Goal: Task Accomplishment & Management: Manage account settings

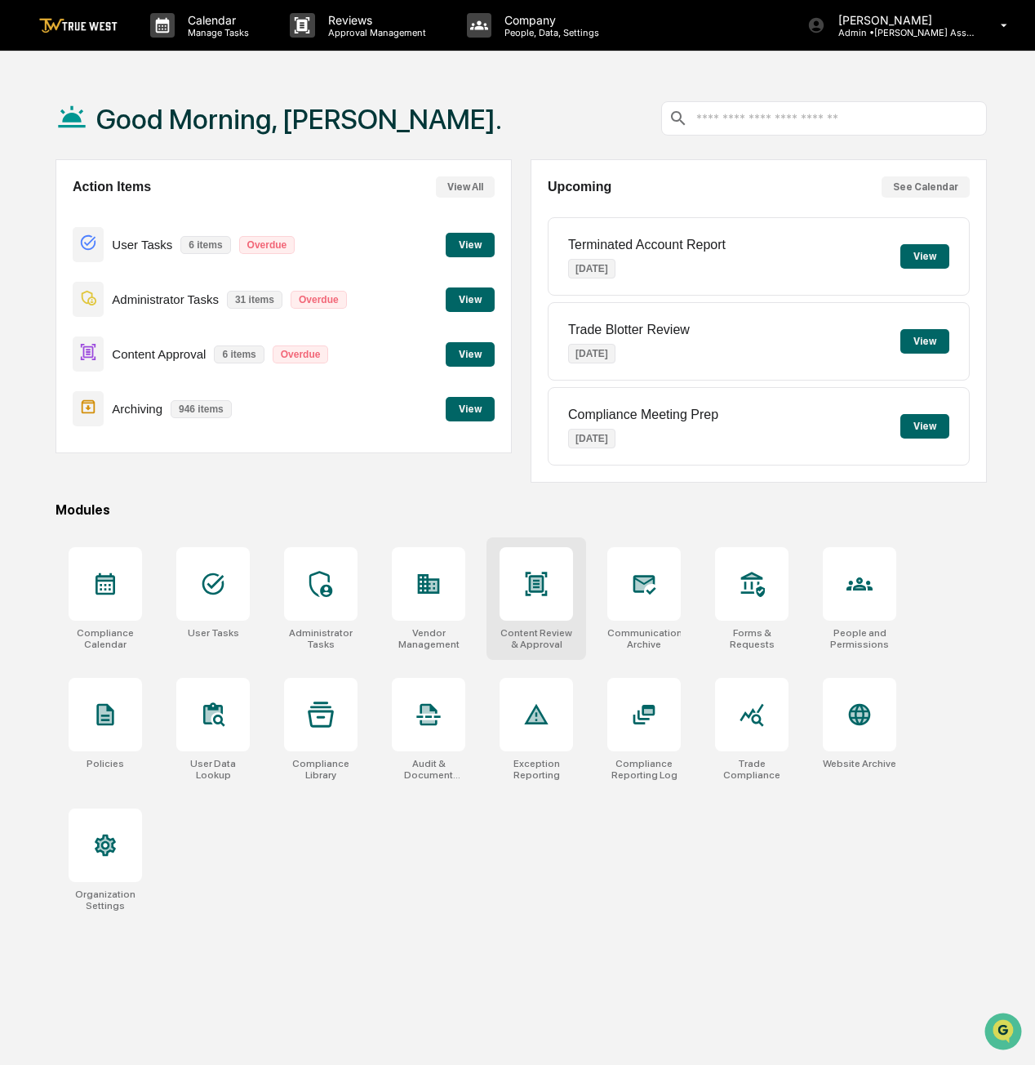
click at [542, 618] on div "Content Review & Approval" at bounding box center [537, 598] width 100 height 122
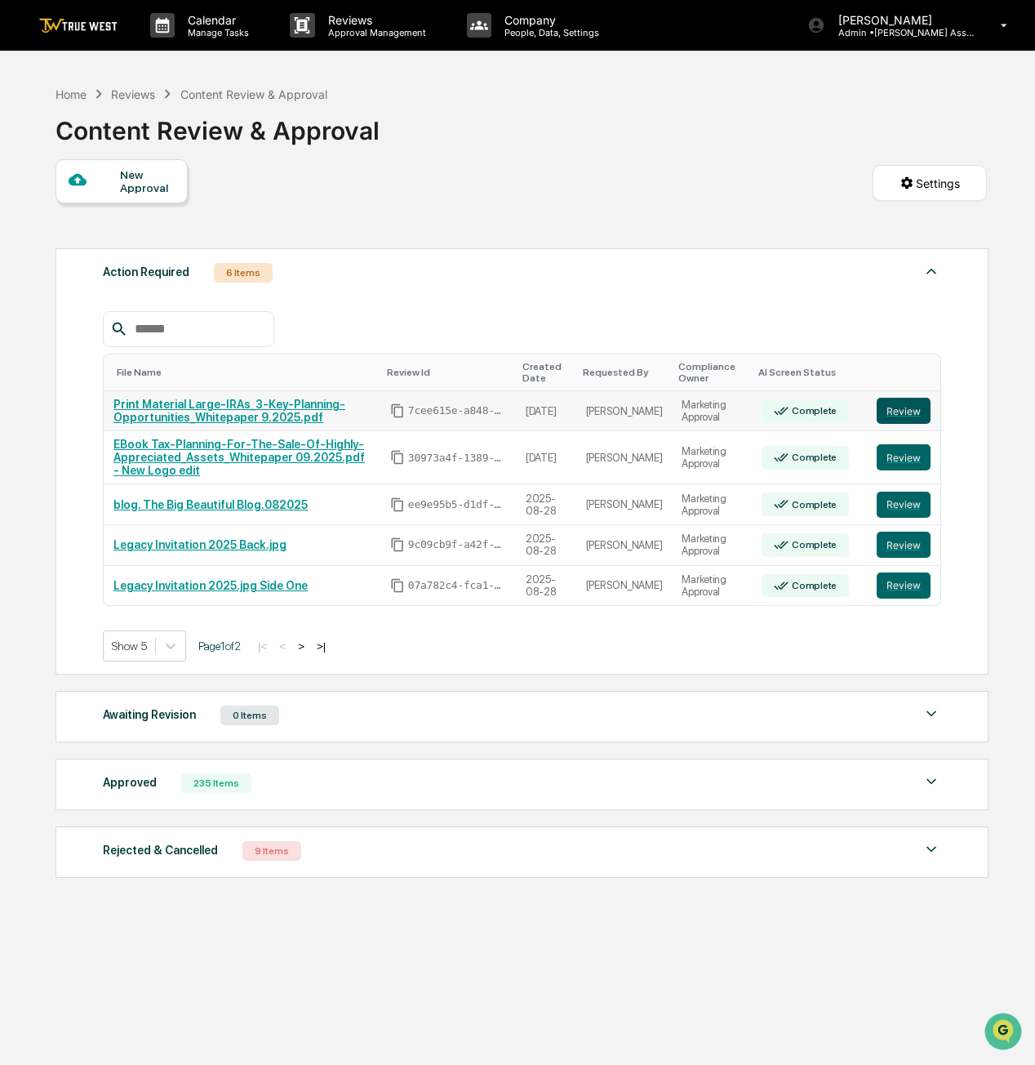
click at [900, 400] on button "Review" at bounding box center [904, 411] width 54 height 26
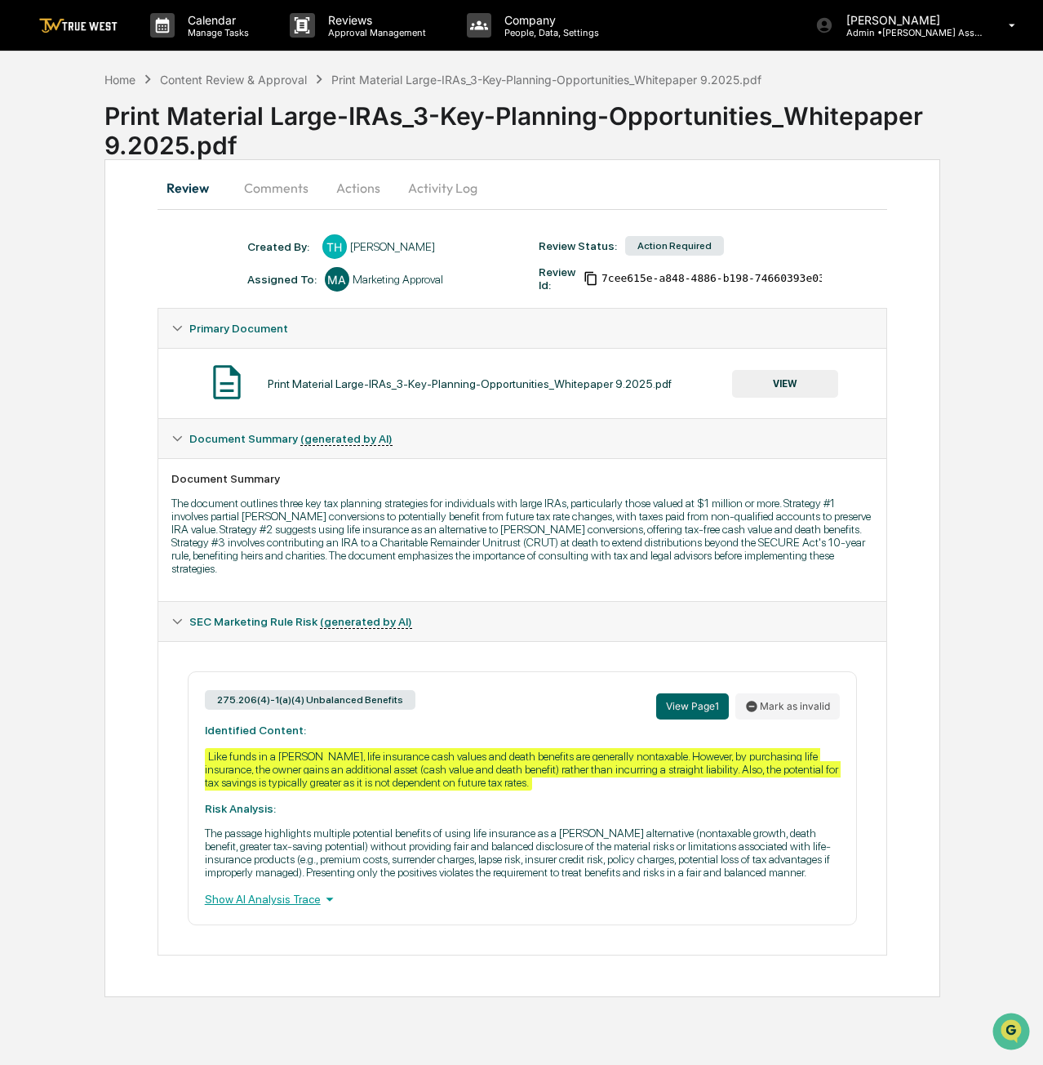
click at [802, 380] on button "VIEW" at bounding box center [785, 384] width 106 height 28
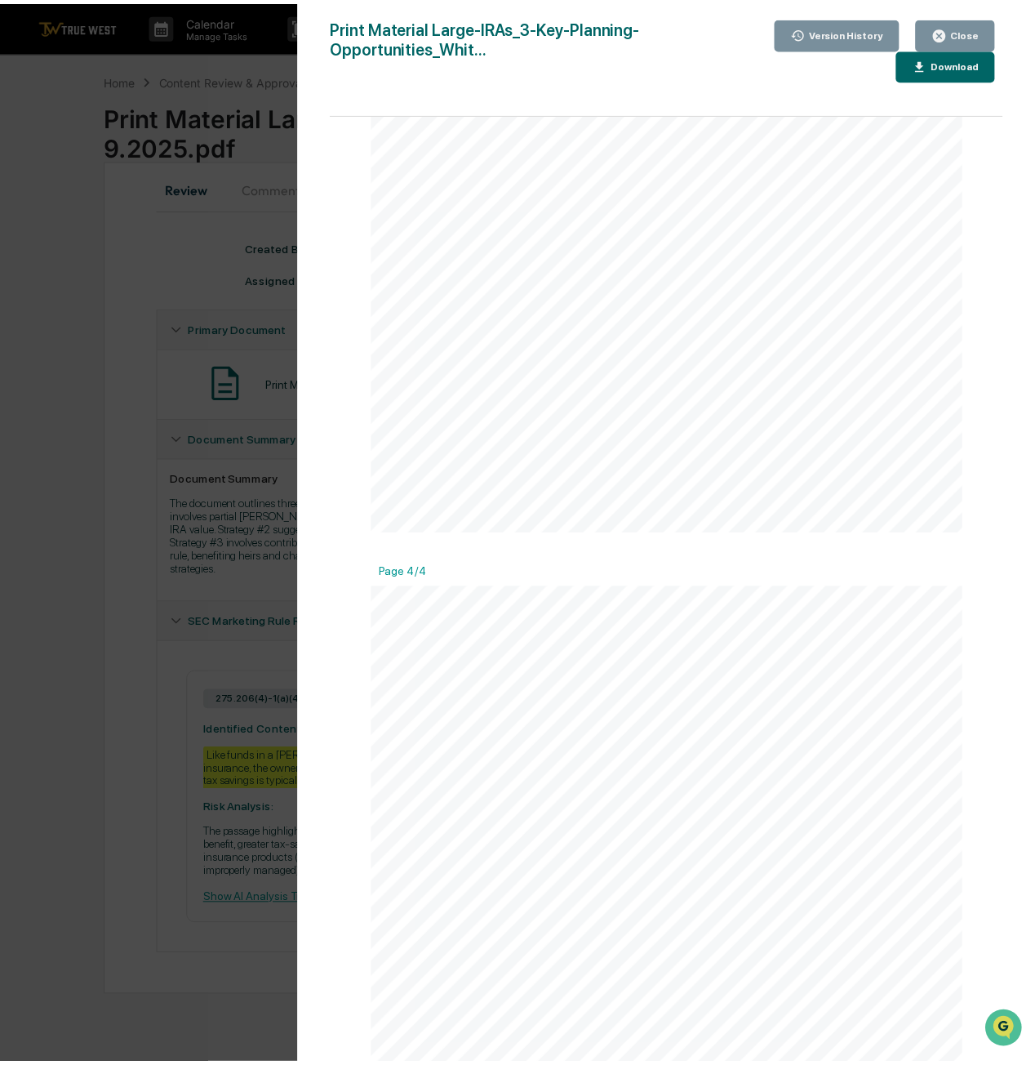
scroll to position [2337, 0]
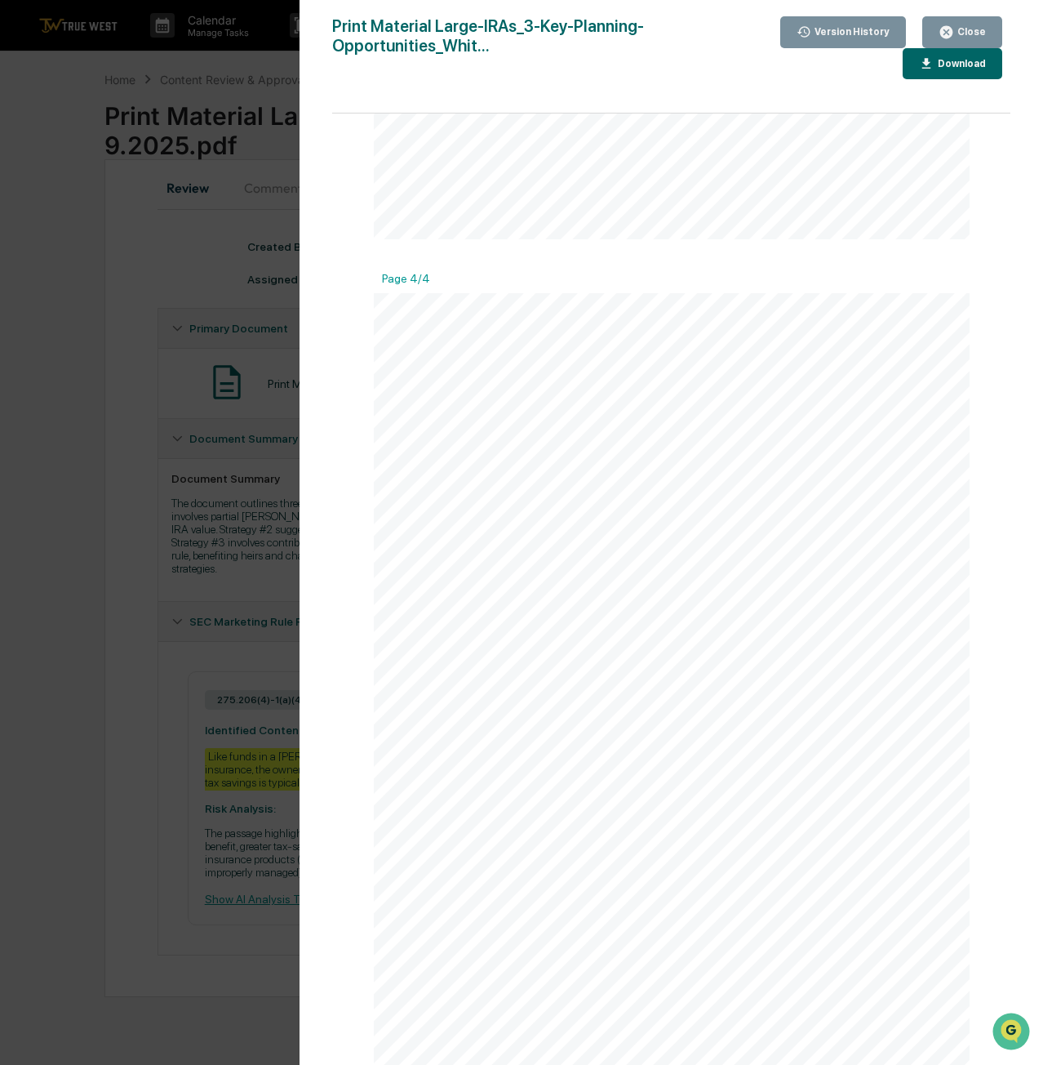
drag, startPoint x: 602, startPoint y: 964, endPoint x: 740, endPoint y: 985, distance: 139.5
copy div "Neither the firm, its agents or representatives of Advisors Excel (AE) or AE We…"
click at [976, 24] on button "Close" at bounding box center [963, 32] width 80 height 32
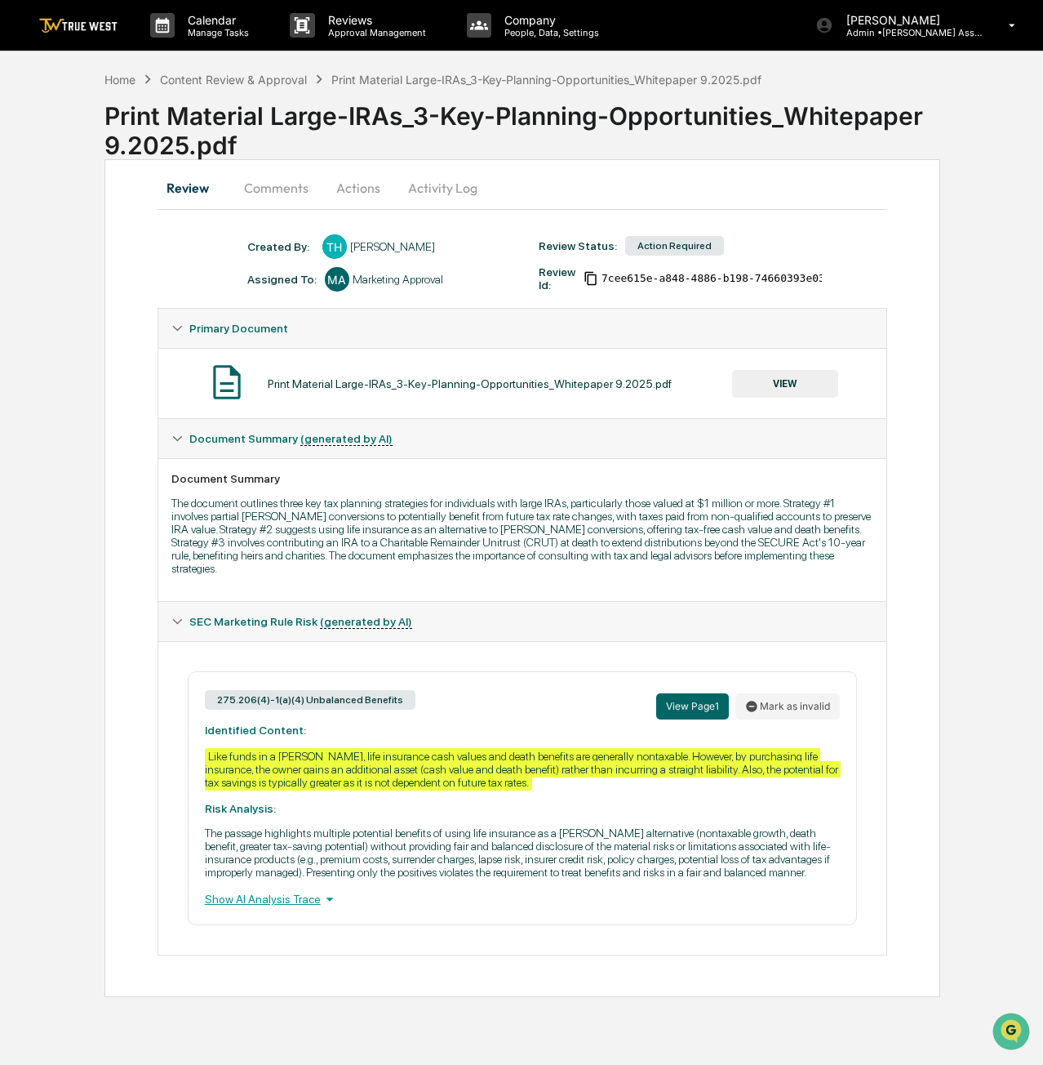
click at [356, 179] on button "Actions" at bounding box center [358, 187] width 73 height 39
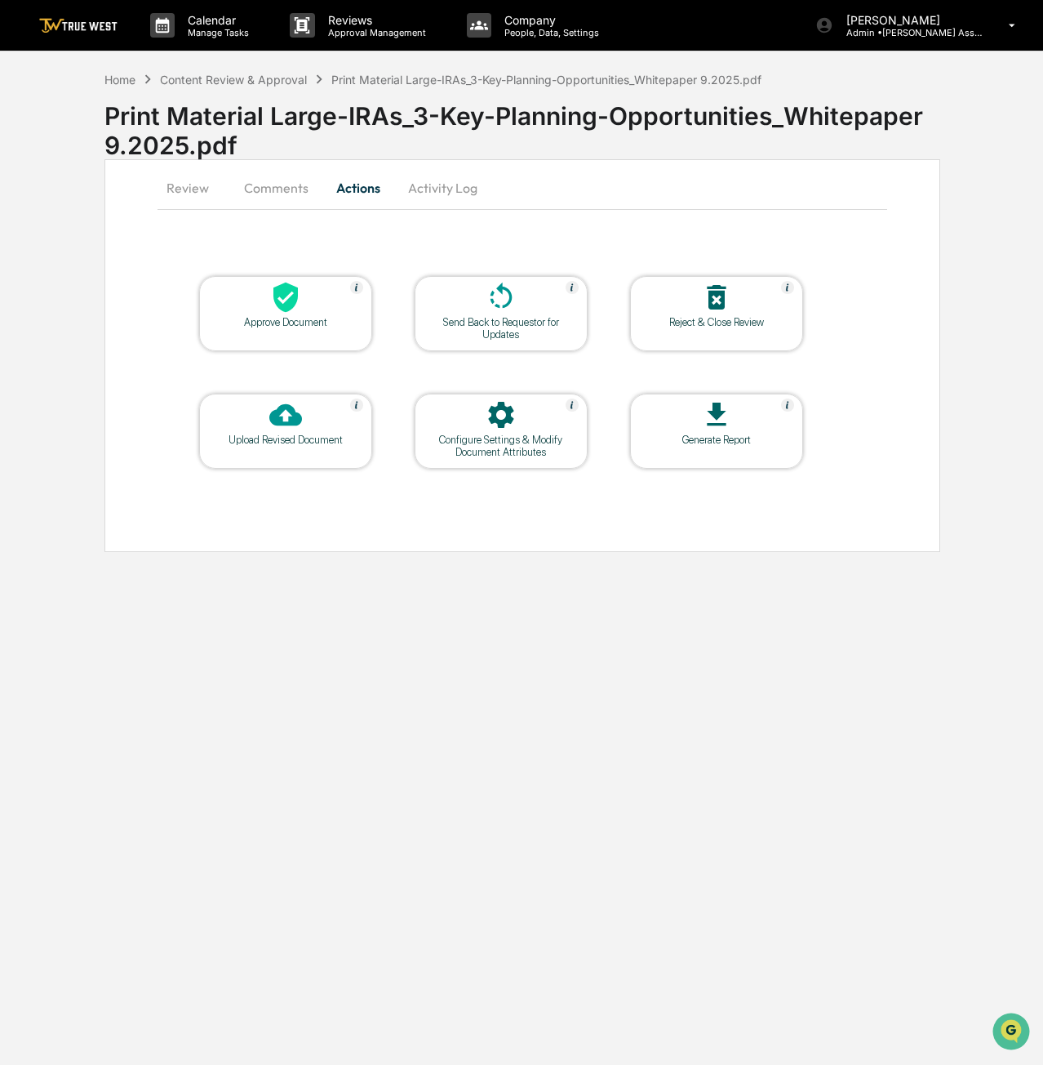
click at [531, 309] on div at bounding box center [501, 298] width 163 height 35
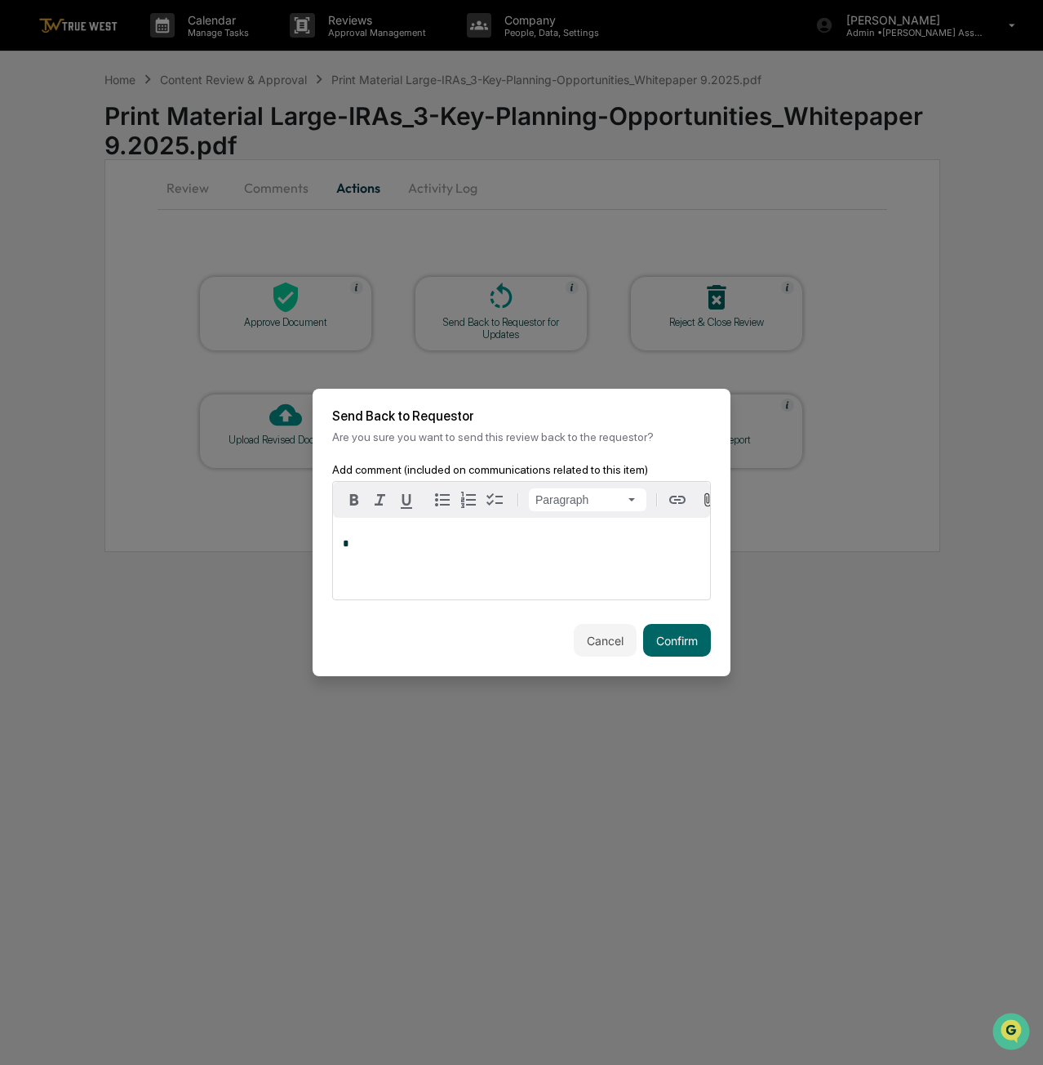
click at [451, 548] on p "*" at bounding box center [522, 543] width 358 height 11
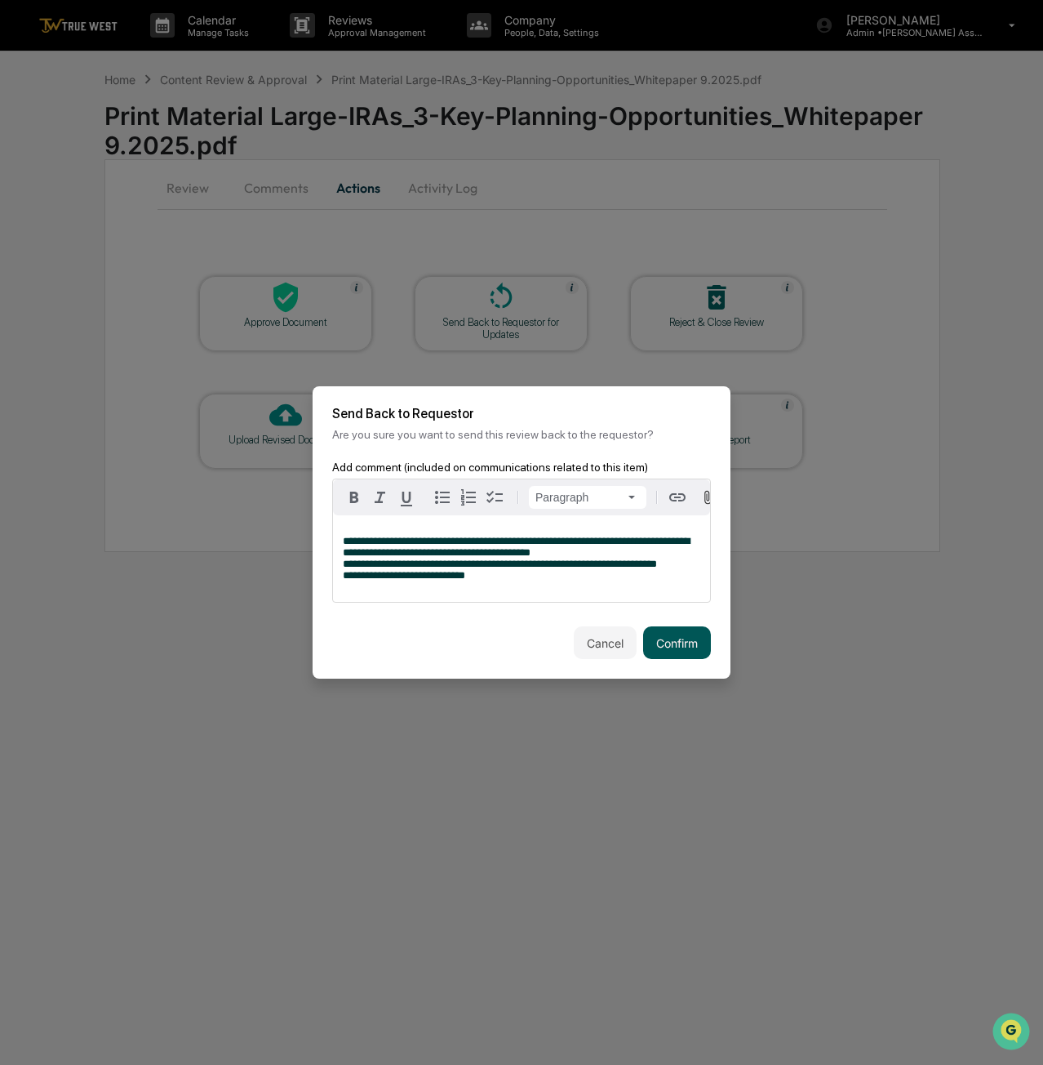
click at [671, 646] on button "Confirm" at bounding box center [677, 642] width 68 height 33
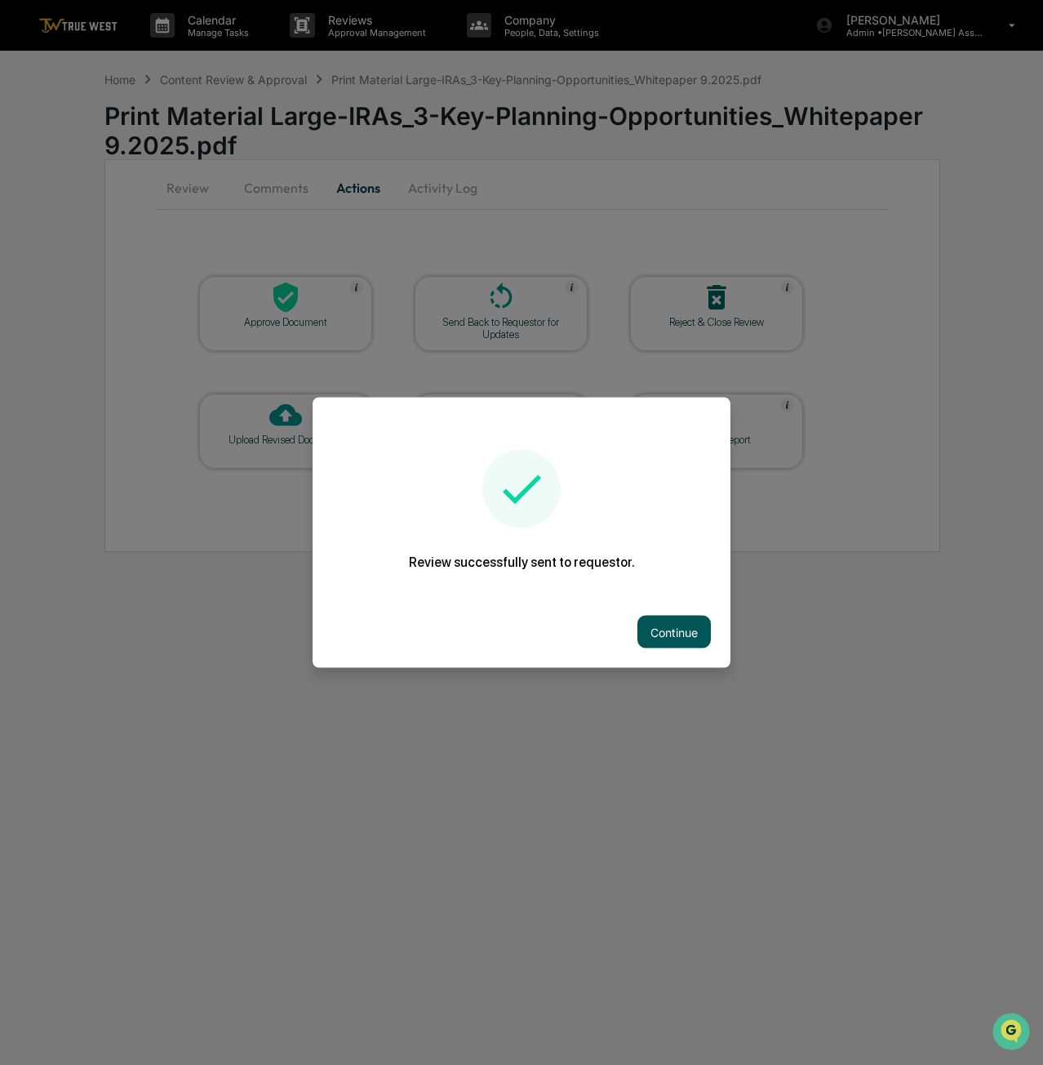
click at [696, 639] on button "Continue" at bounding box center [674, 632] width 73 height 33
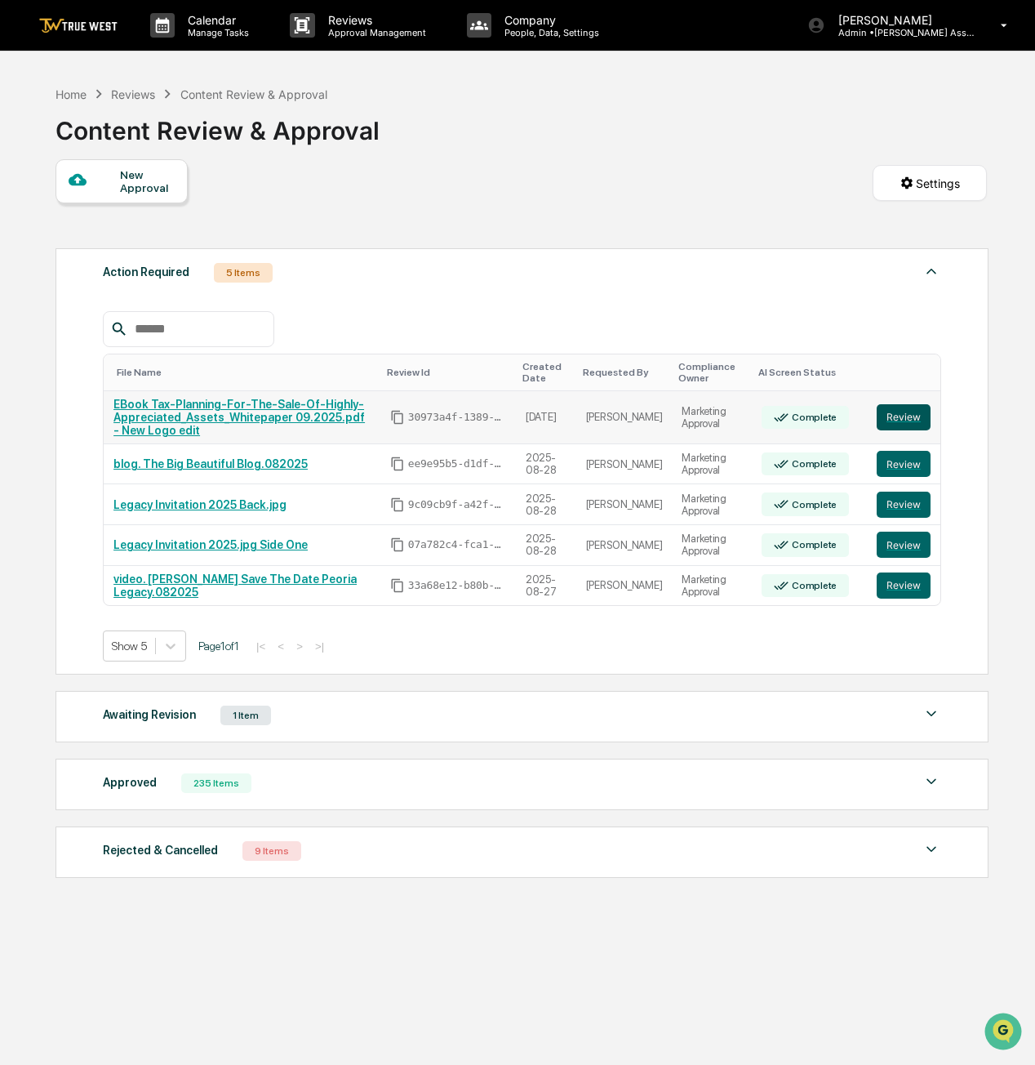
click at [892, 416] on button "Review" at bounding box center [904, 417] width 54 height 26
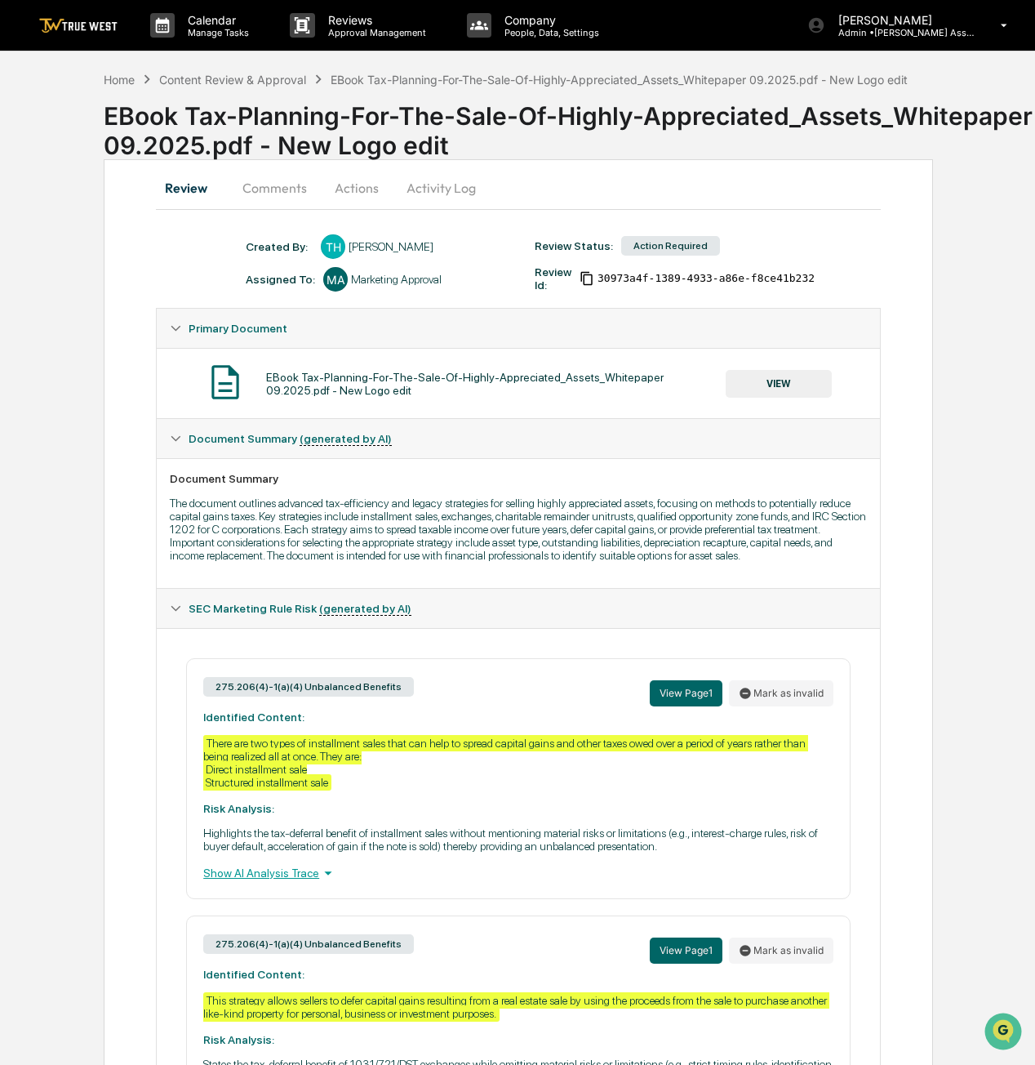
click at [794, 385] on button "VIEW" at bounding box center [779, 384] width 106 height 28
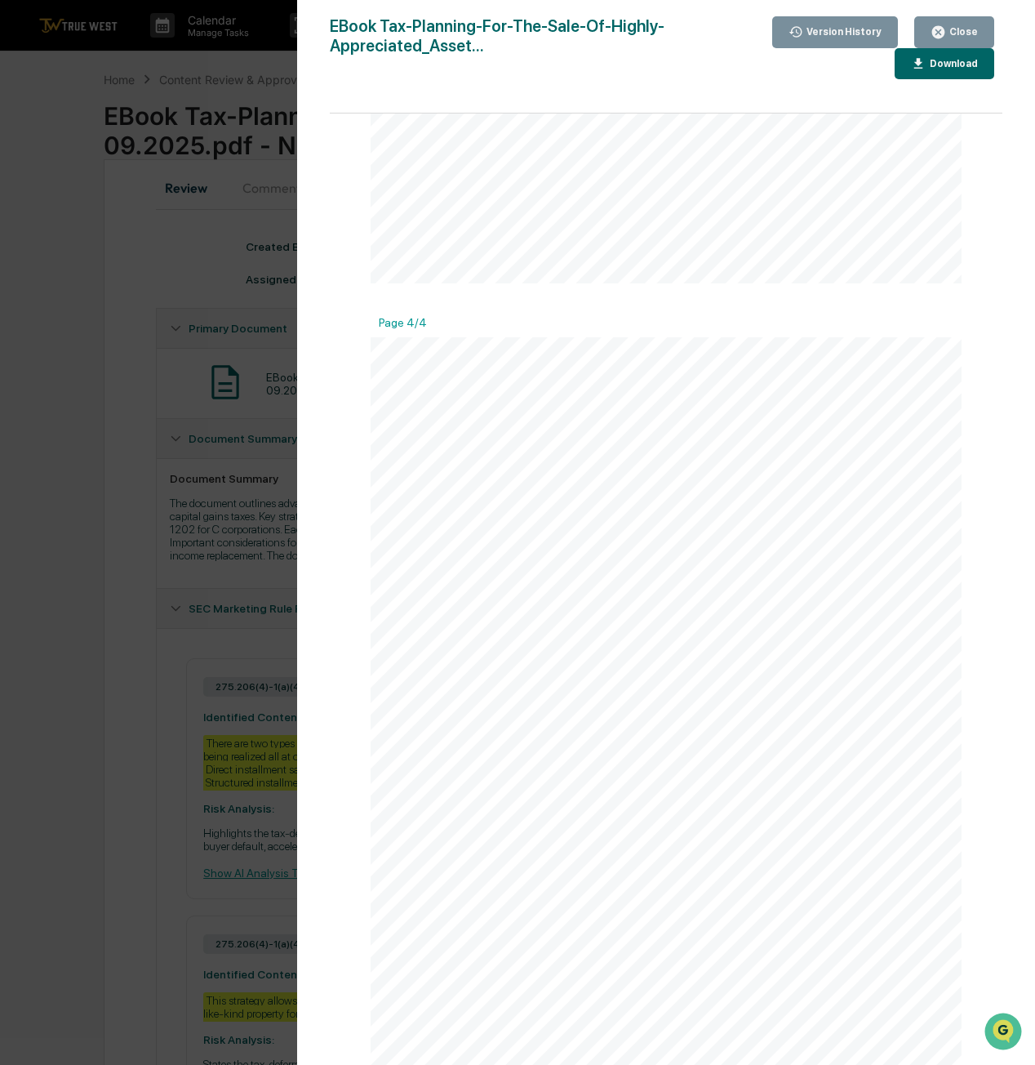
scroll to position [2311, 0]
click at [958, 24] on button "Close" at bounding box center [954, 32] width 80 height 32
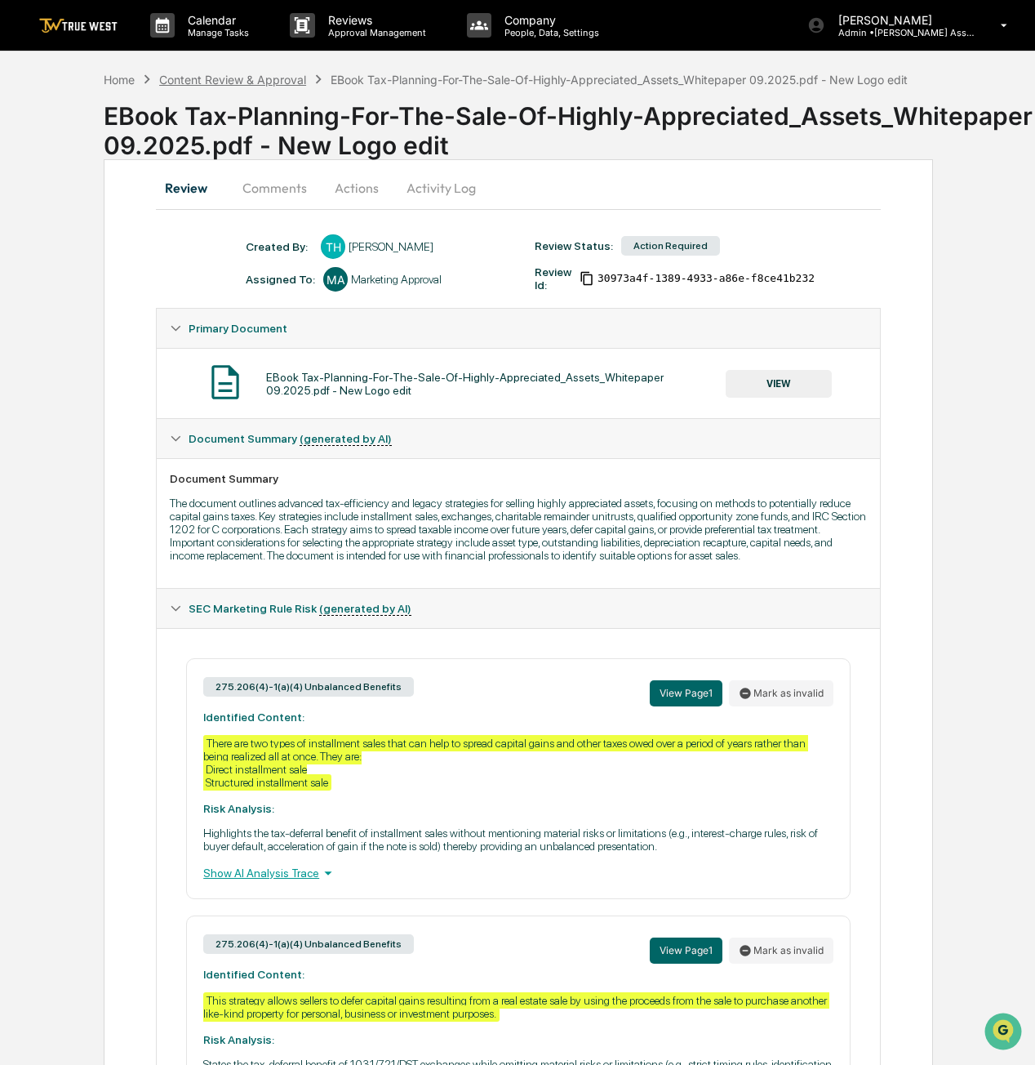
click at [248, 75] on div "Content Review & Approval" at bounding box center [232, 80] width 147 height 14
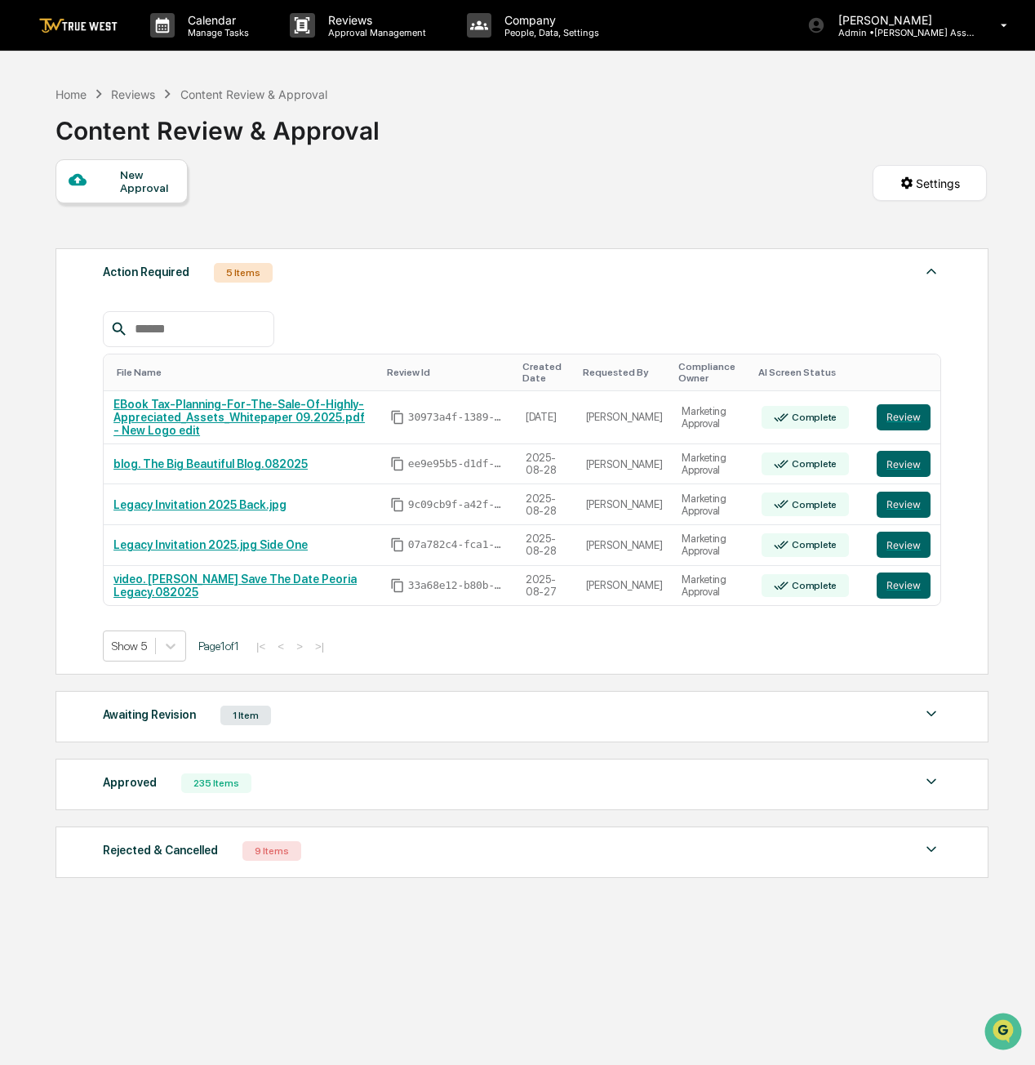
click at [238, 717] on div "1 Item" at bounding box center [245, 715] width 51 height 20
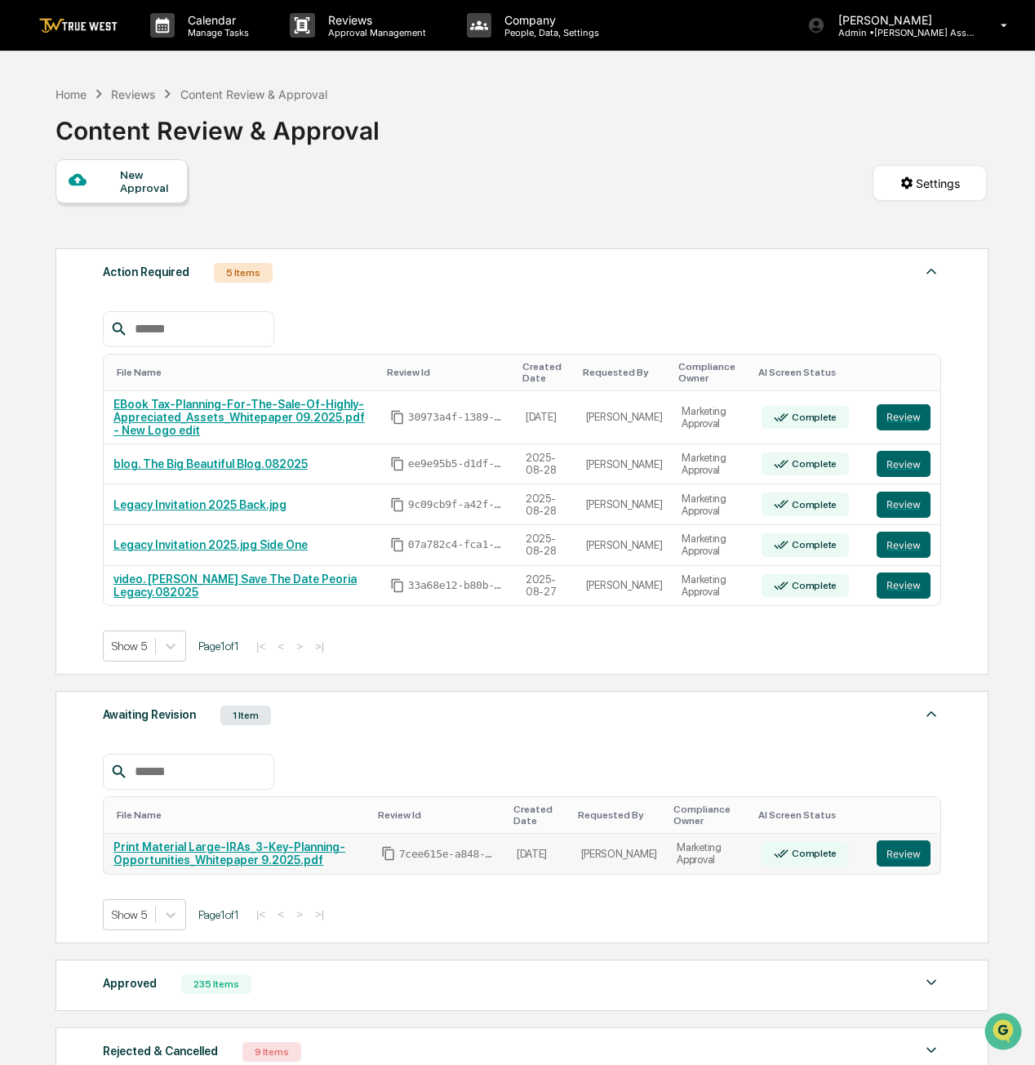
click at [274, 853] on link "Print Material Large-IRAs_3-Key-Planning-Opportunities_Whitepaper 9.2025.pdf" at bounding box center [229, 853] width 232 height 26
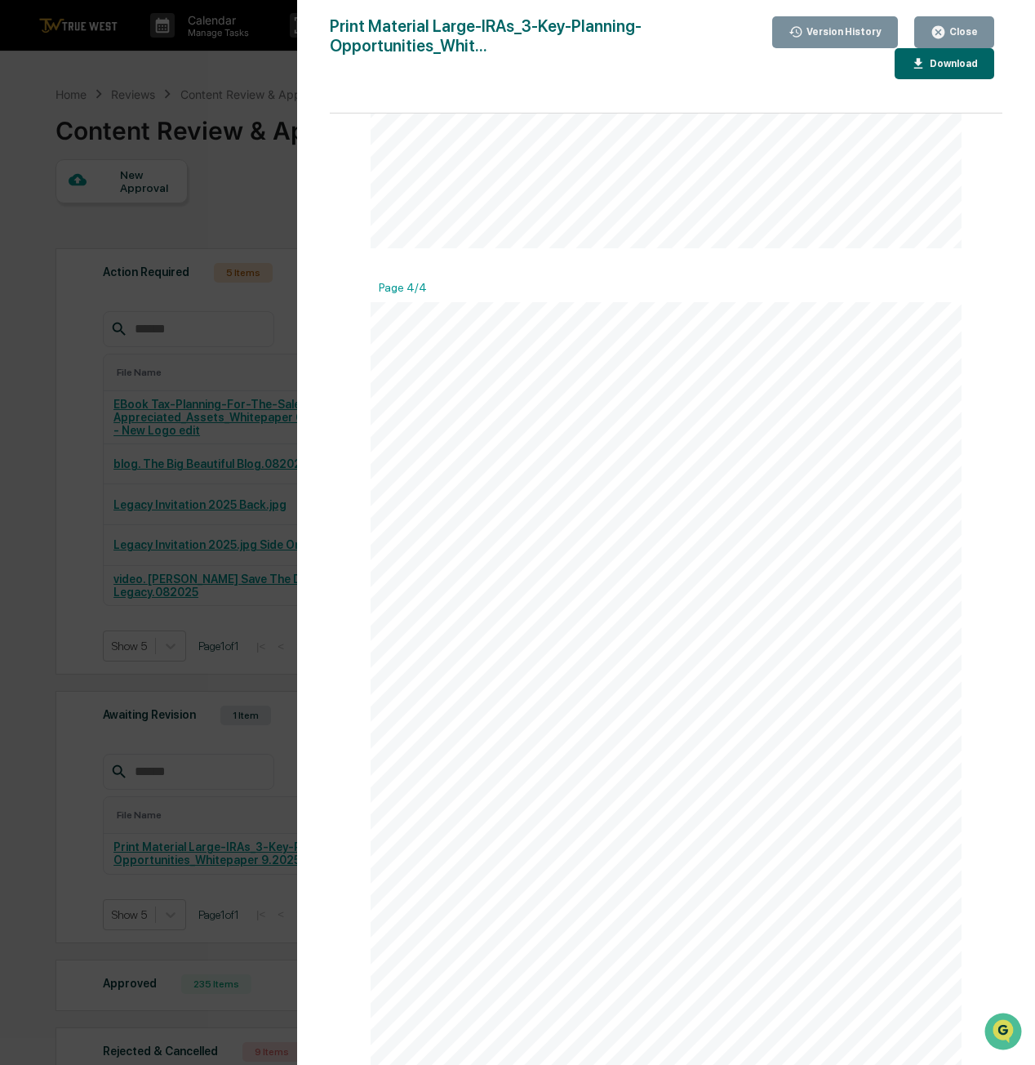
scroll to position [2311, 0]
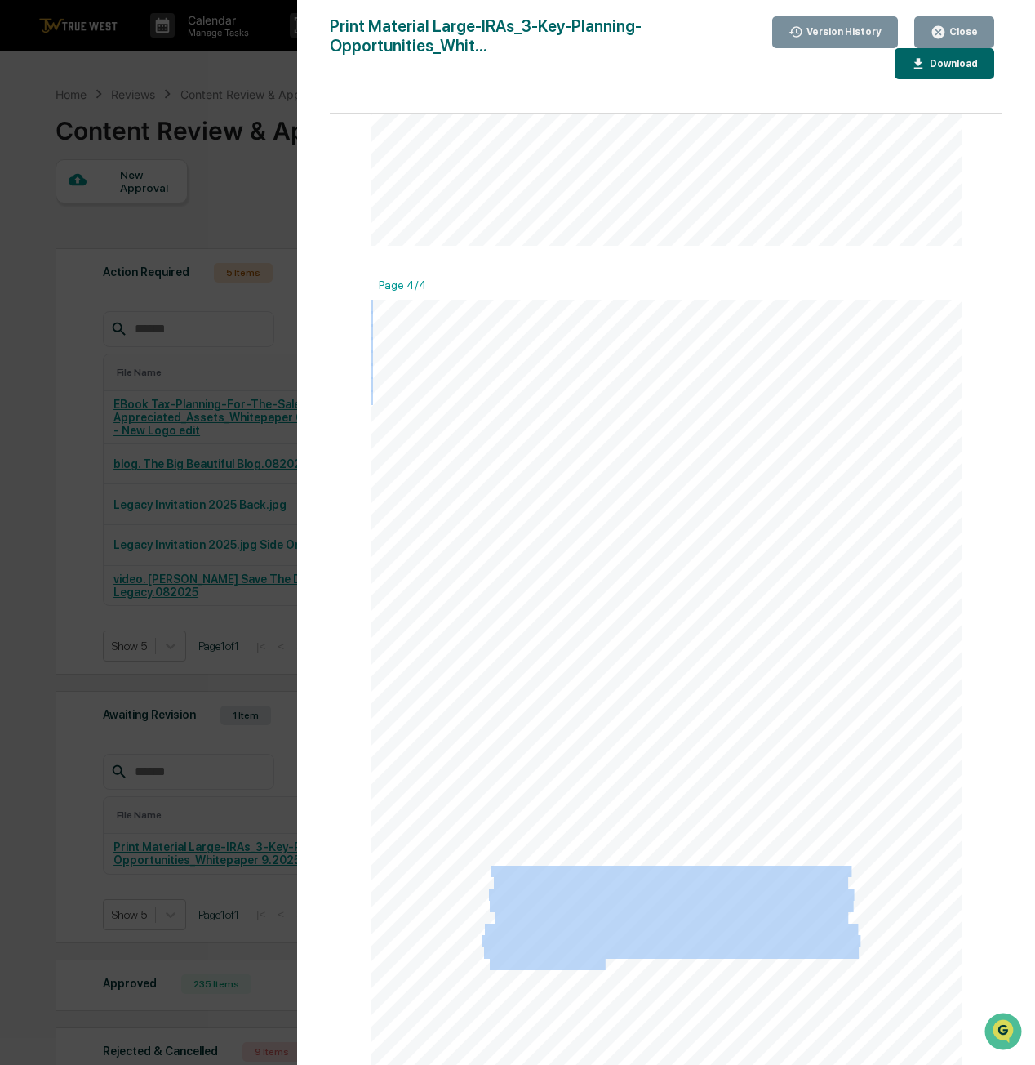
drag, startPoint x: 598, startPoint y: 963, endPoint x: 490, endPoint y: 872, distance: 141.4
copy div "This document does not constitute an offer, an invitation or a recommendation t…"
click at [981, 37] on button "Close" at bounding box center [954, 32] width 80 height 32
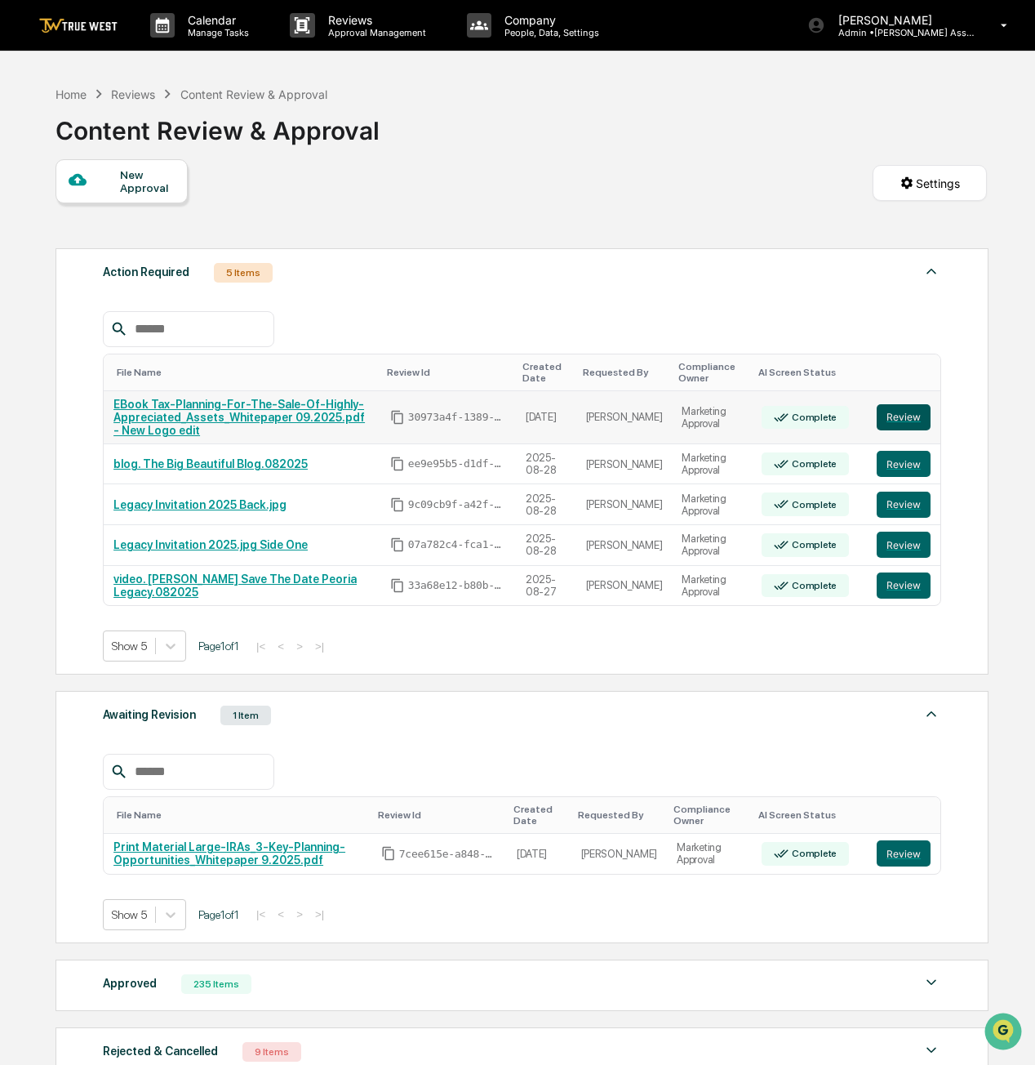
click at [911, 414] on button "Review" at bounding box center [904, 417] width 54 height 26
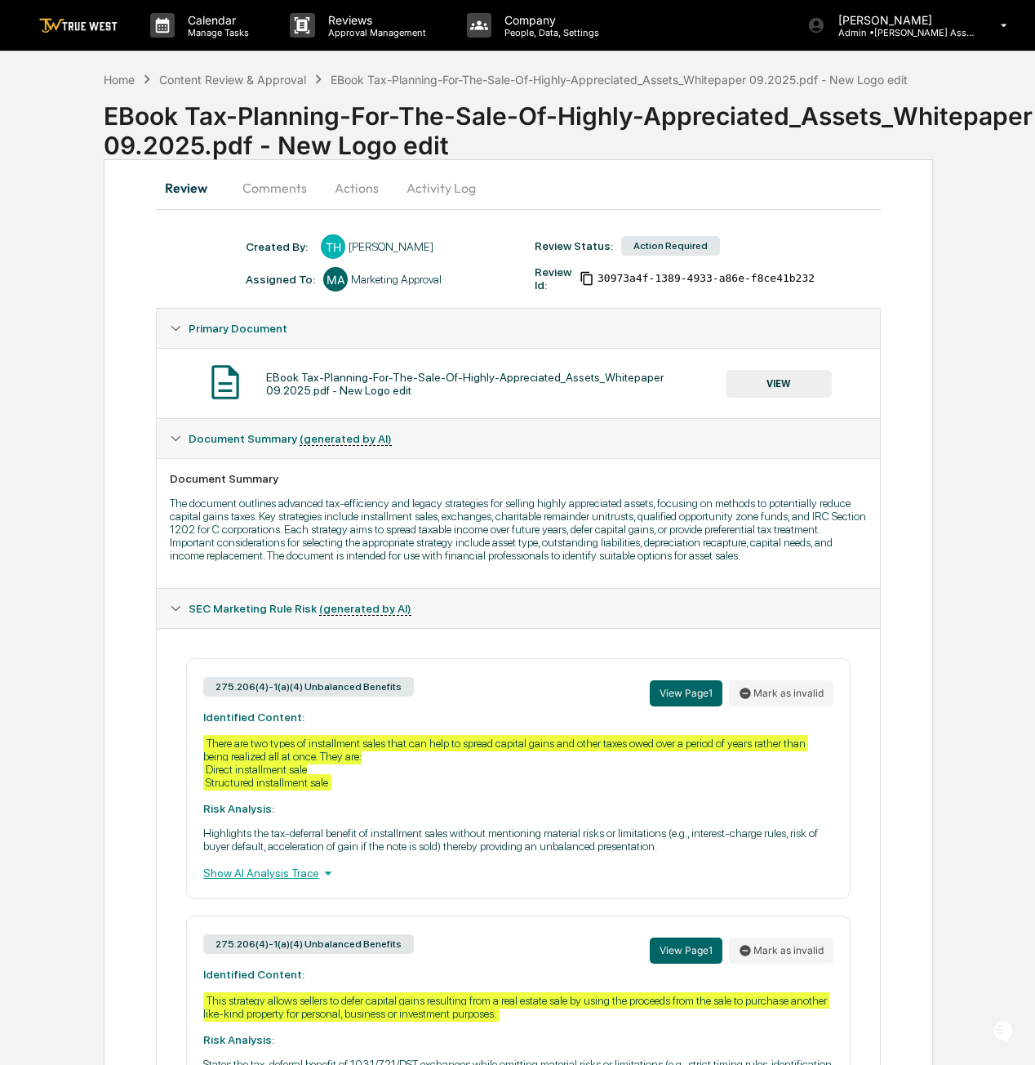
click at [361, 184] on button "Actions" at bounding box center [356, 187] width 73 height 39
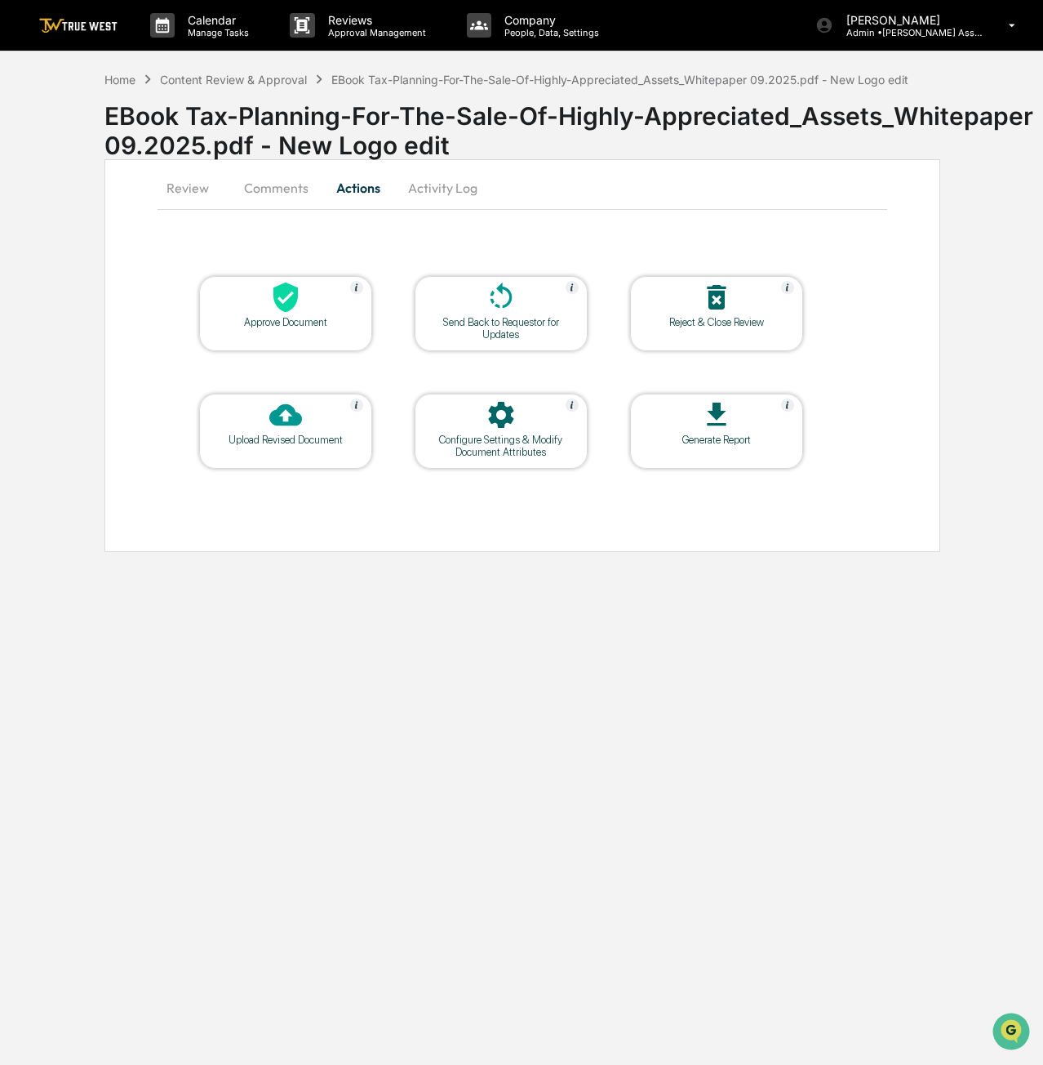
click at [530, 330] on div "Send Back to Requestor for Updates" at bounding box center [501, 328] width 147 height 24
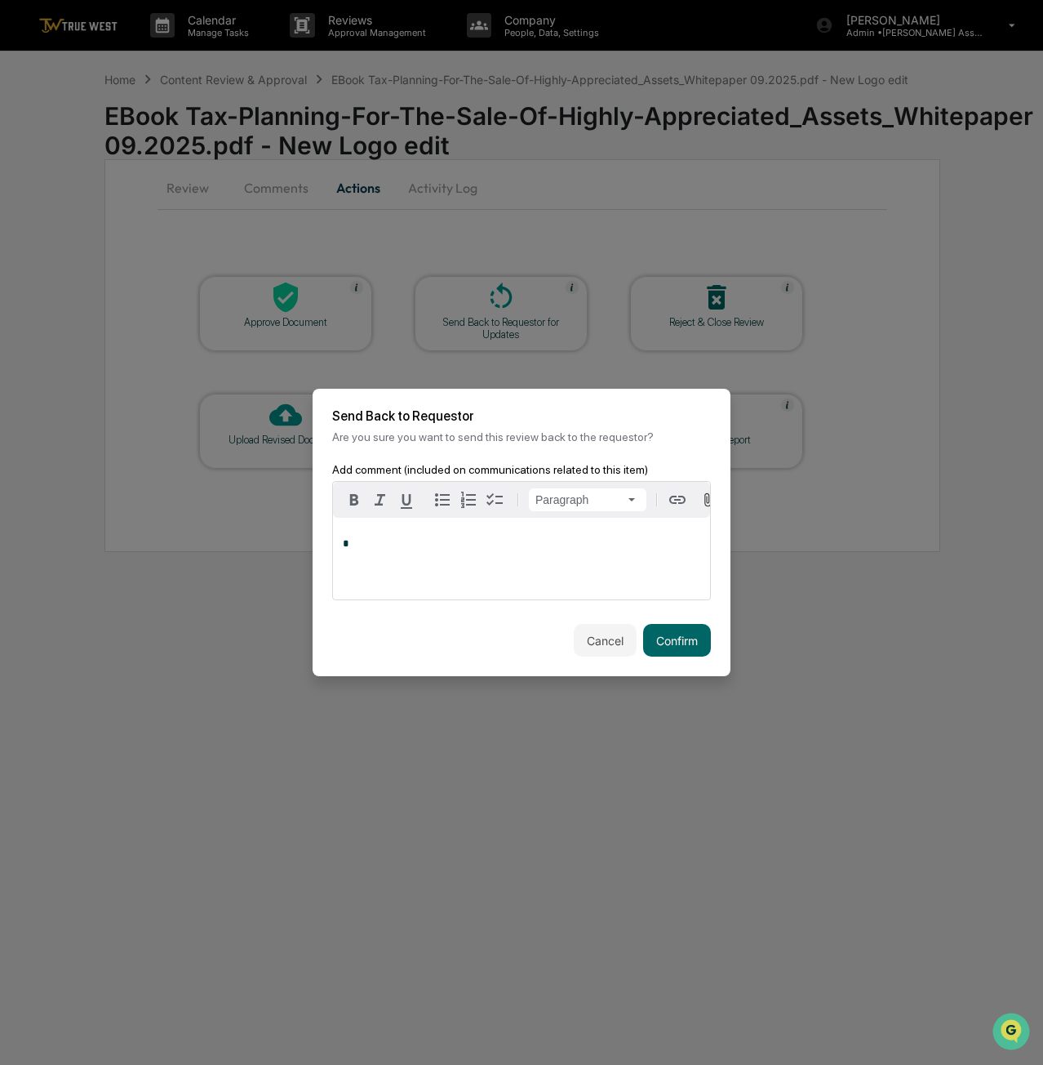
click at [394, 549] on p "*" at bounding box center [522, 543] width 358 height 11
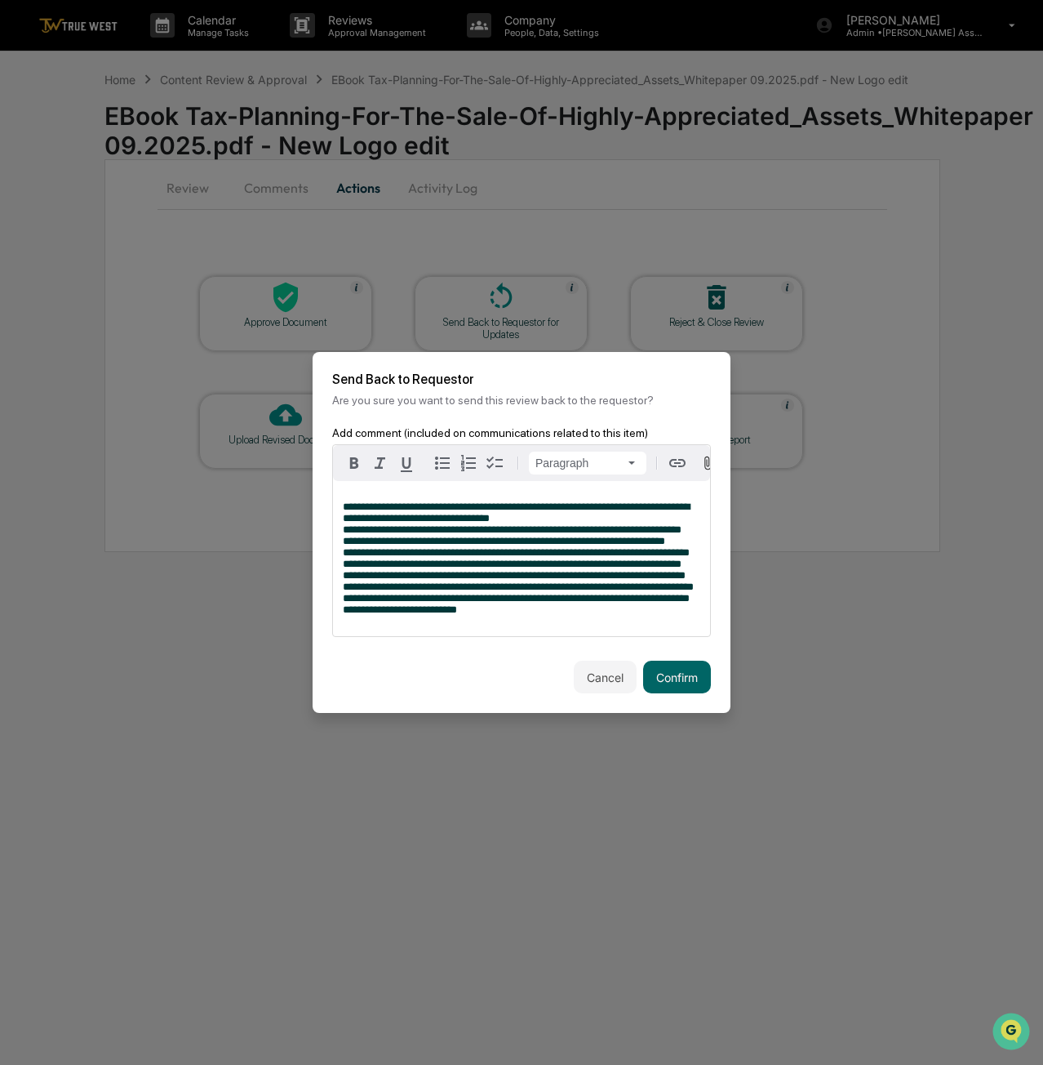
click at [369, 582] on span "**********" at bounding box center [518, 586] width 351 height 11
click at [369, 573] on p "**********" at bounding box center [522, 558] width 358 height 114
click at [375, 595] on p "**********" at bounding box center [522, 558] width 358 height 114
click at [398, 612] on p "**********" at bounding box center [522, 558] width 358 height 114
click at [519, 616] on p "**********" at bounding box center [522, 558] width 358 height 114
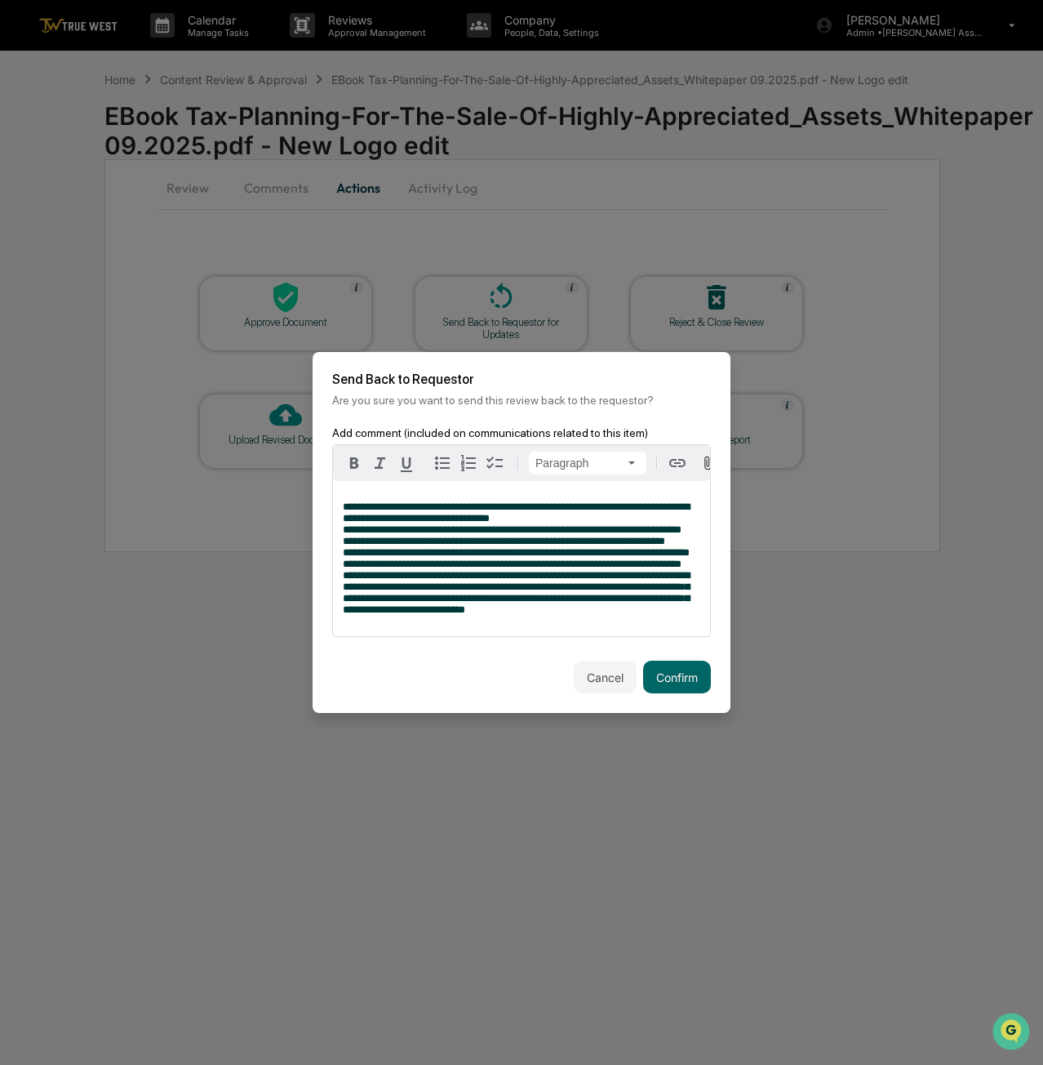
click at [513, 501] on span "**********" at bounding box center [516, 512] width 347 height 22
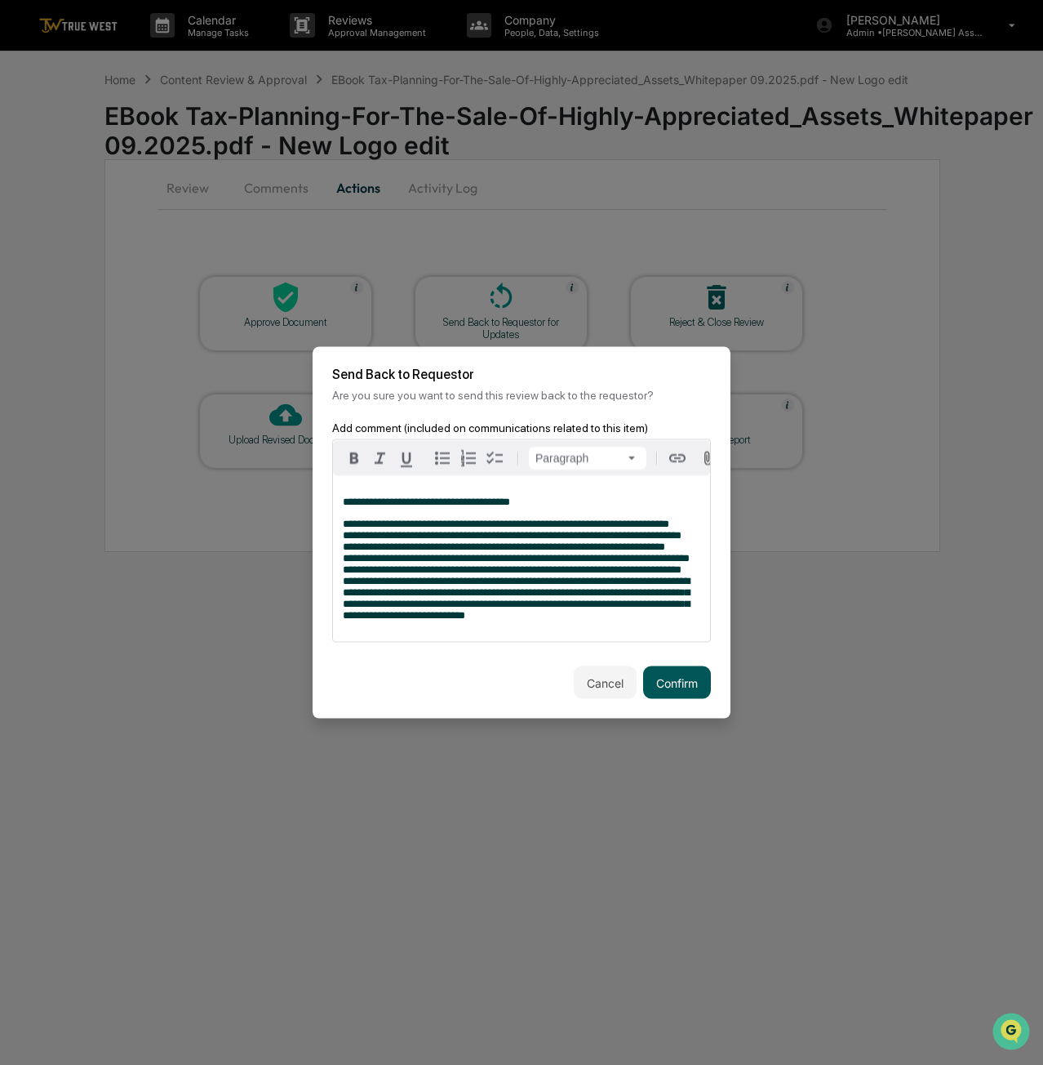
click at [696, 681] on button "Confirm" at bounding box center [677, 682] width 68 height 33
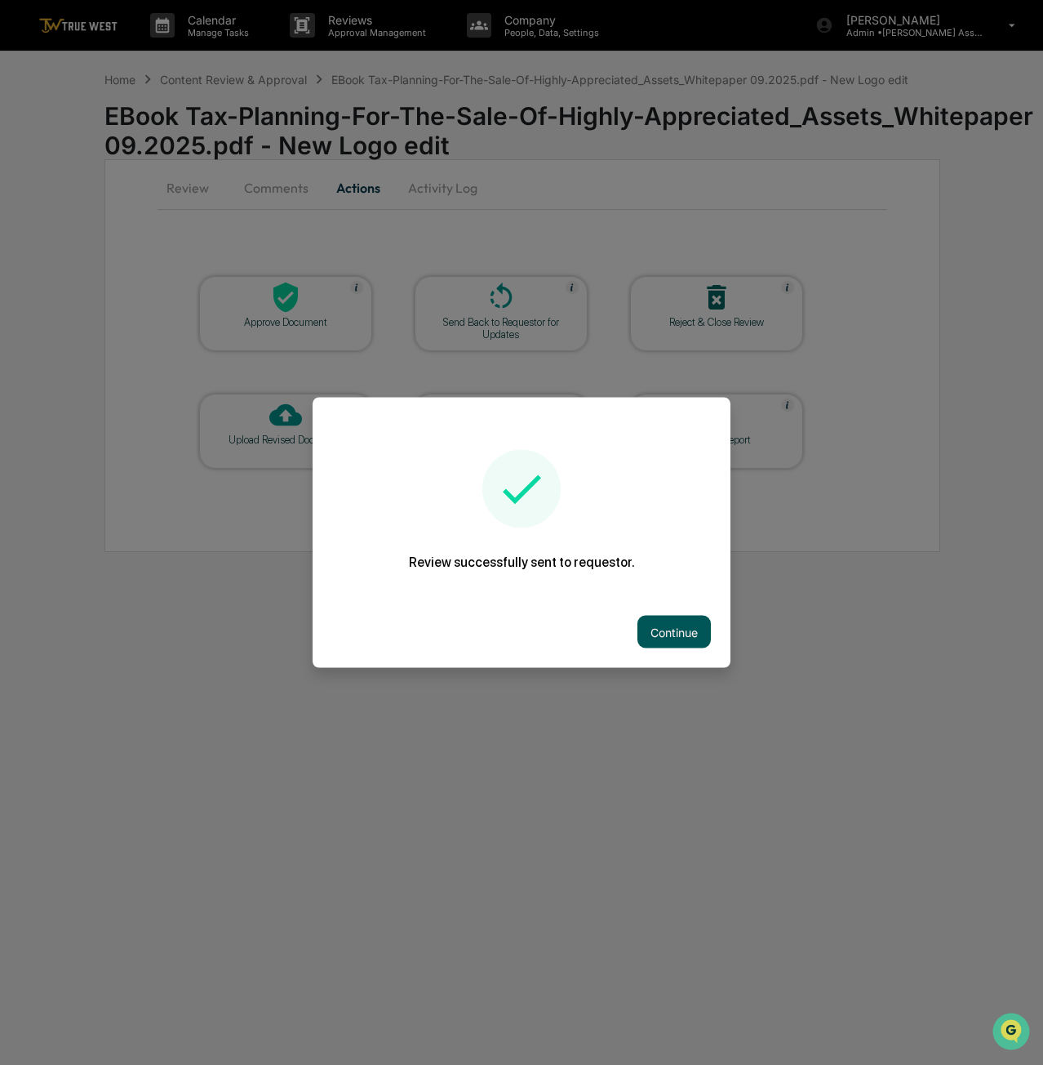
click at [684, 632] on button "Continue" at bounding box center [674, 632] width 73 height 33
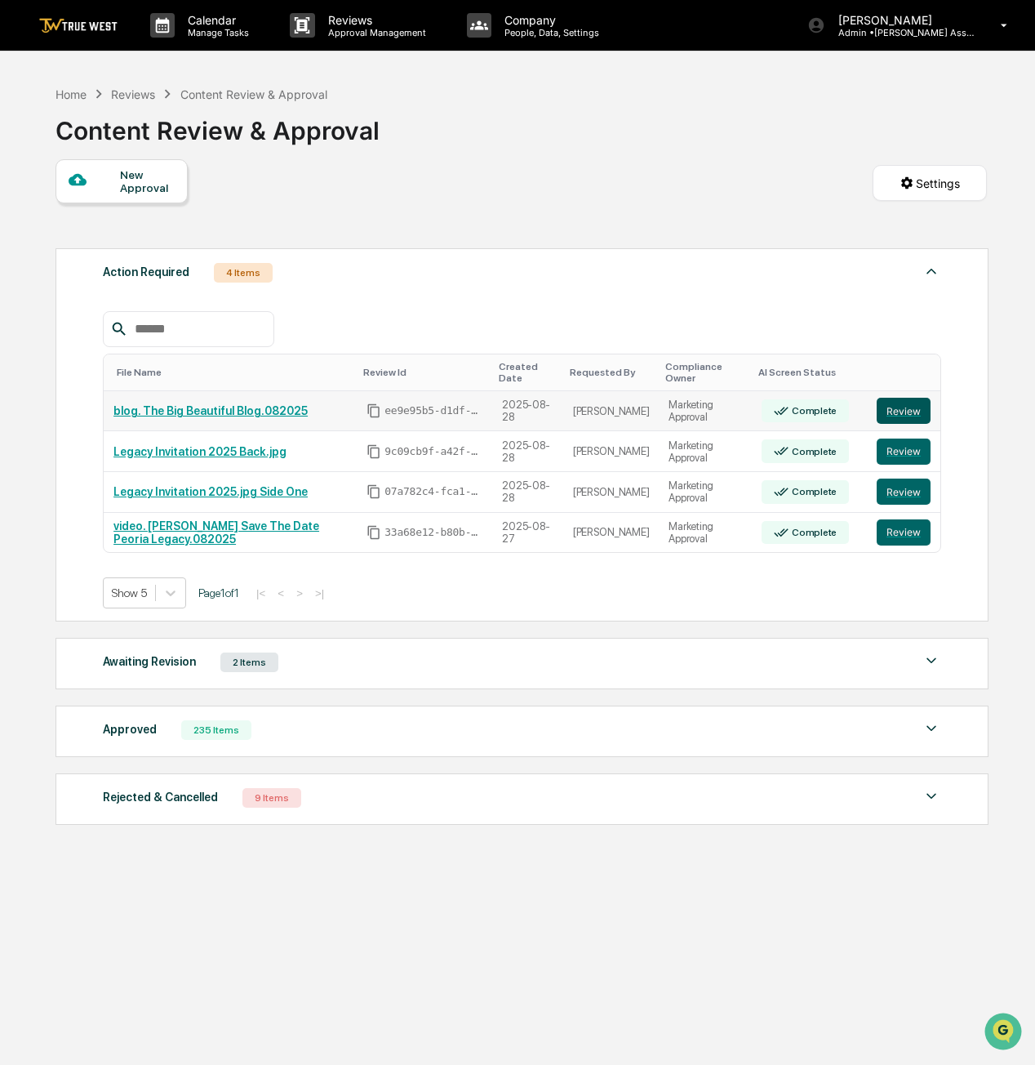
click at [909, 403] on button "Review" at bounding box center [904, 411] width 54 height 26
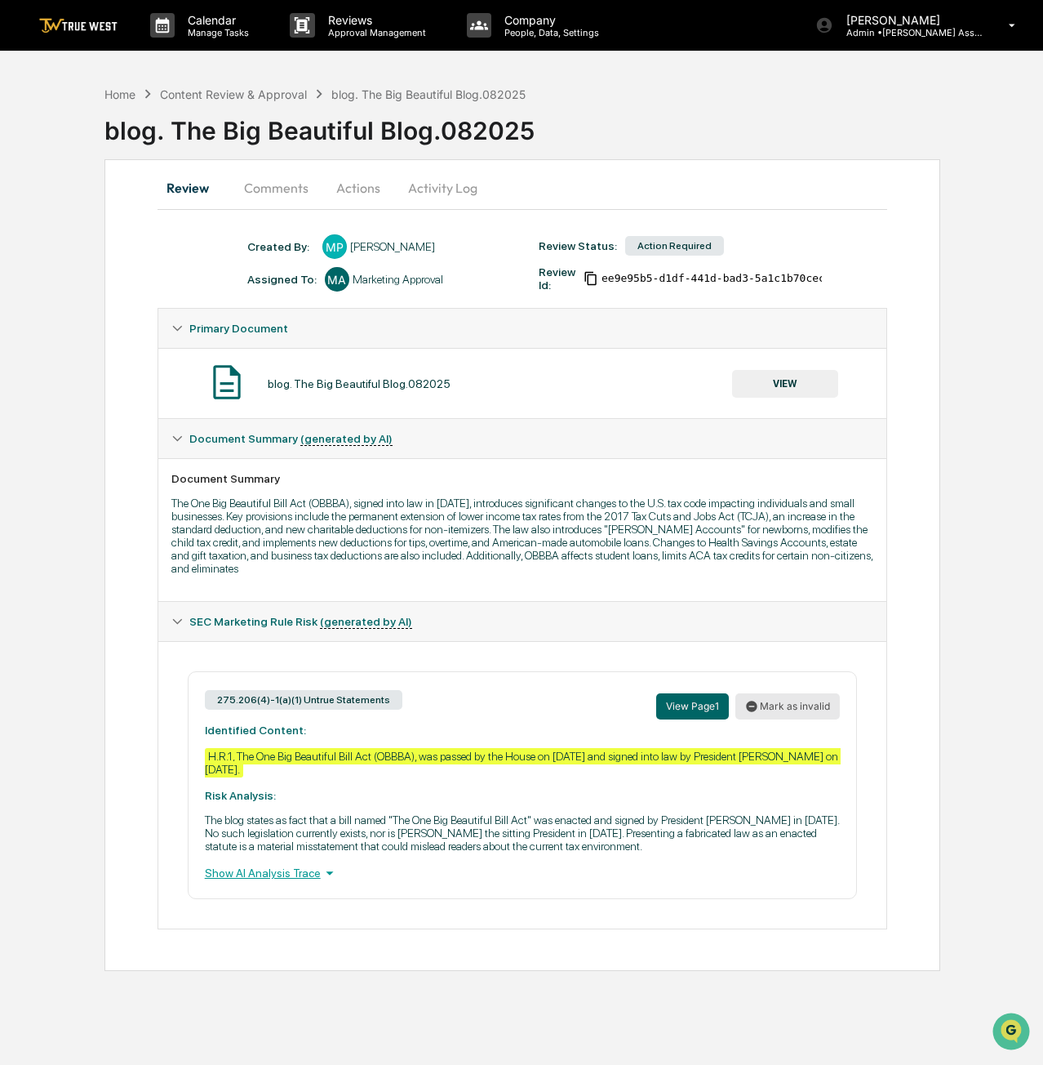
click at [837, 710] on button "Mark as invalid" at bounding box center [788, 706] width 105 height 26
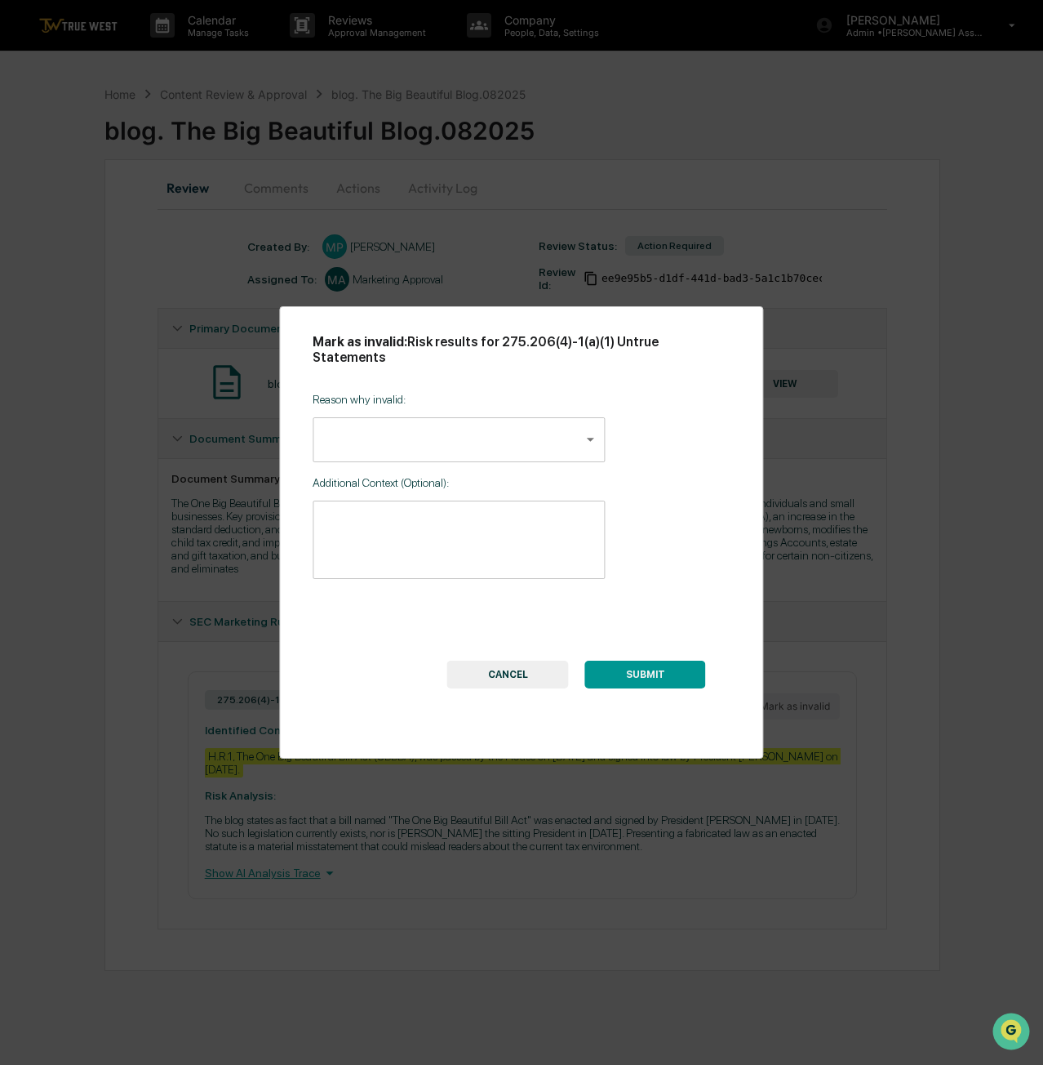
click at [372, 412] on body "Calendar Manage Tasks Reviews Approval Management Company People, Data, Setting…" at bounding box center [521, 532] width 1043 height 1065
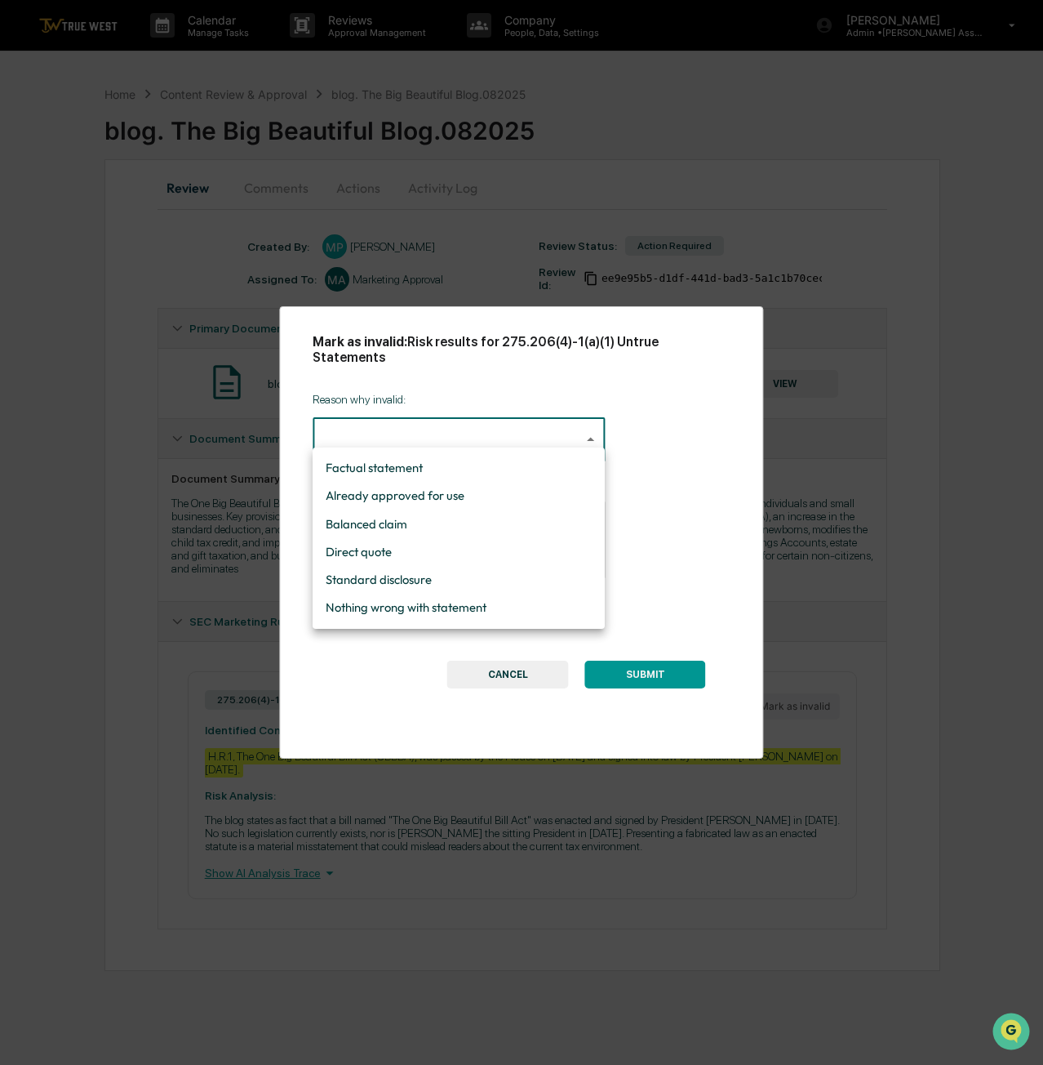
click at [385, 474] on li "Factual statement" at bounding box center [459, 468] width 292 height 28
type input "**********"
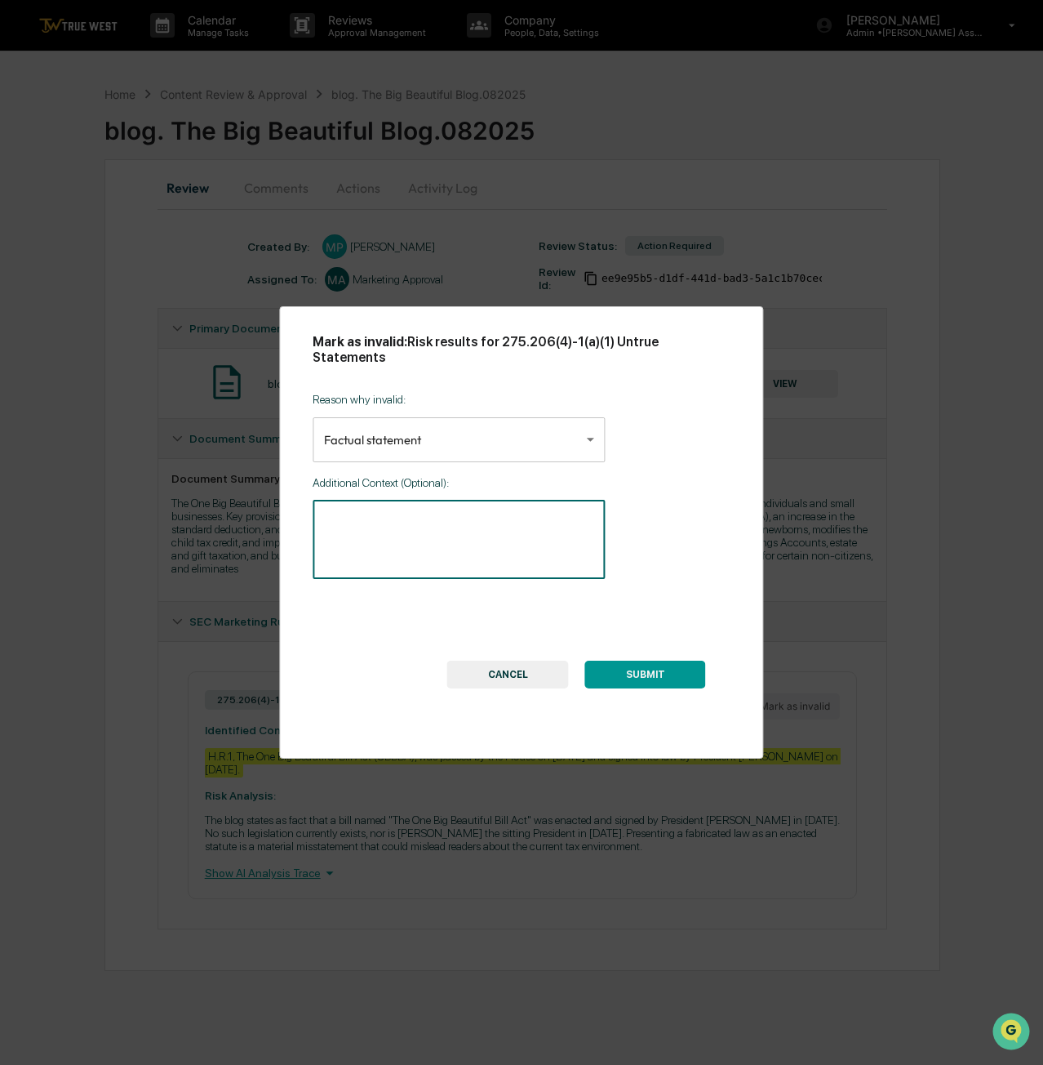
click at [346, 514] on textarea at bounding box center [458, 539] width 269 height 51
type textarea "**********"
click at [654, 660] on button "SUBMIT" at bounding box center [645, 674] width 121 height 28
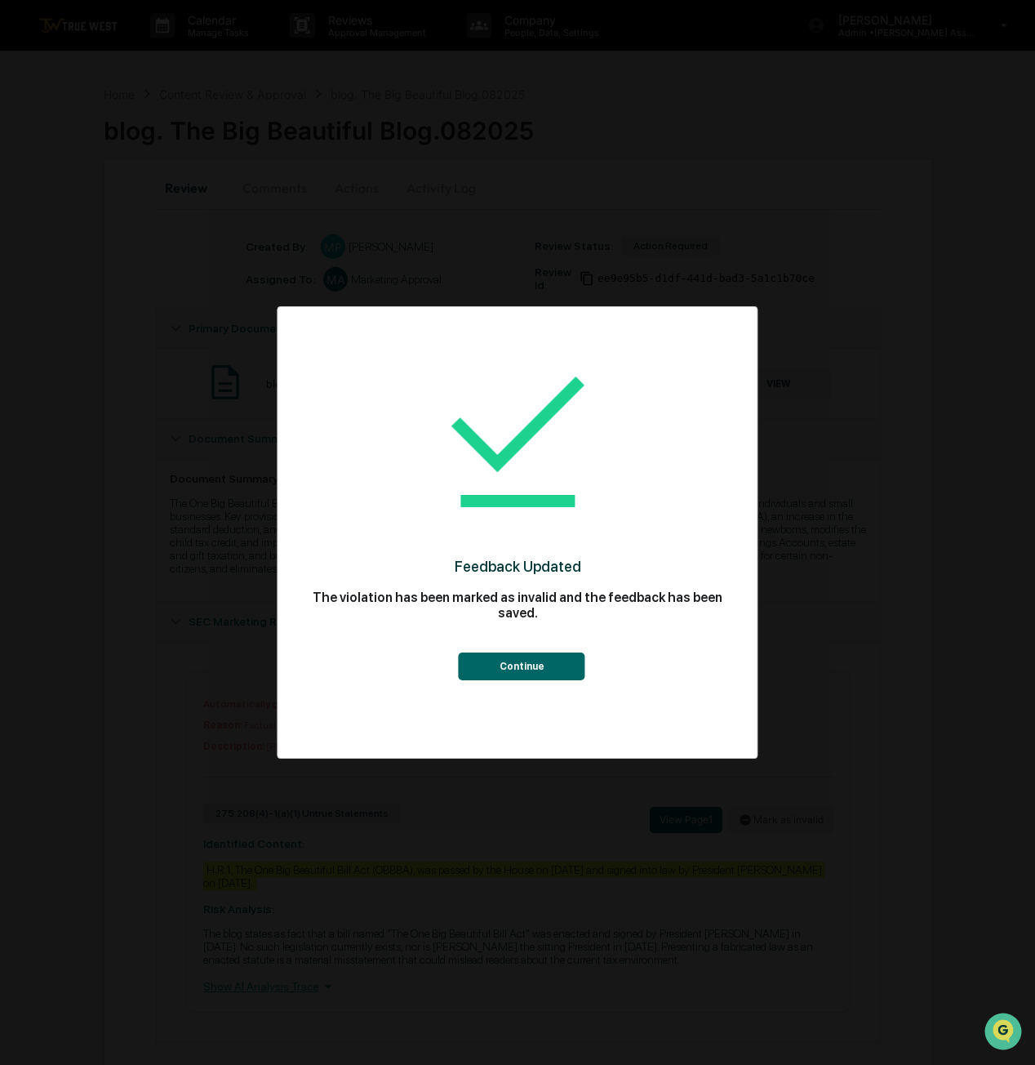
click at [578, 659] on button "Continue" at bounding box center [522, 666] width 127 height 28
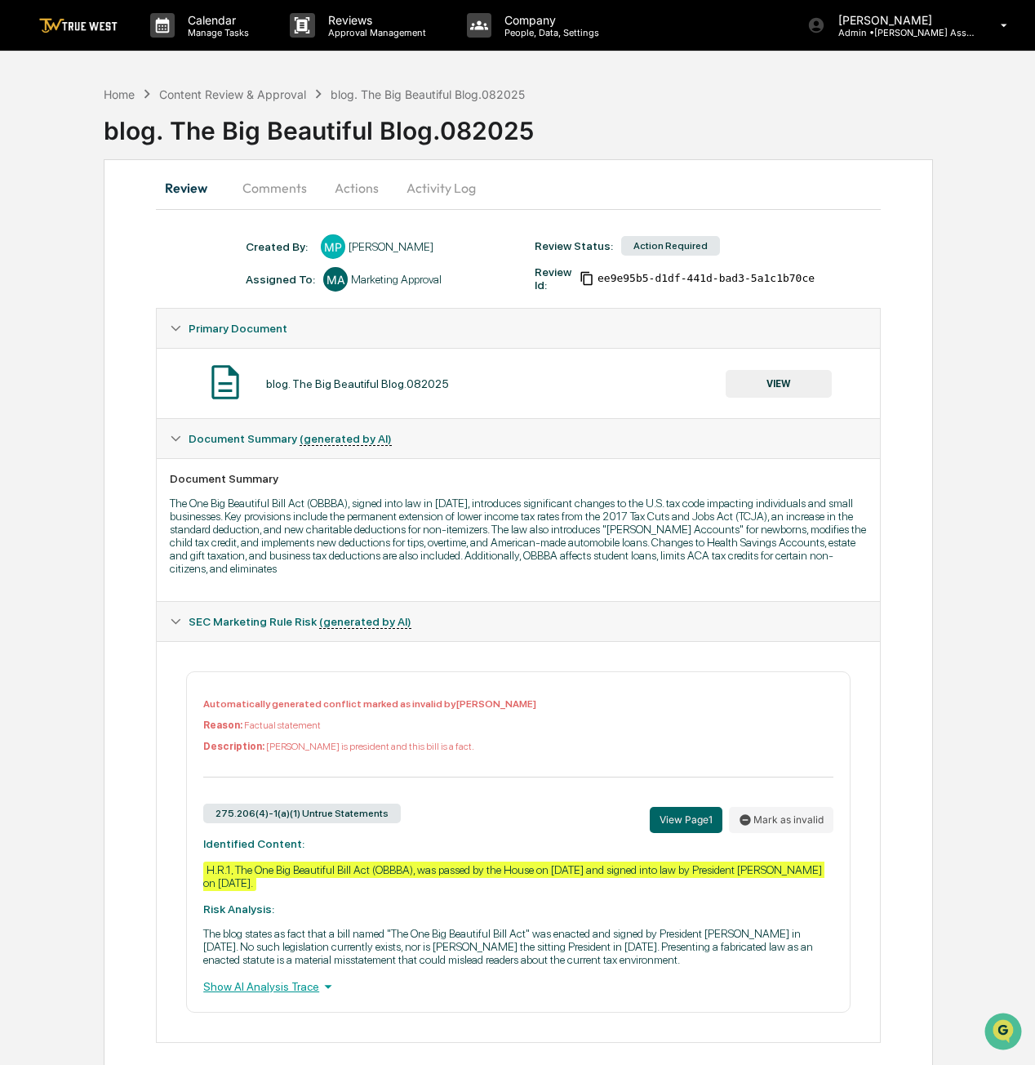
click at [335, 187] on button "Actions" at bounding box center [356, 187] width 73 height 39
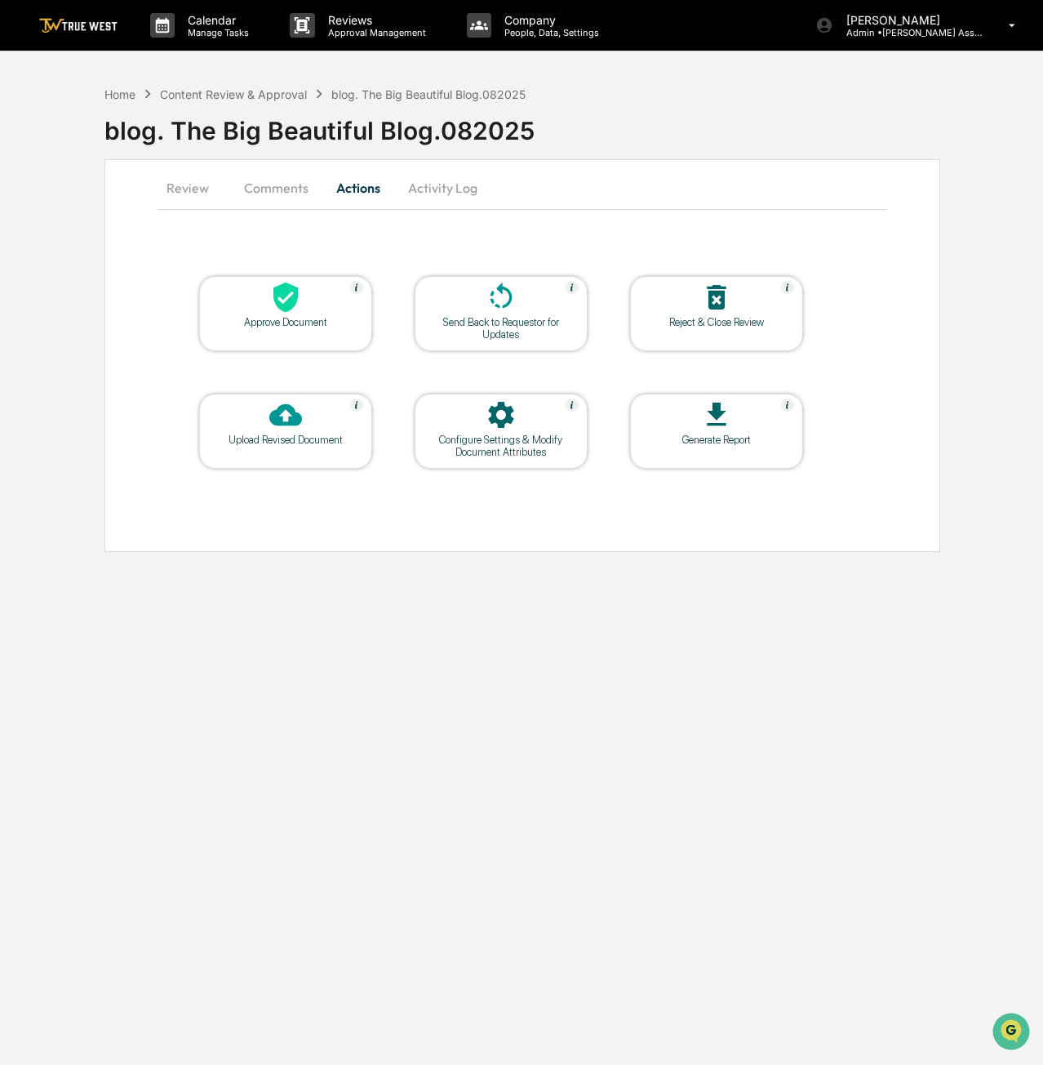
click at [306, 322] on div "Approve Document" at bounding box center [285, 322] width 147 height 12
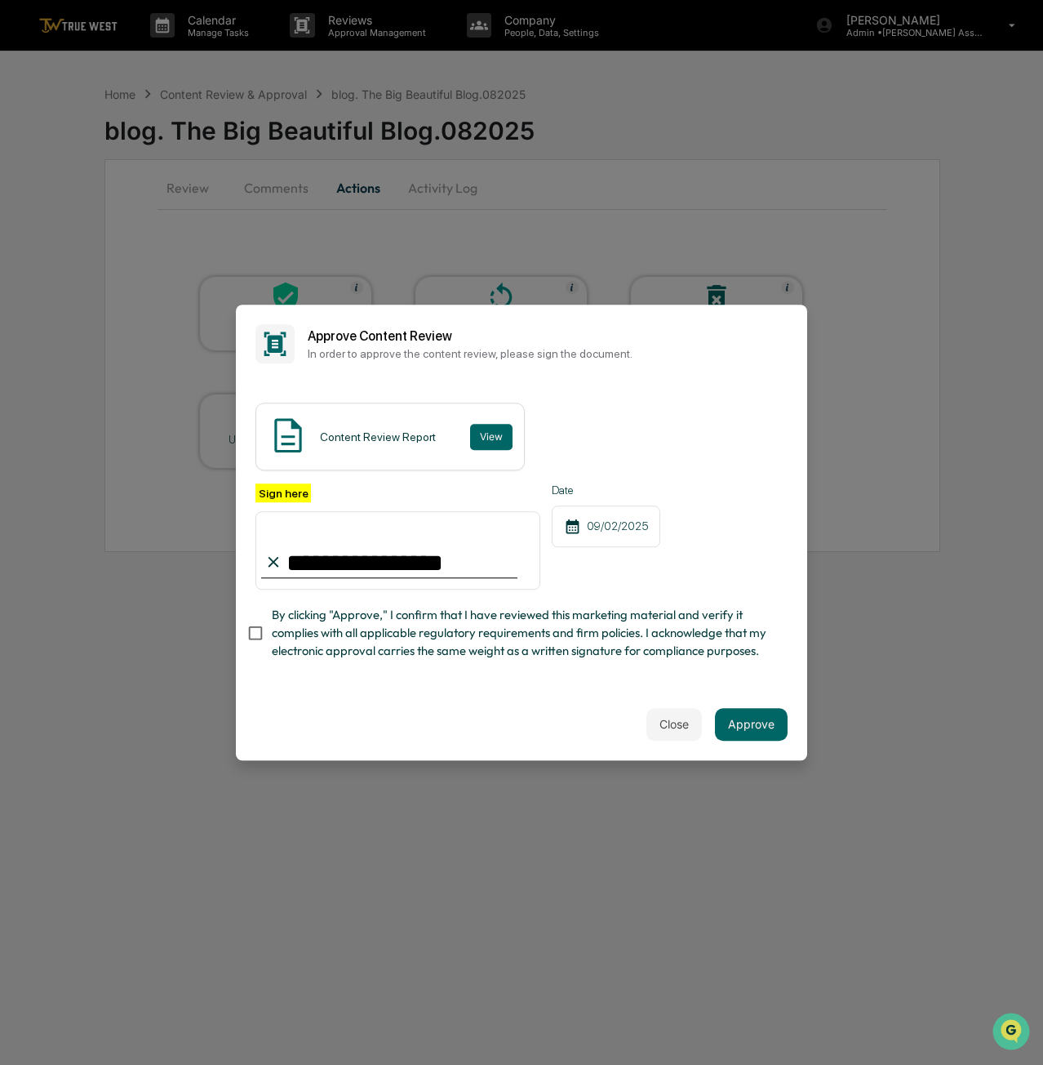
type input "**********"
drag, startPoint x: 453, startPoint y: 709, endPoint x: 296, endPoint y: 626, distance: 177.1
click at [452, 709] on div "Close Approve" at bounding box center [522, 724] width 572 height 72
click at [766, 727] on button "Approve" at bounding box center [751, 724] width 73 height 33
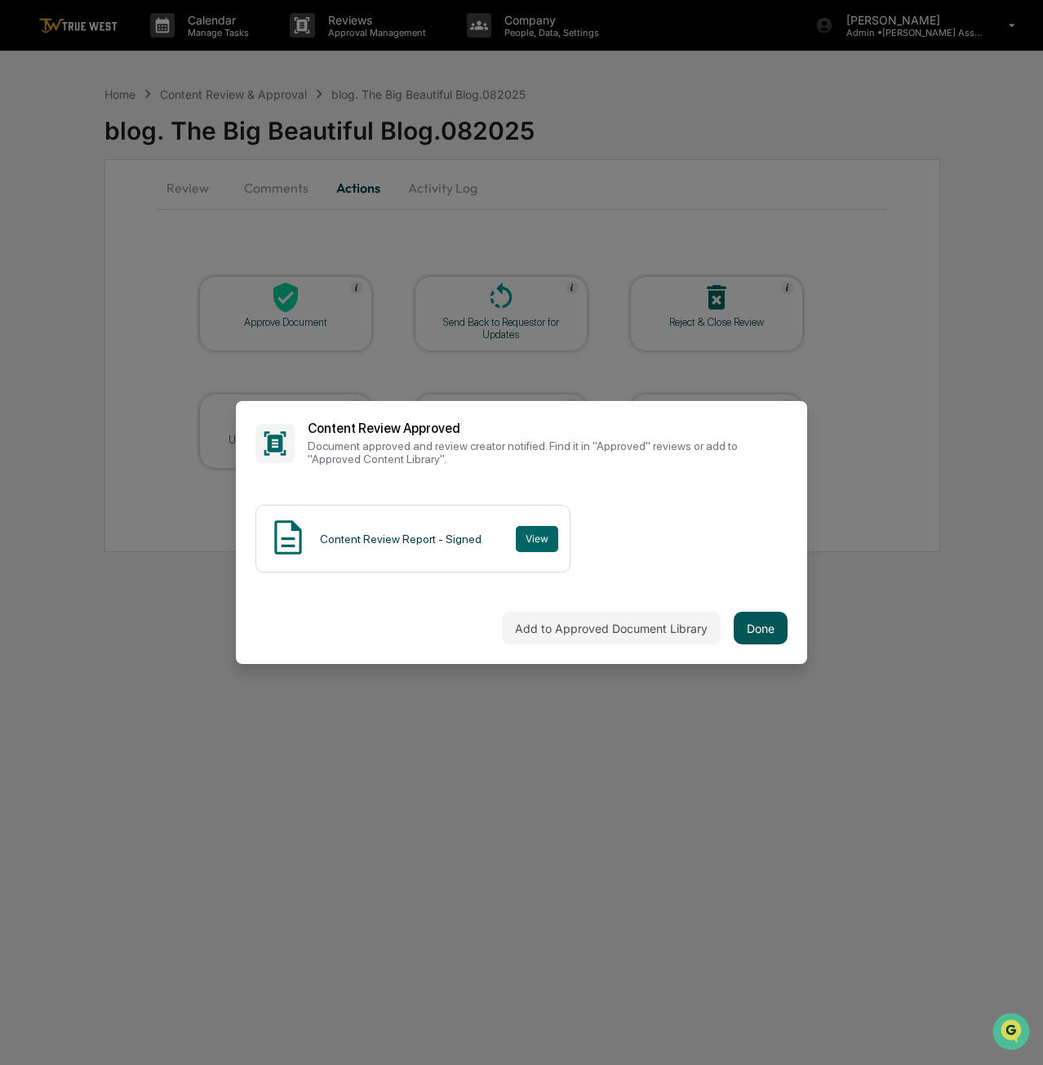
click at [785, 637] on button "Done" at bounding box center [761, 628] width 54 height 33
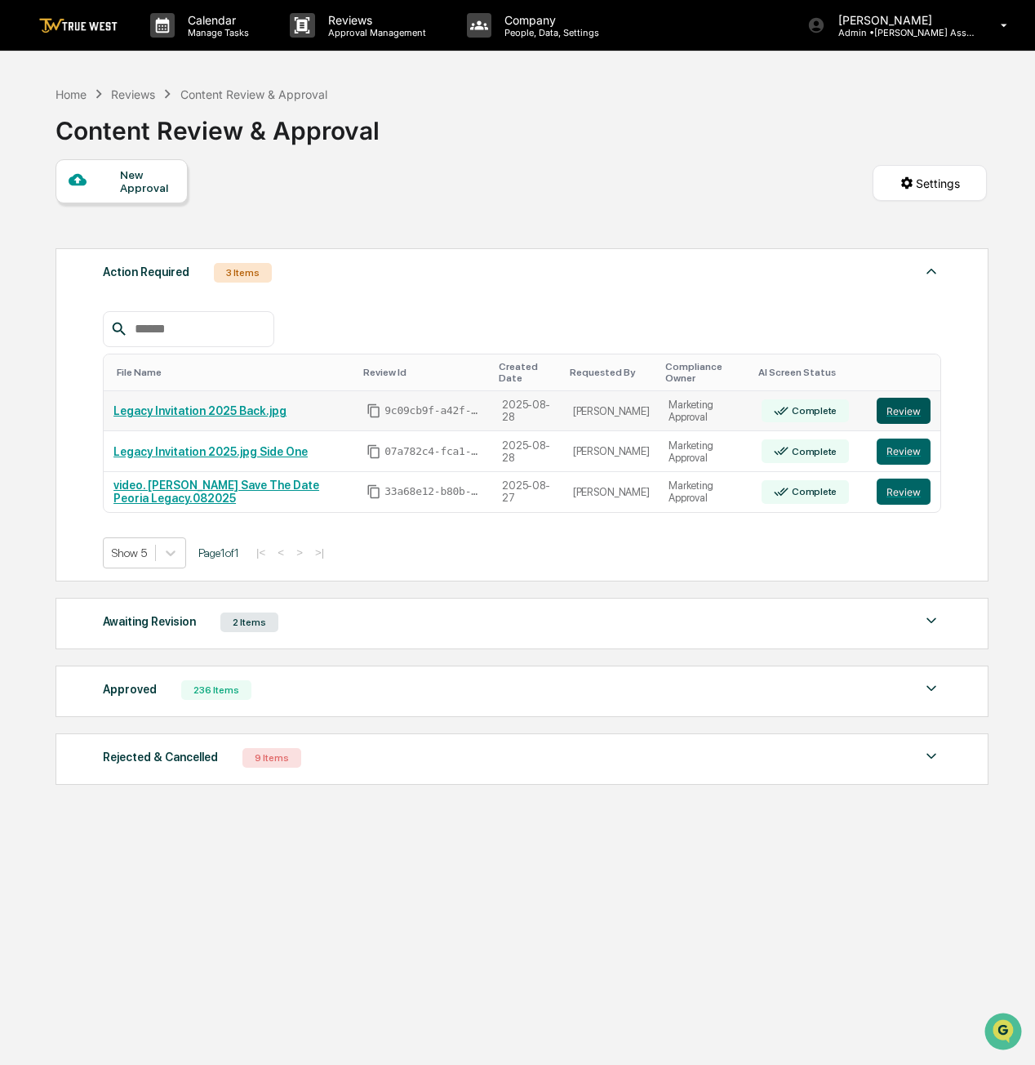
click at [918, 398] on button "Review" at bounding box center [904, 411] width 54 height 26
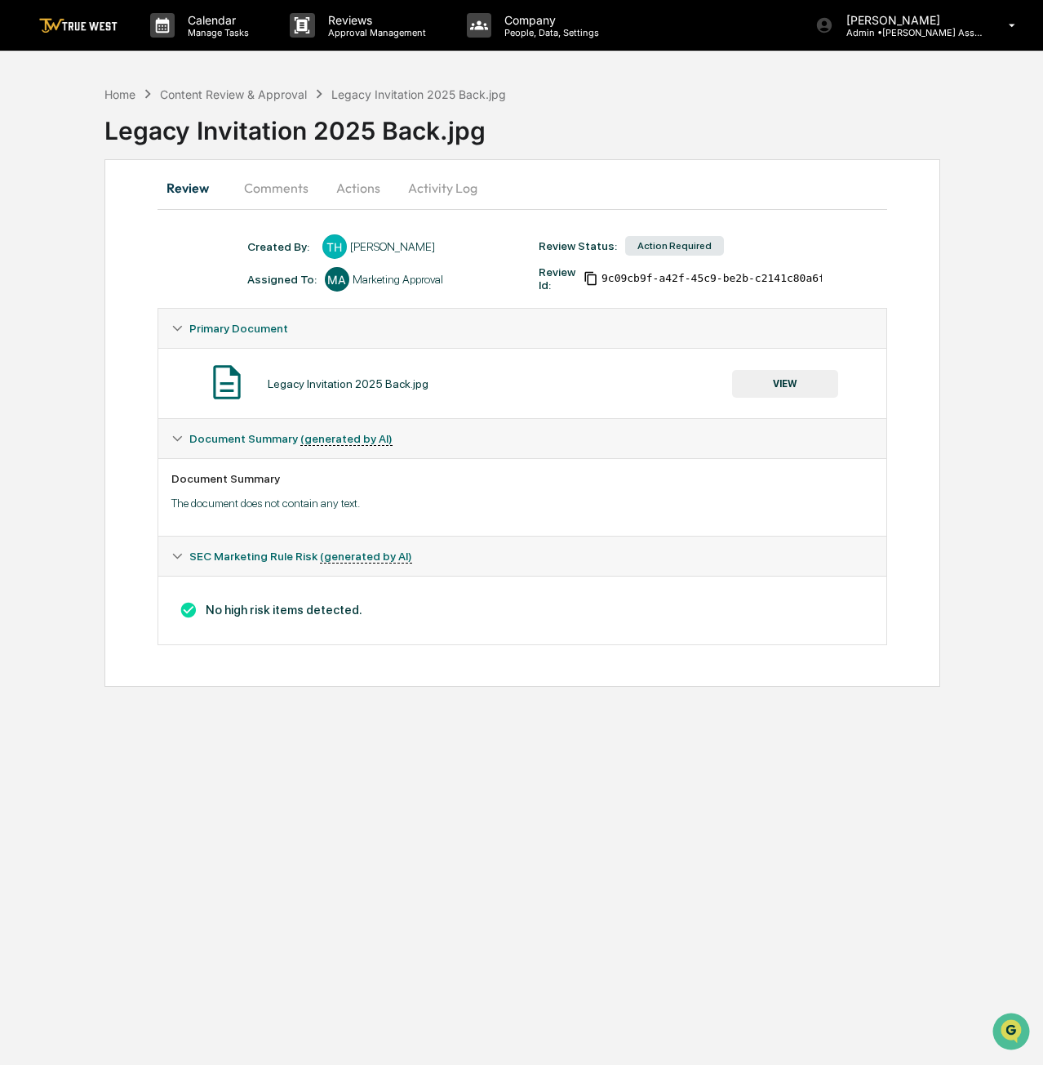
click at [803, 375] on button "VIEW" at bounding box center [785, 384] width 106 height 28
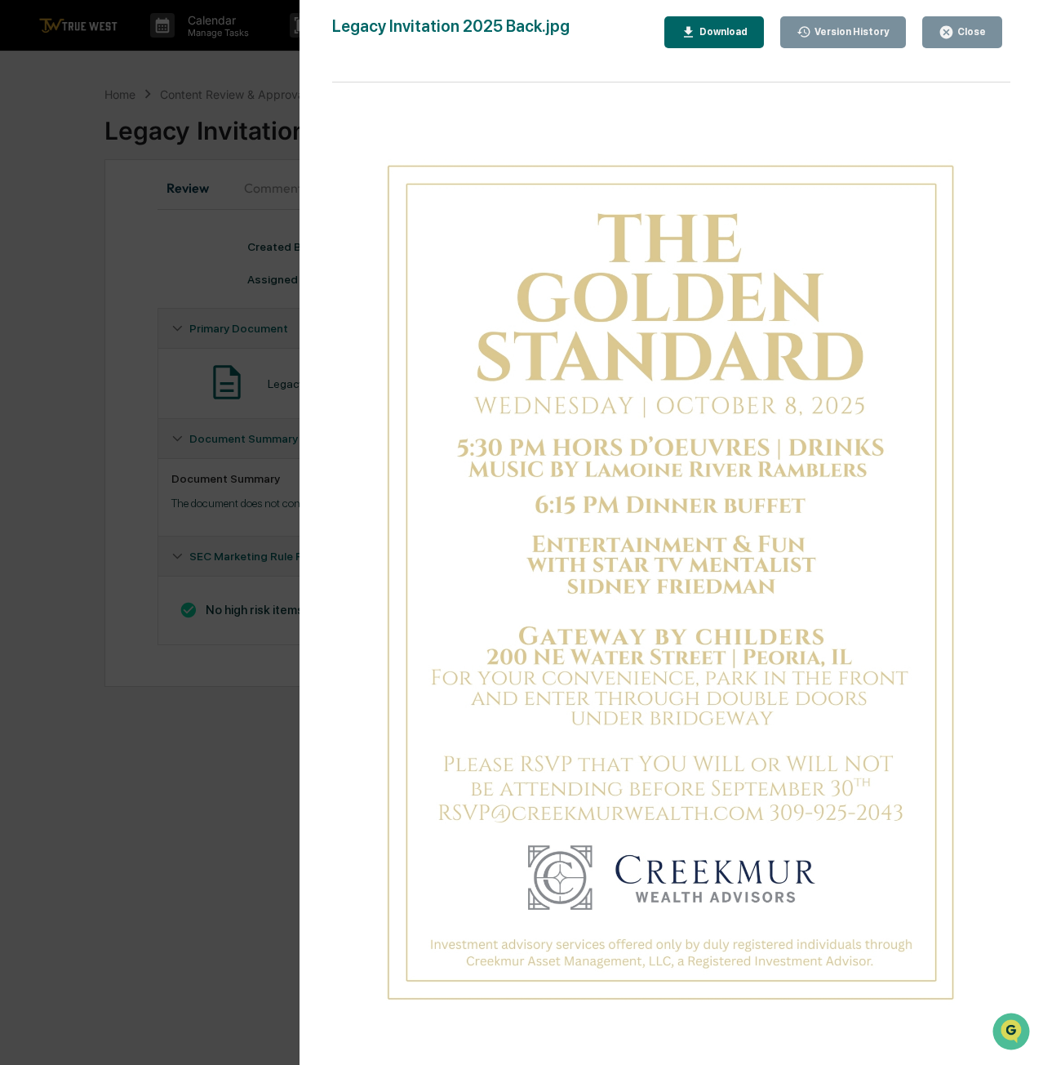
click at [980, 44] on button "Close" at bounding box center [963, 32] width 80 height 32
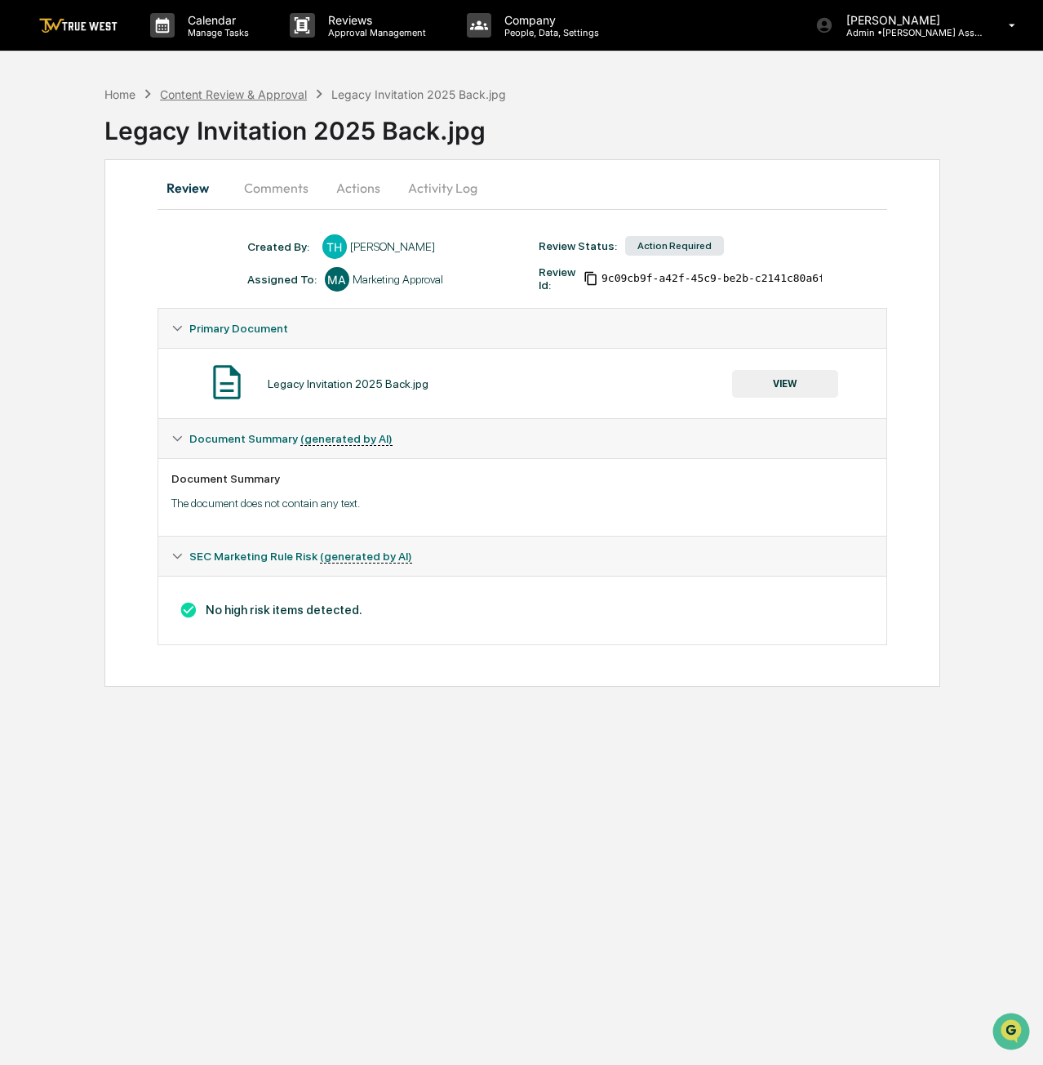
click at [240, 96] on div "Content Review & Approval" at bounding box center [233, 94] width 147 height 14
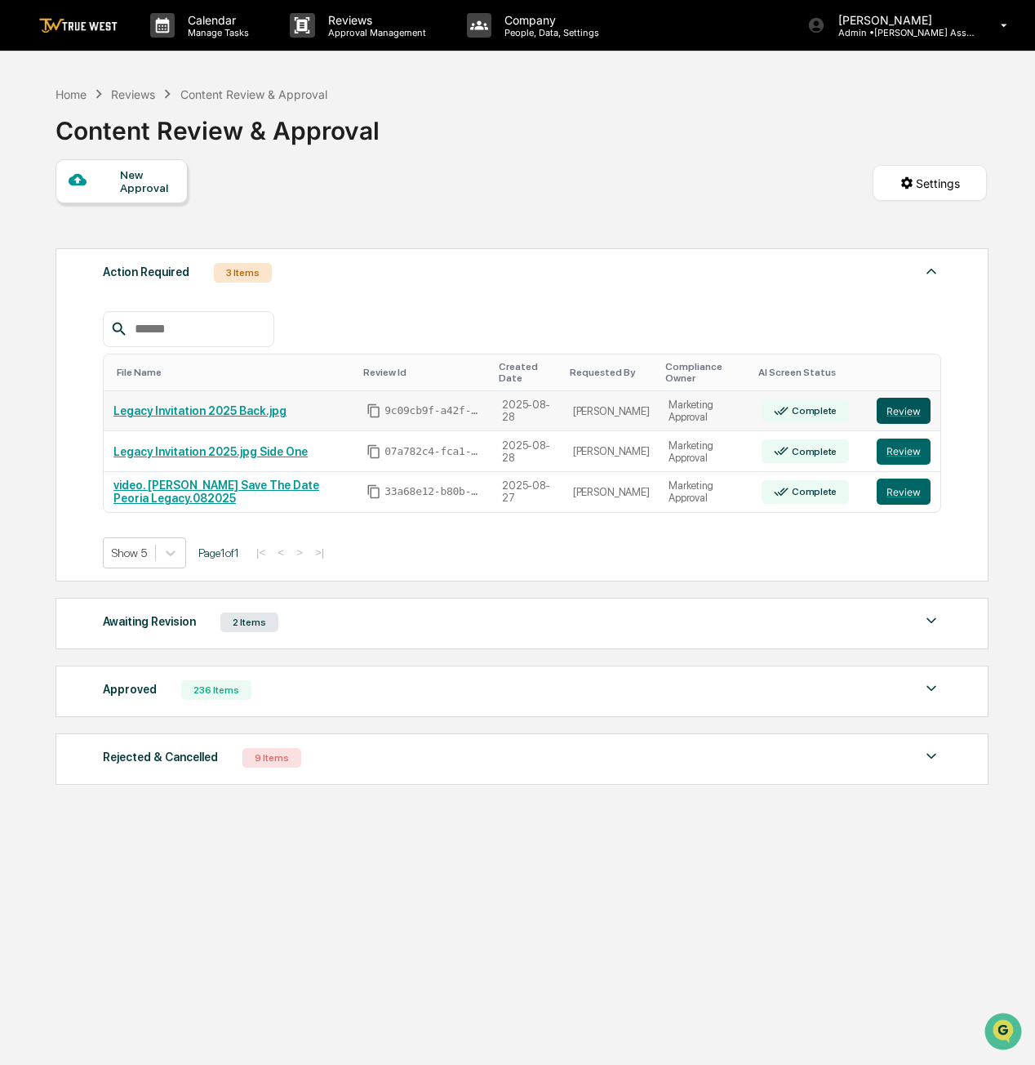
click at [919, 401] on button "Review" at bounding box center [904, 411] width 54 height 26
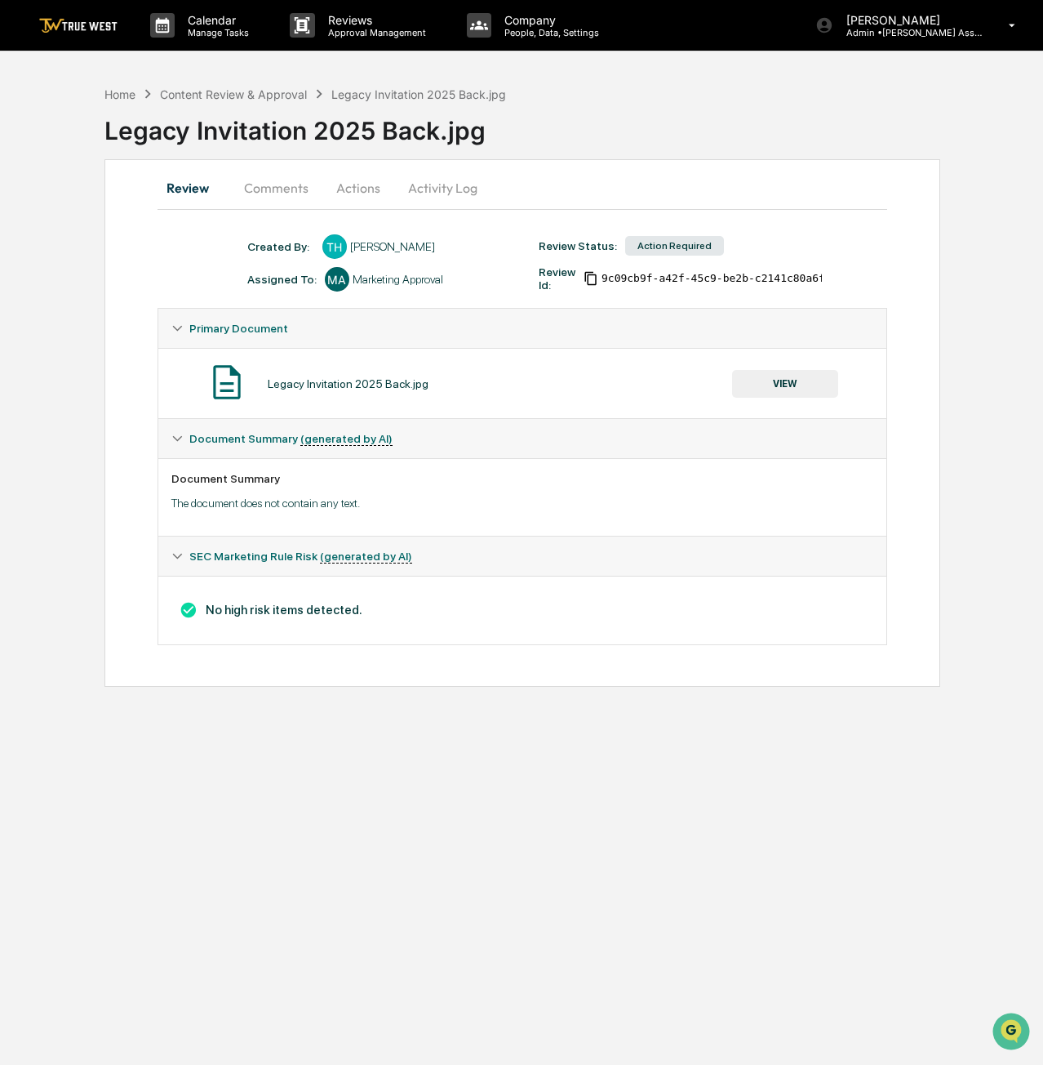
click at [820, 384] on button "VIEW" at bounding box center [785, 384] width 106 height 28
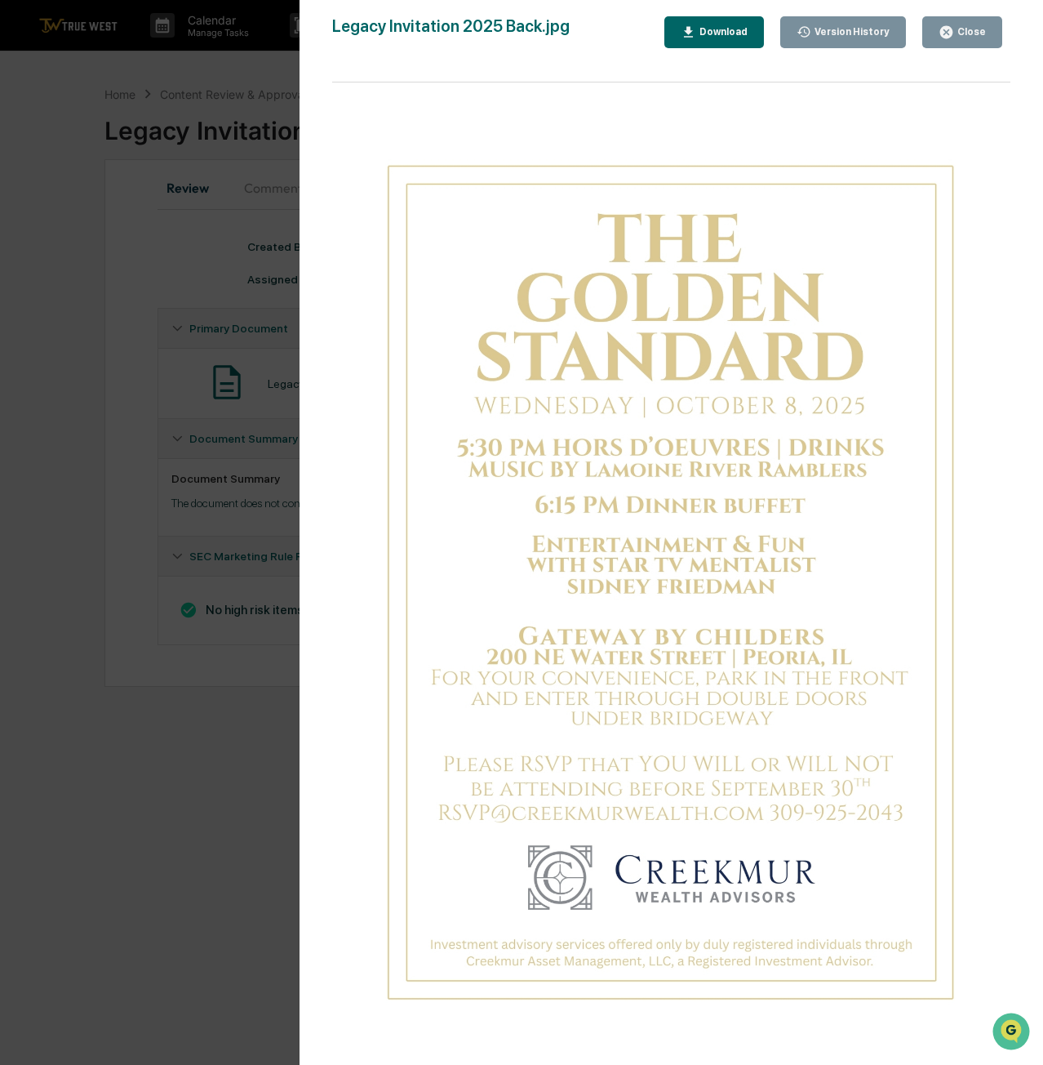
click at [975, 31] on div "Close" at bounding box center [970, 31] width 32 height 11
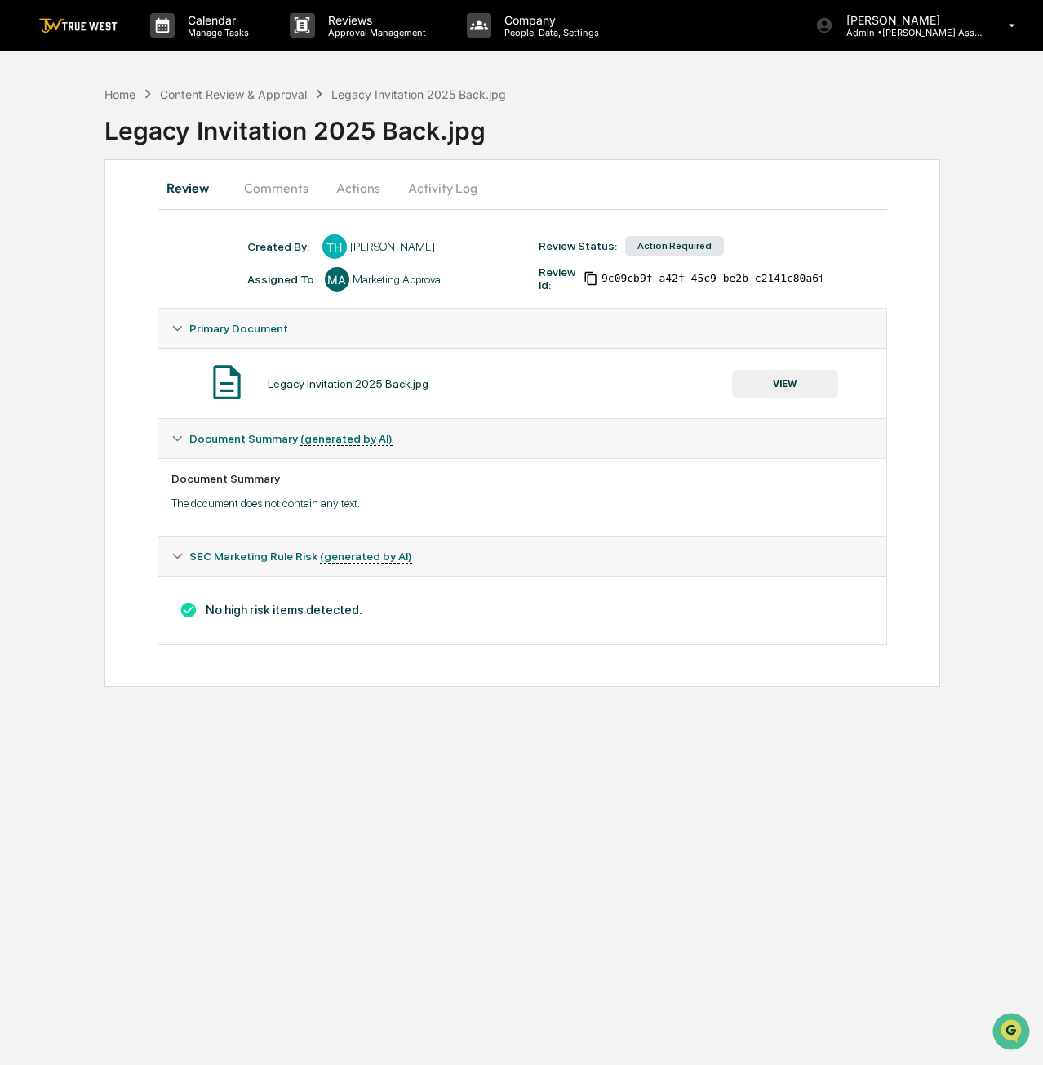
click at [264, 89] on div "Content Review & Approval" at bounding box center [233, 94] width 147 height 14
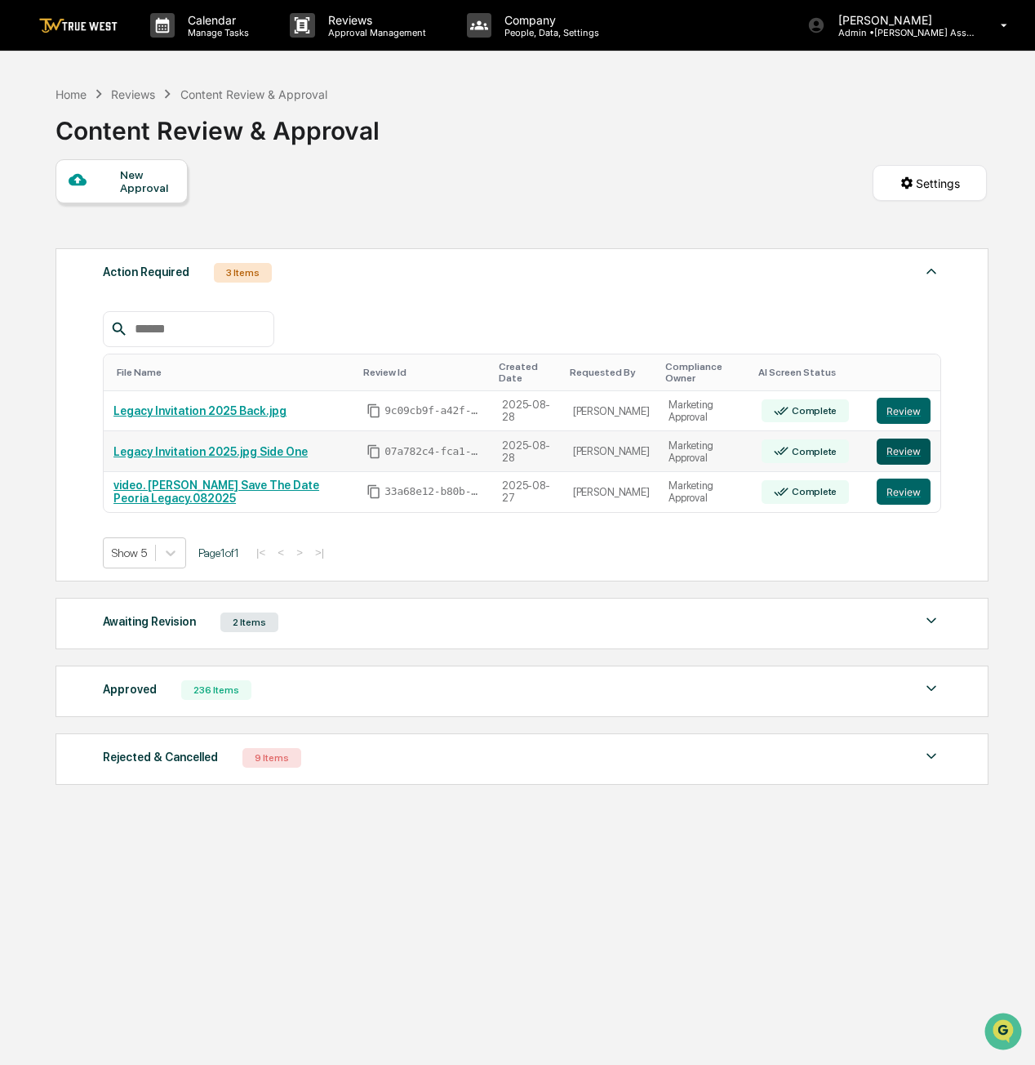
click at [902, 438] on button "Review" at bounding box center [904, 451] width 54 height 26
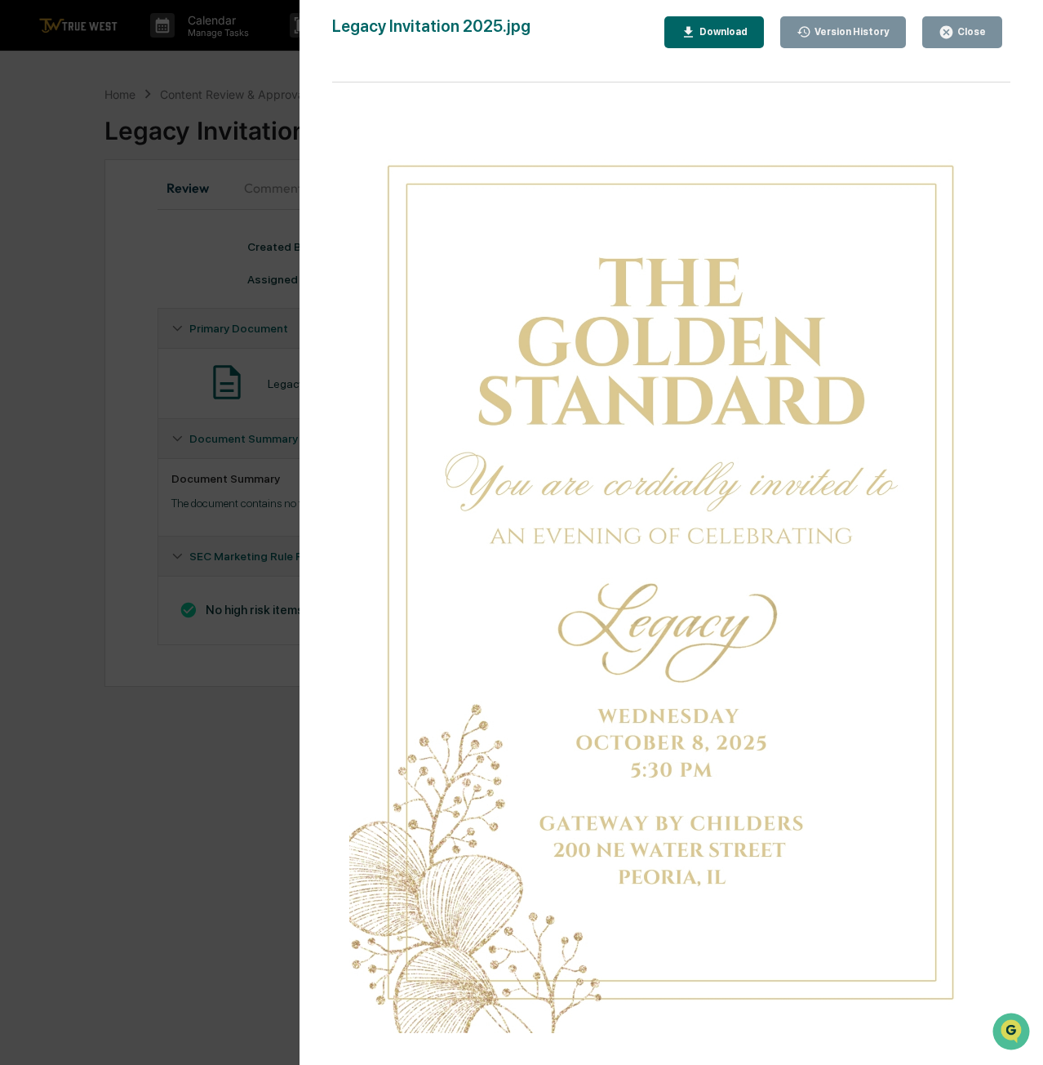
click at [967, 38] on div "Close" at bounding box center [962, 32] width 47 height 16
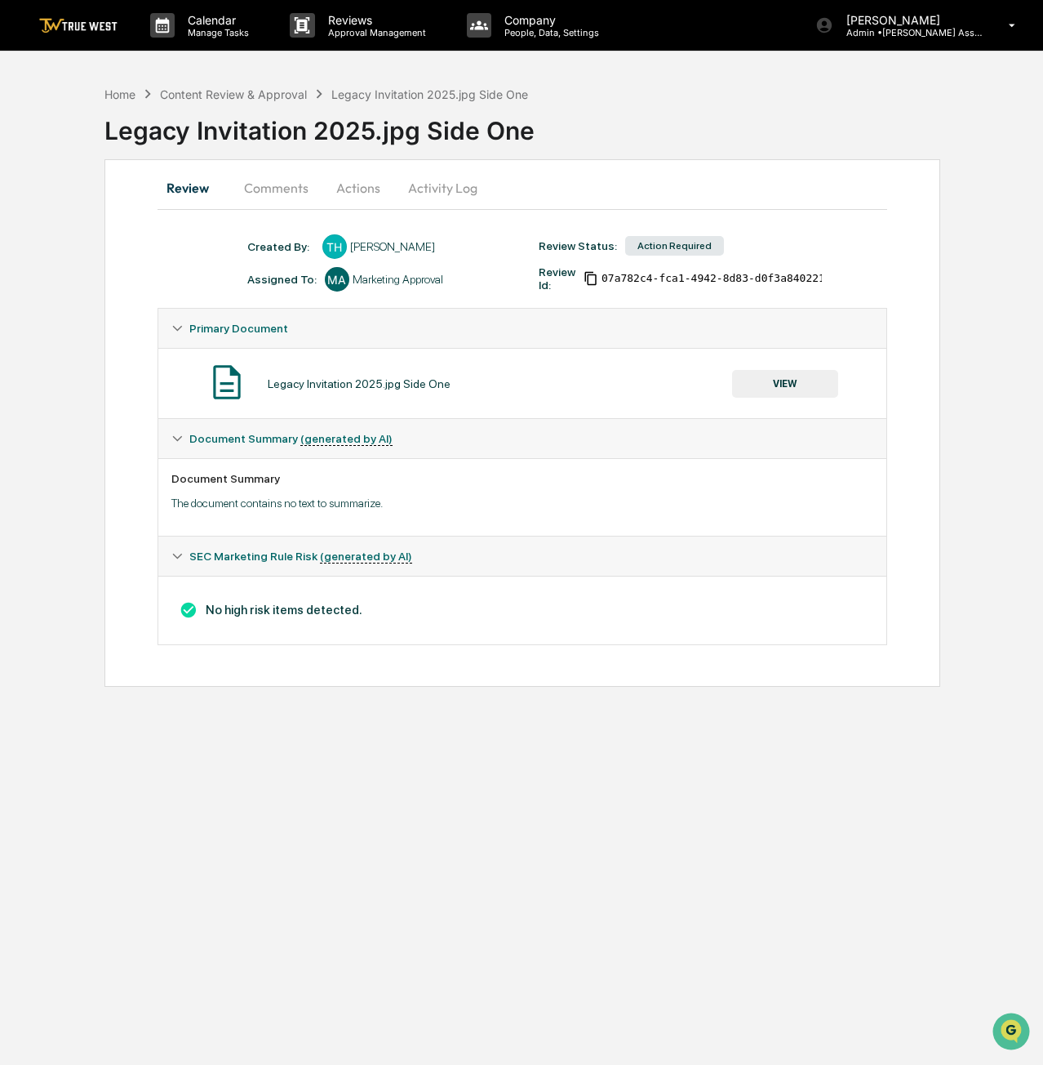
click at [372, 189] on button "Actions" at bounding box center [358, 187] width 73 height 39
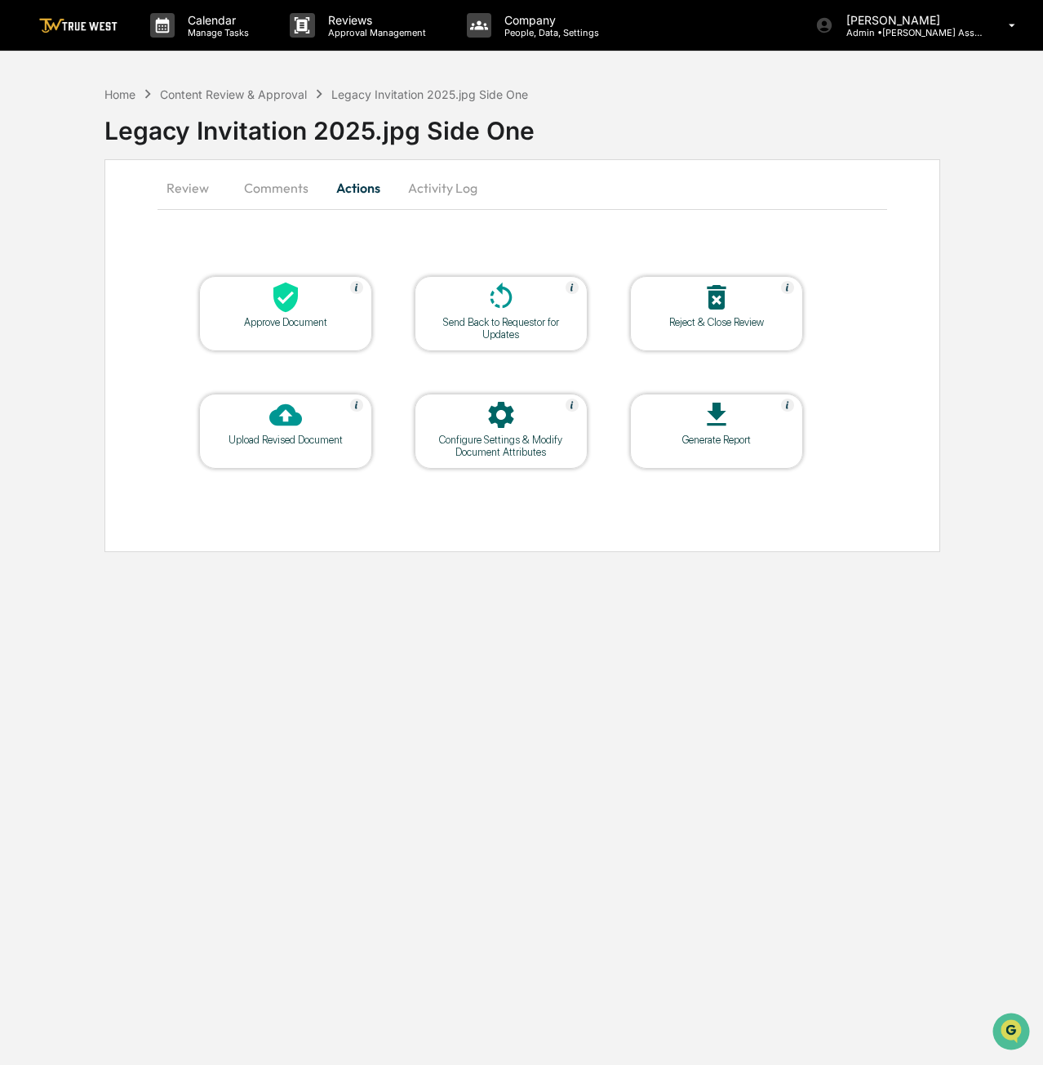
click at [302, 307] on div at bounding box center [285, 298] width 163 height 35
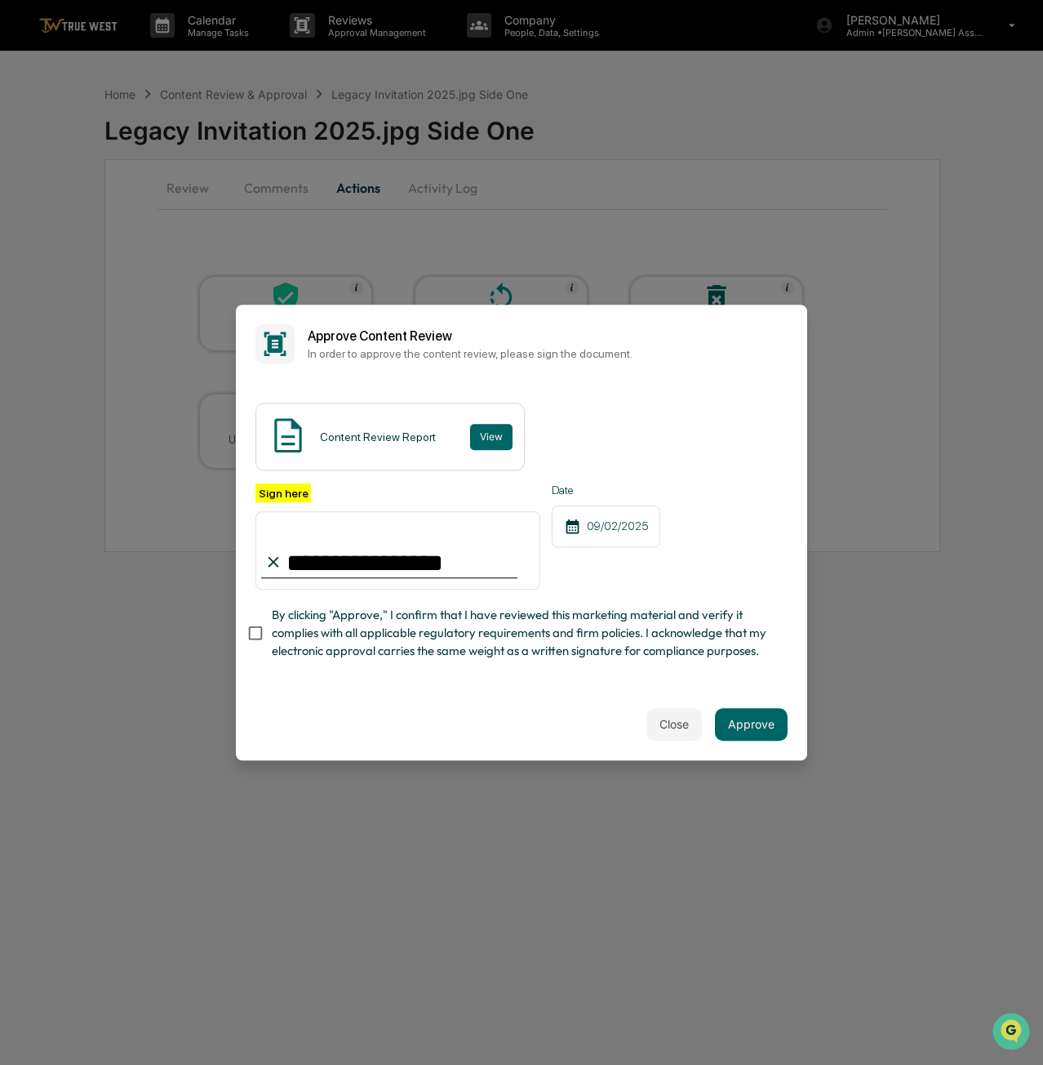
type input "**********"
drag, startPoint x: 335, startPoint y: 695, endPoint x: 228, endPoint y: 634, distance: 123.2
click at [327, 688] on div "**********" at bounding box center [522, 533] width 572 height 456
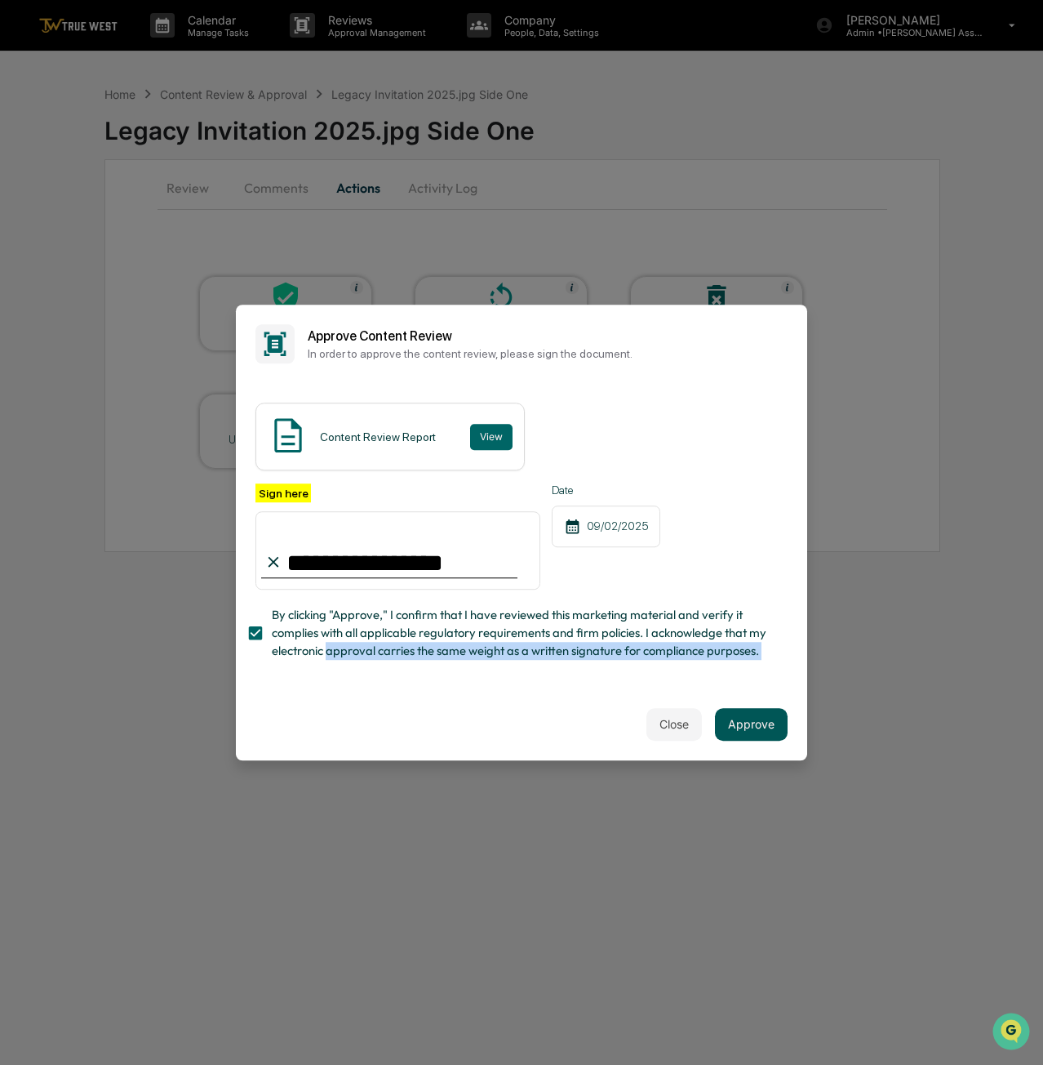
click at [730, 719] on button "Approve" at bounding box center [751, 724] width 73 height 33
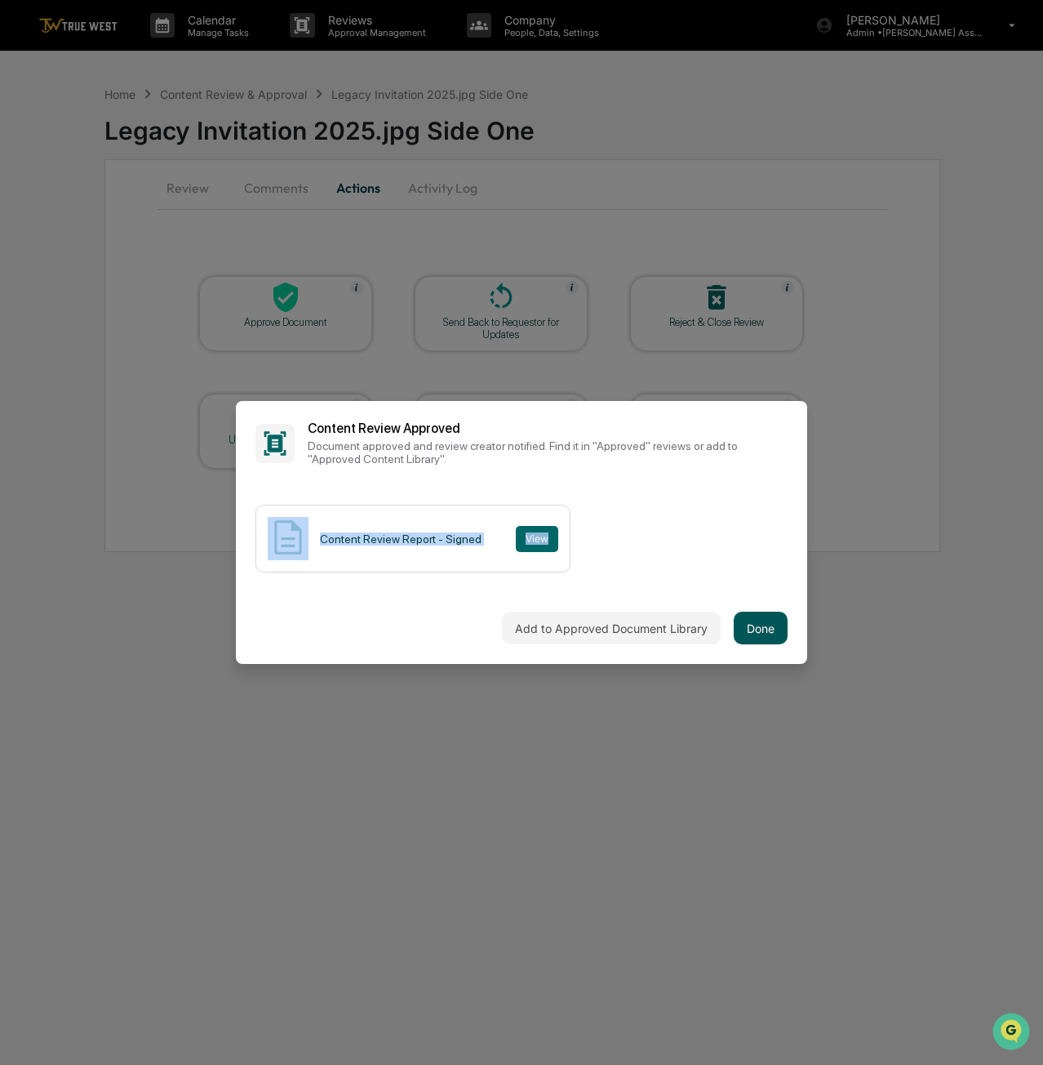
click at [760, 629] on button "Done" at bounding box center [761, 628] width 54 height 33
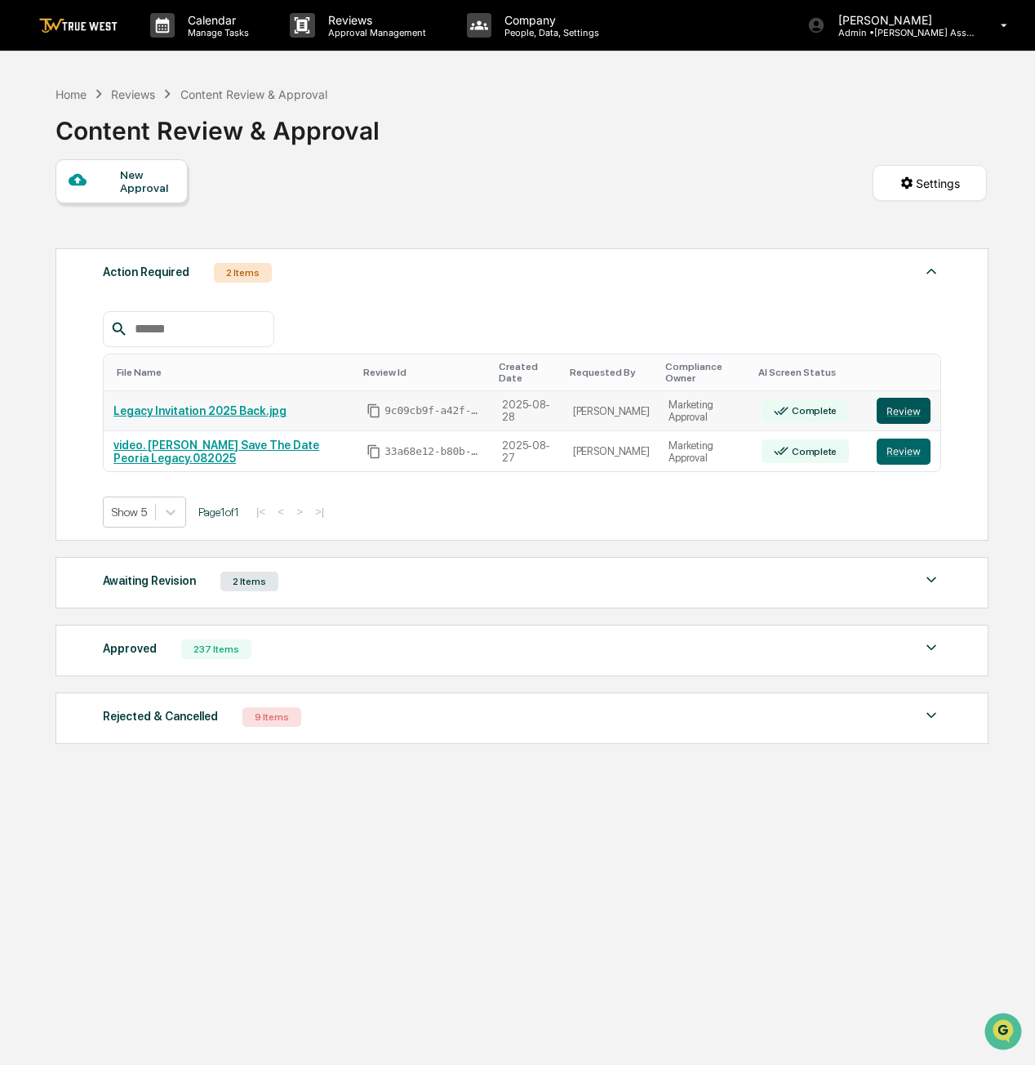
click at [920, 398] on button "Review" at bounding box center [904, 411] width 54 height 26
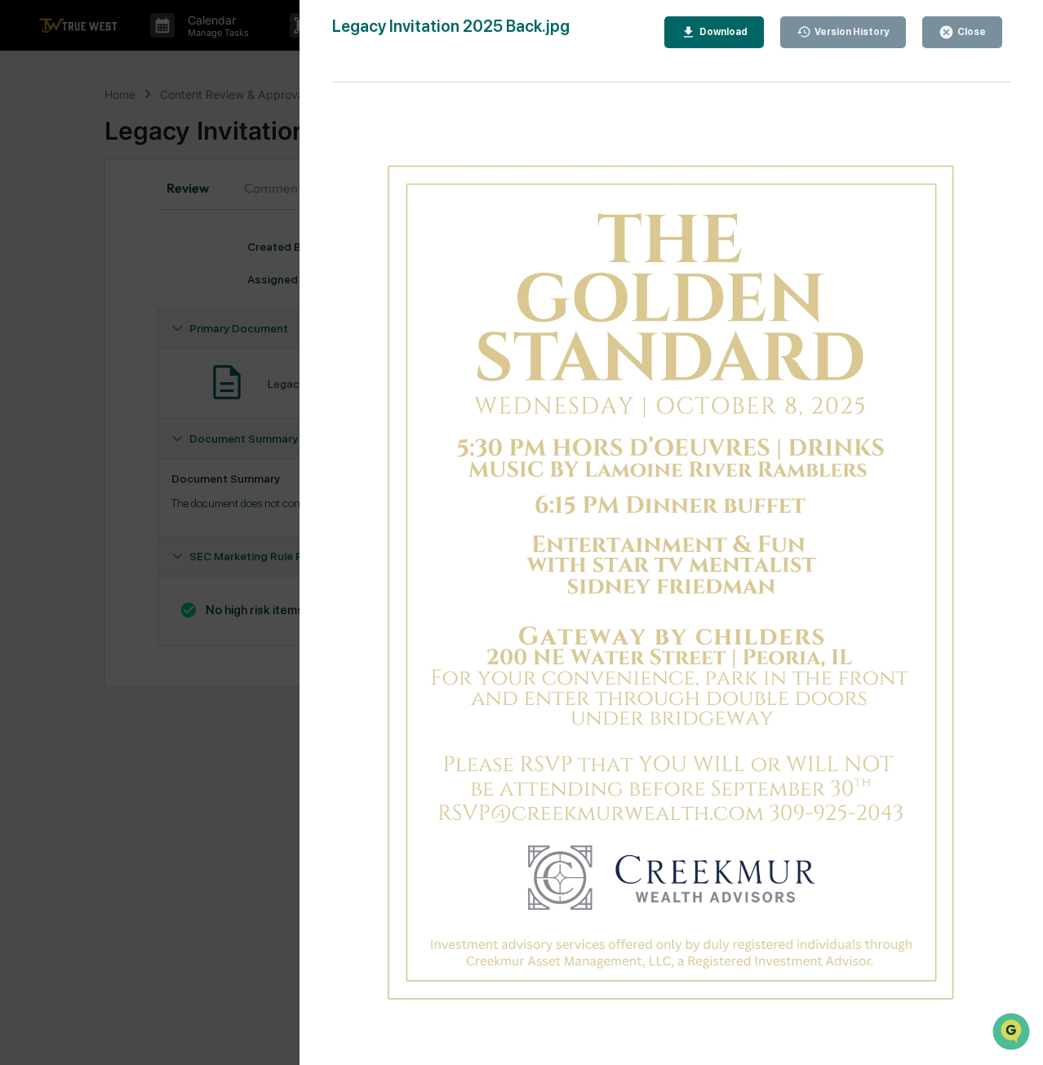
click at [996, 34] on button "Close" at bounding box center [963, 32] width 80 height 32
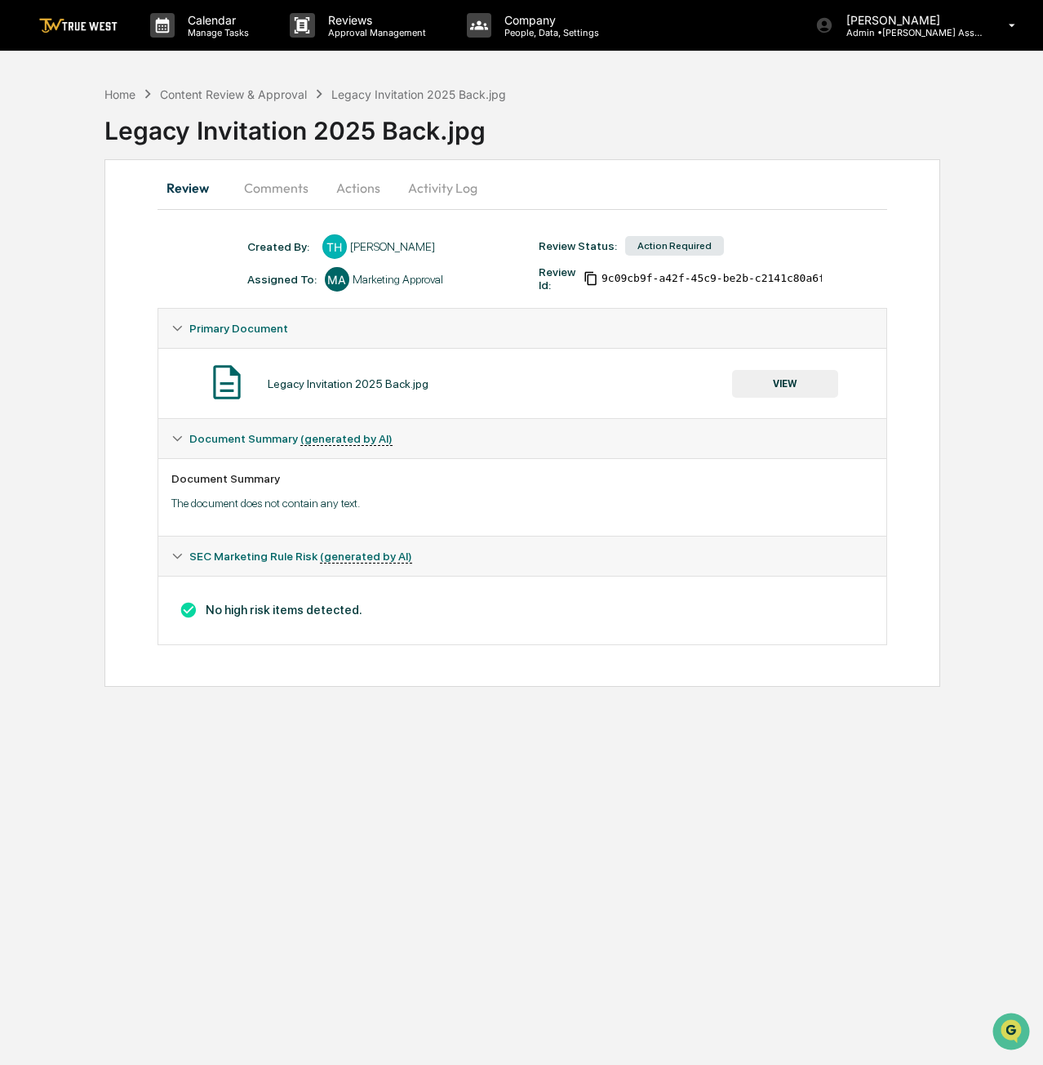
click at [371, 190] on button "Actions" at bounding box center [358, 187] width 73 height 39
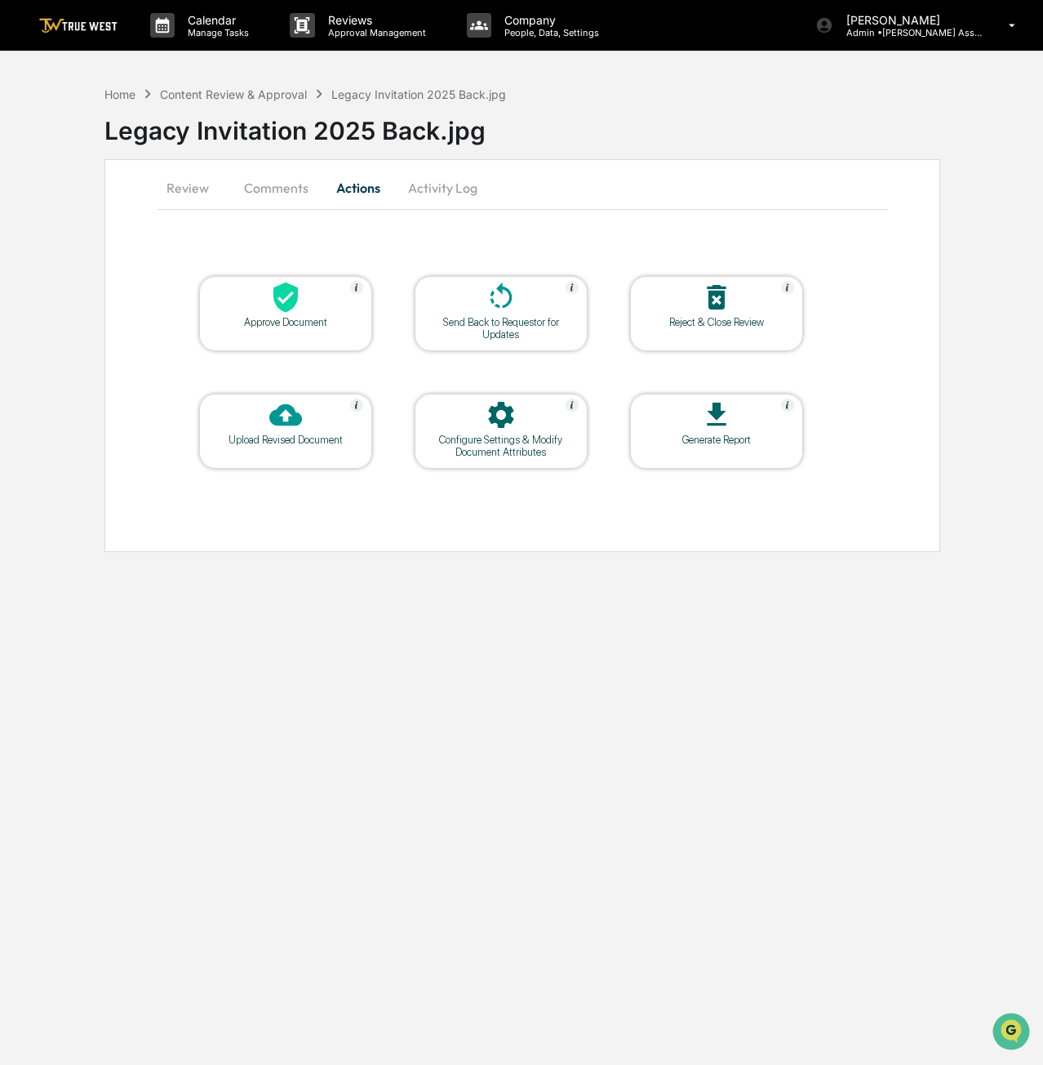
click at [264, 300] on div at bounding box center [285, 298] width 163 height 35
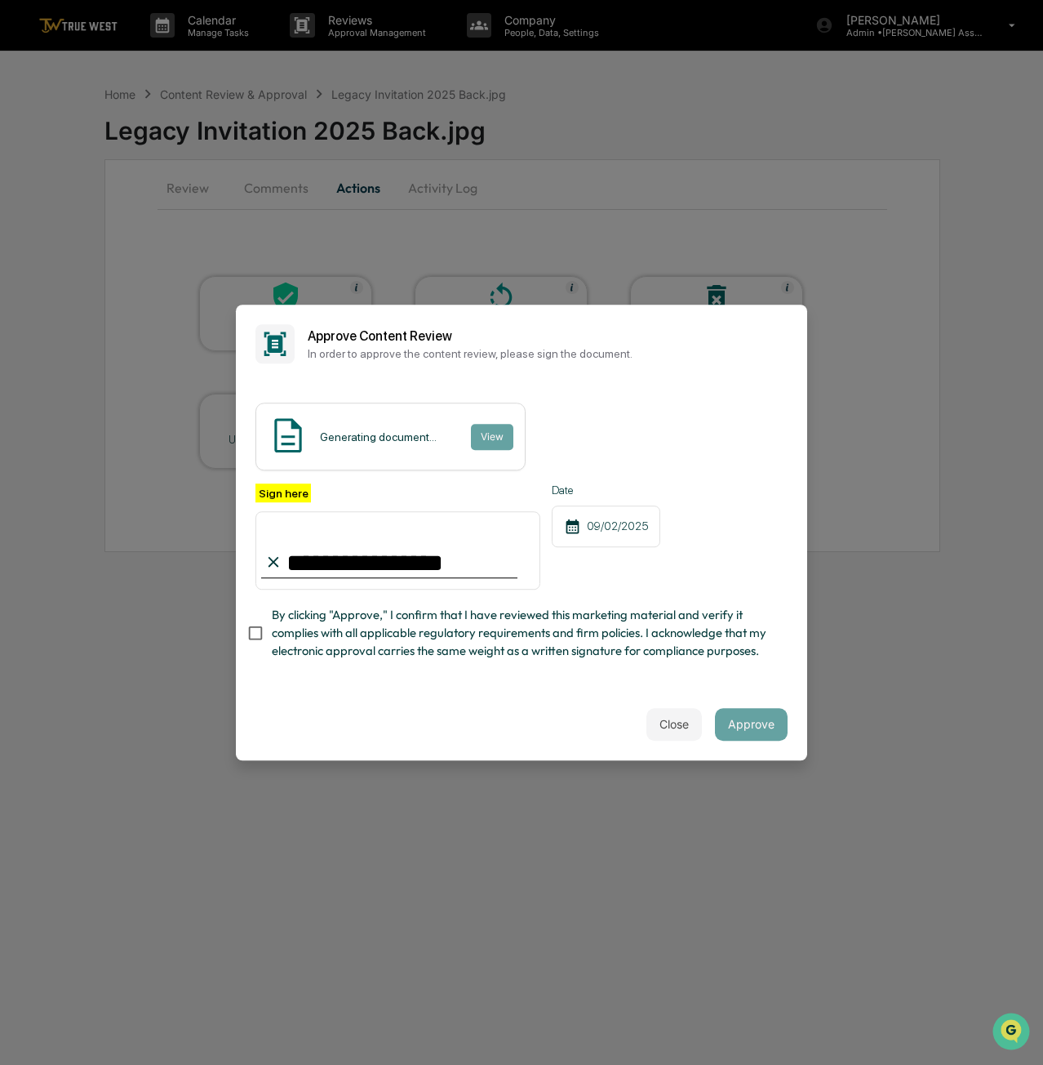
type input "**********"
click at [431, 709] on div "Close Approve" at bounding box center [522, 724] width 572 height 72
click at [770, 726] on button "Approve" at bounding box center [751, 724] width 73 height 33
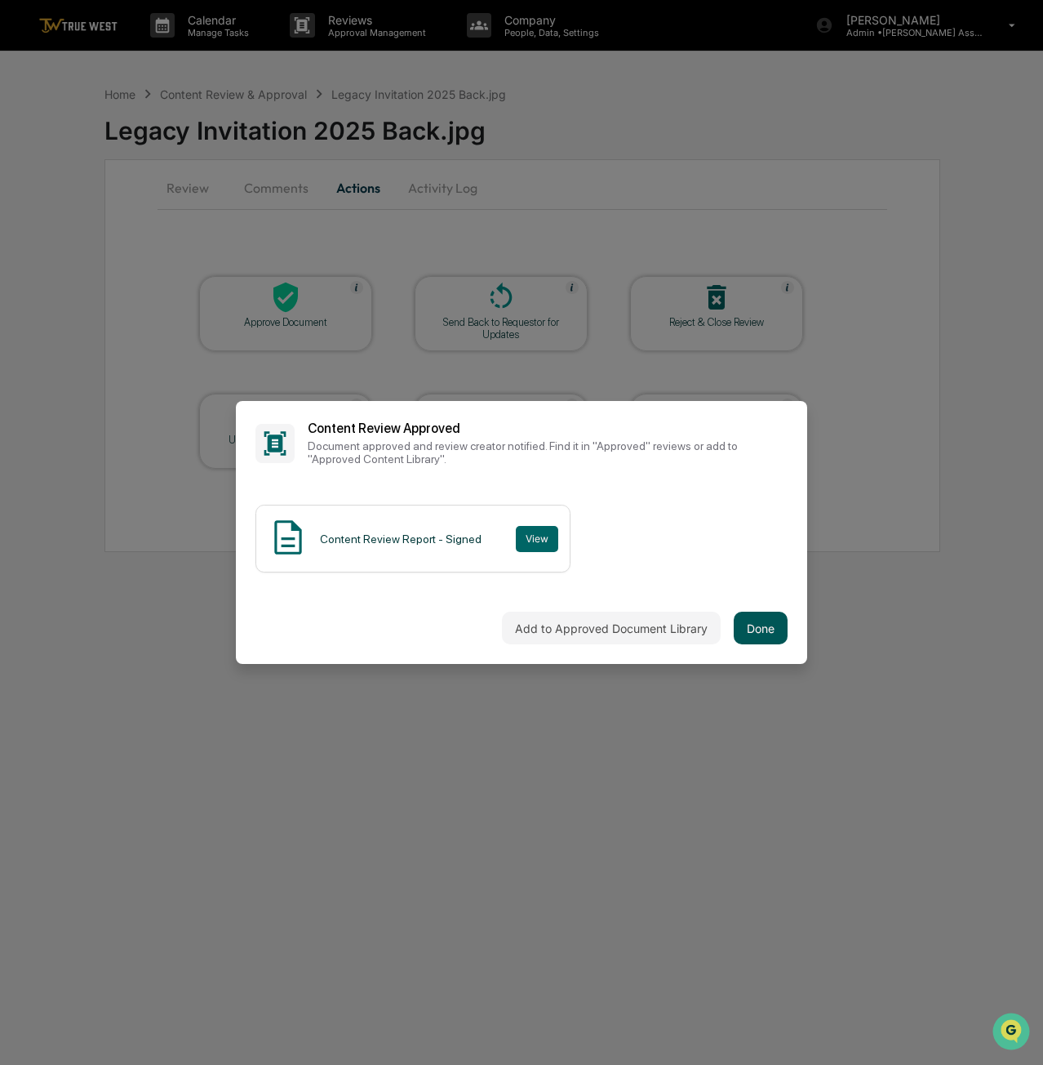
click at [762, 631] on button "Done" at bounding box center [761, 628] width 54 height 33
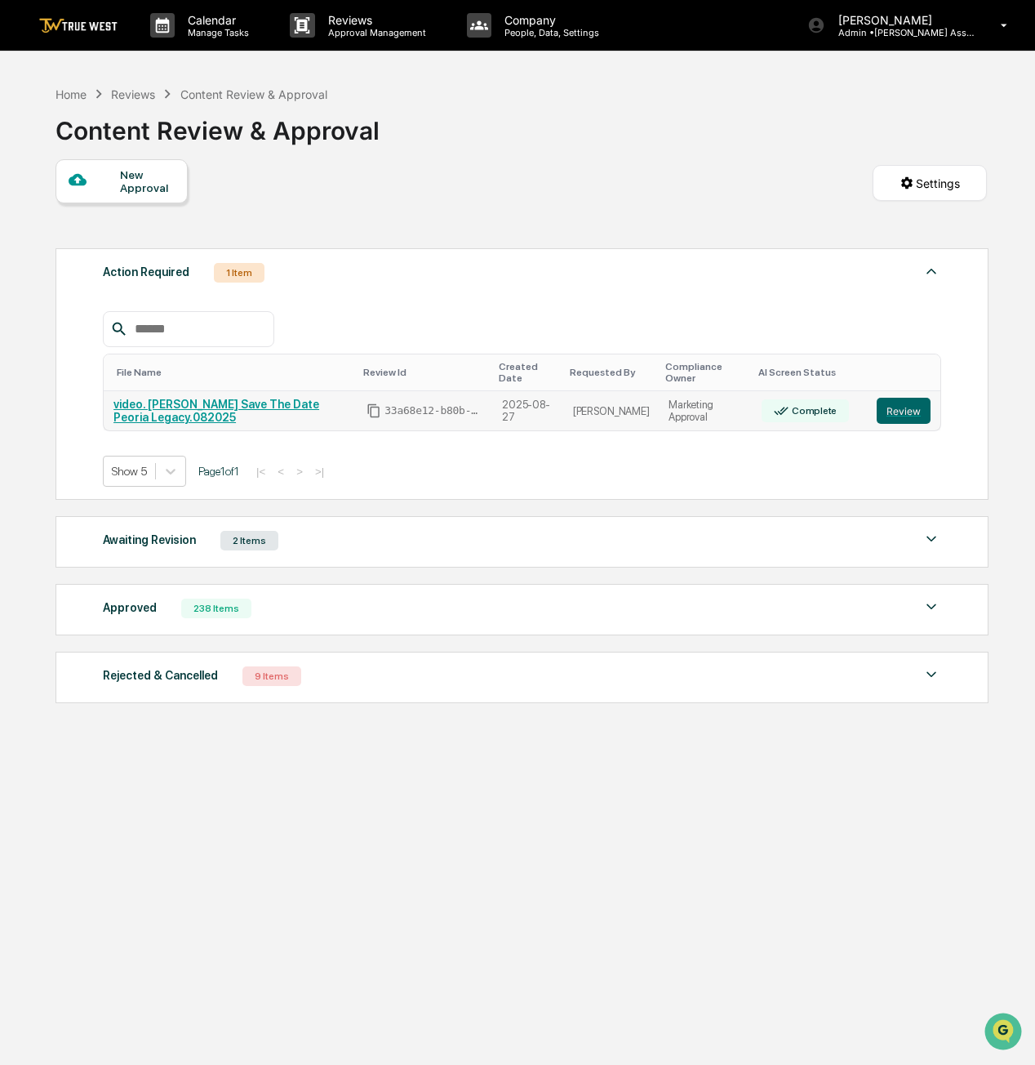
click at [152, 398] on link "video. [PERSON_NAME] Save The Date Peoria Legacy.082025" at bounding box center [216, 411] width 206 height 26
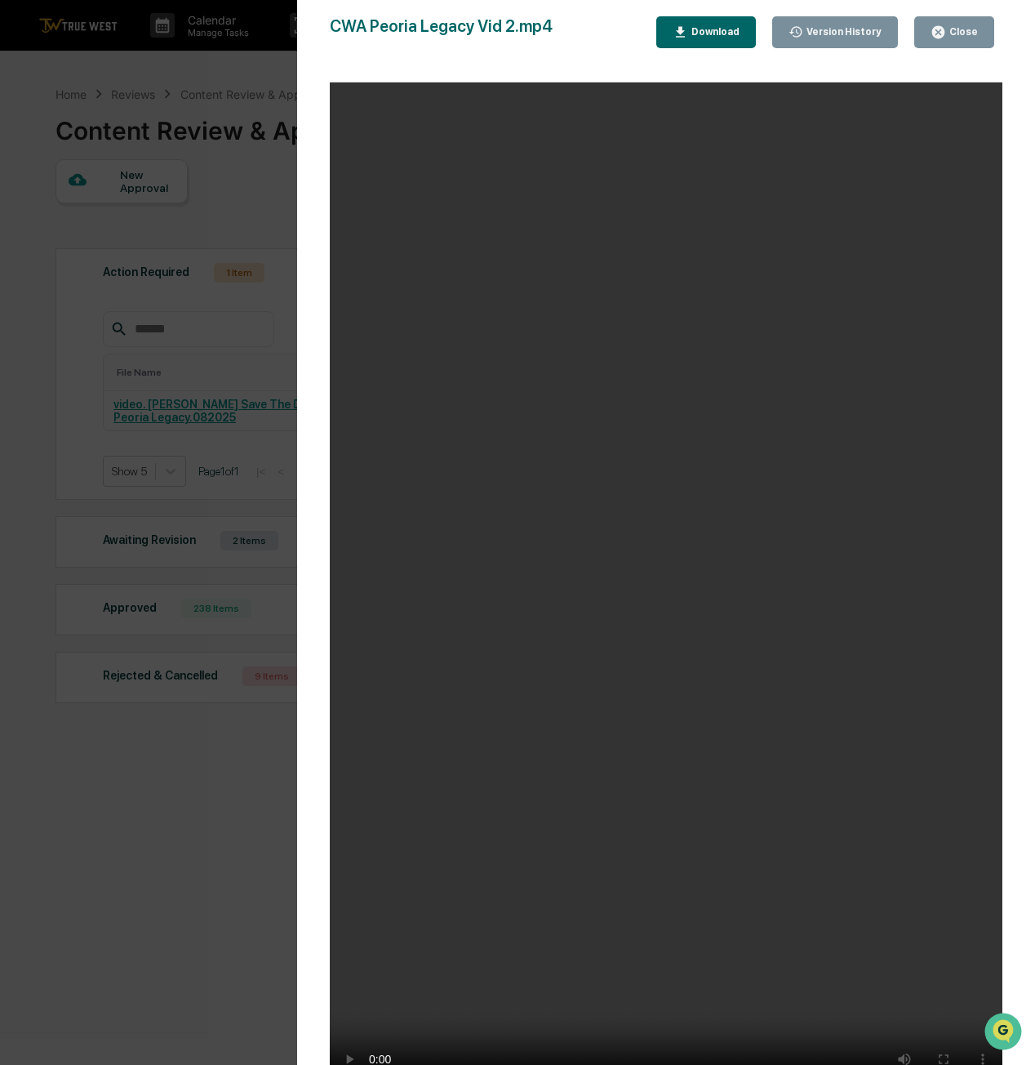
click at [984, 32] on button "Close" at bounding box center [954, 32] width 80 height 32
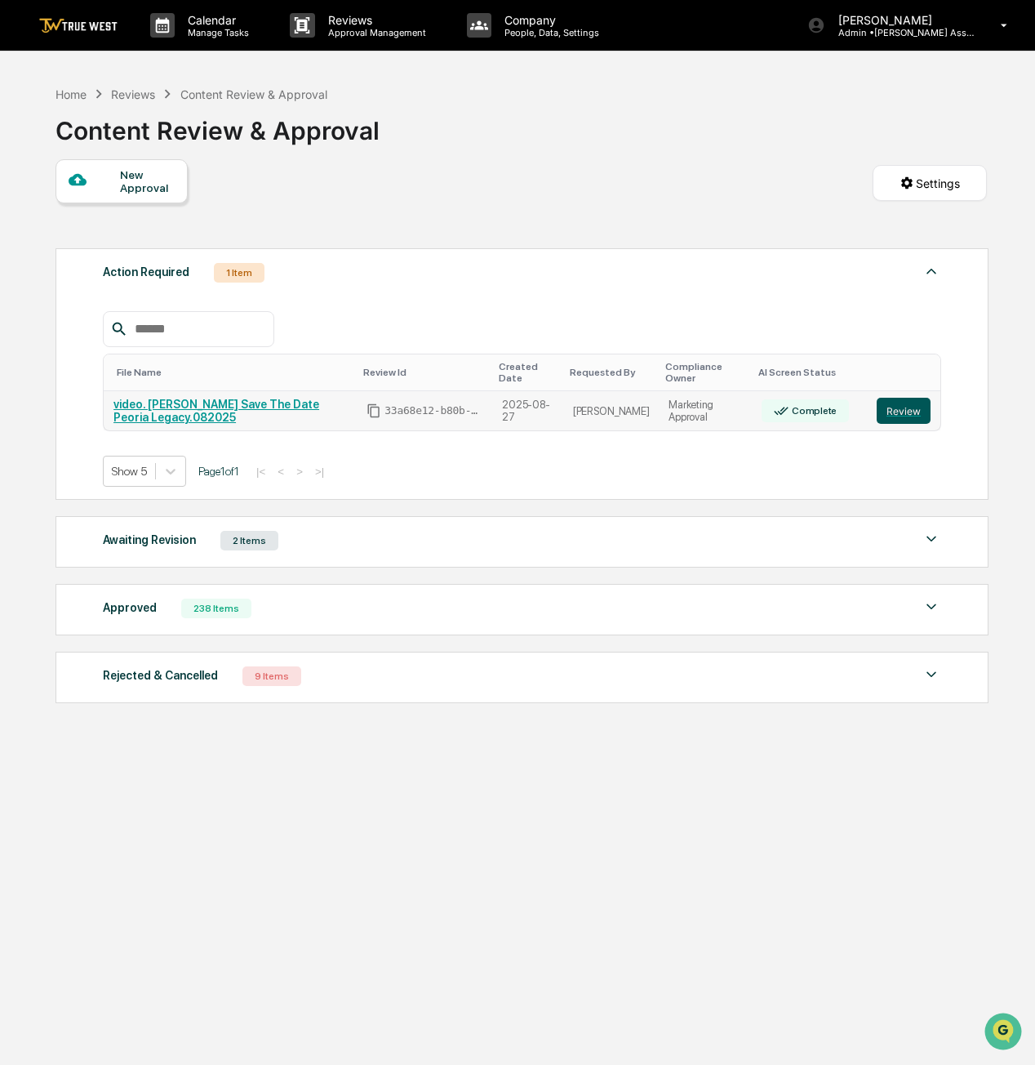
click at [901, 398] on button "Review" at bounding box center [904, 411] width 54 height 26
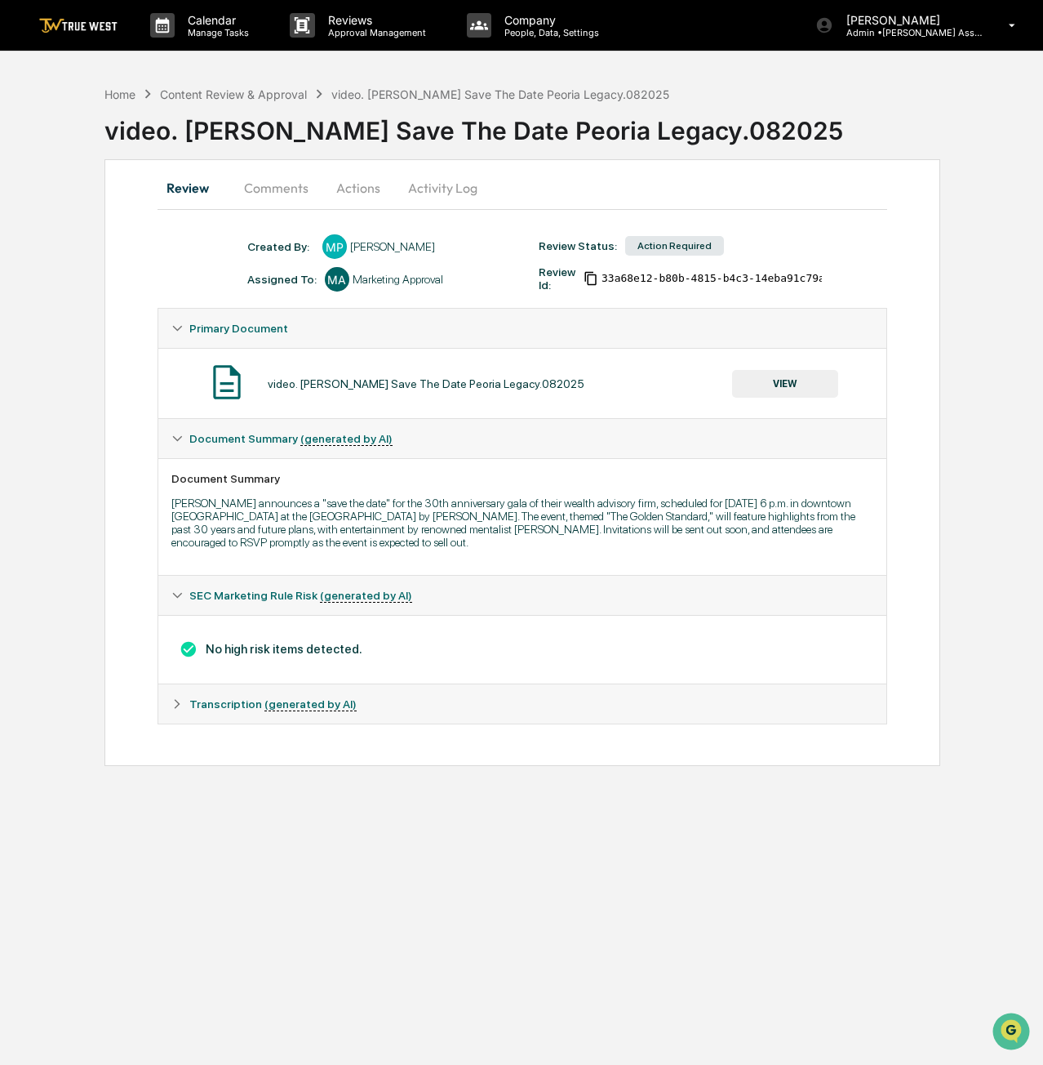
click at [359, 181] on button "Actions" at bounding box center [358, 187] width 73 height 39
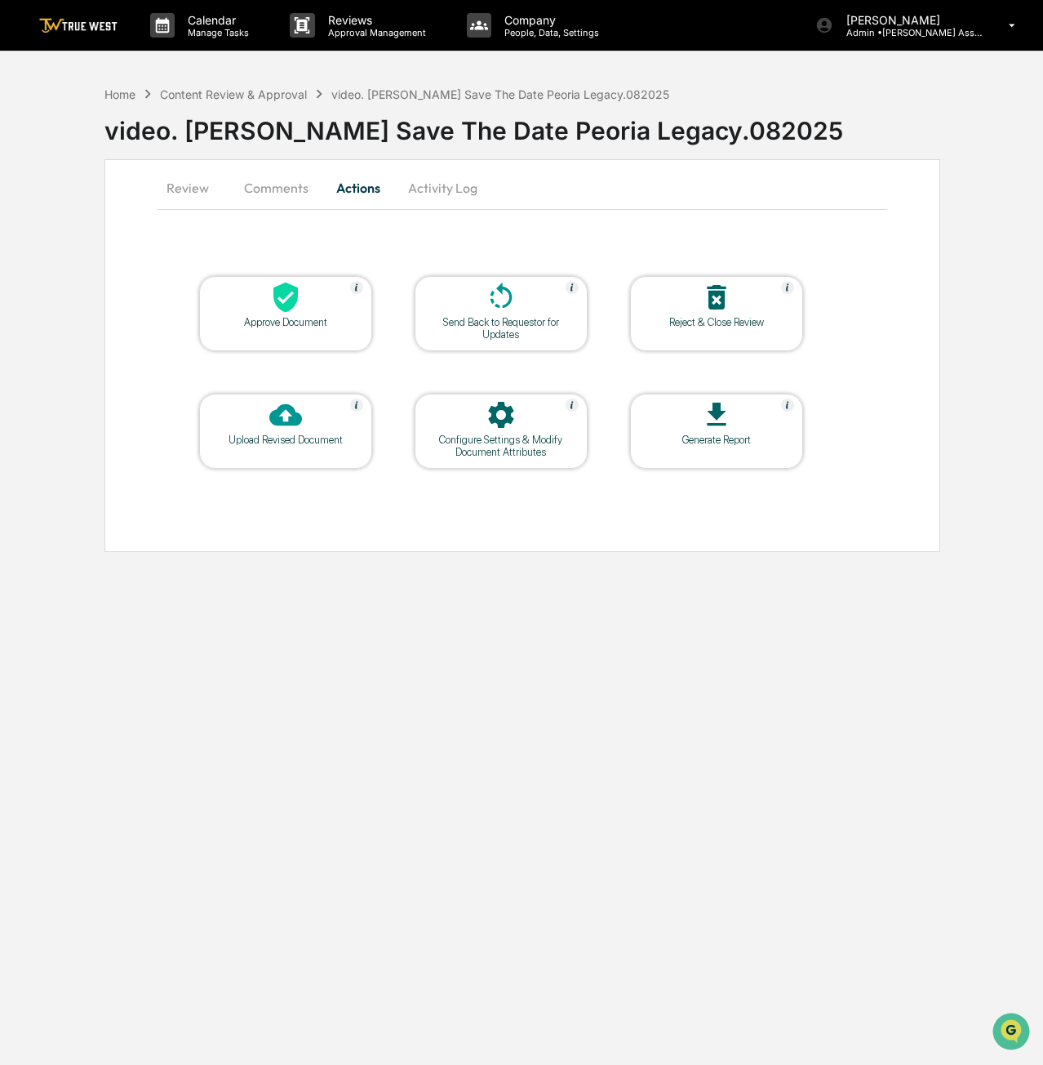
click at [276, 318] on div "Approve Document" at bounding box center [285, 322] width 147 height 12
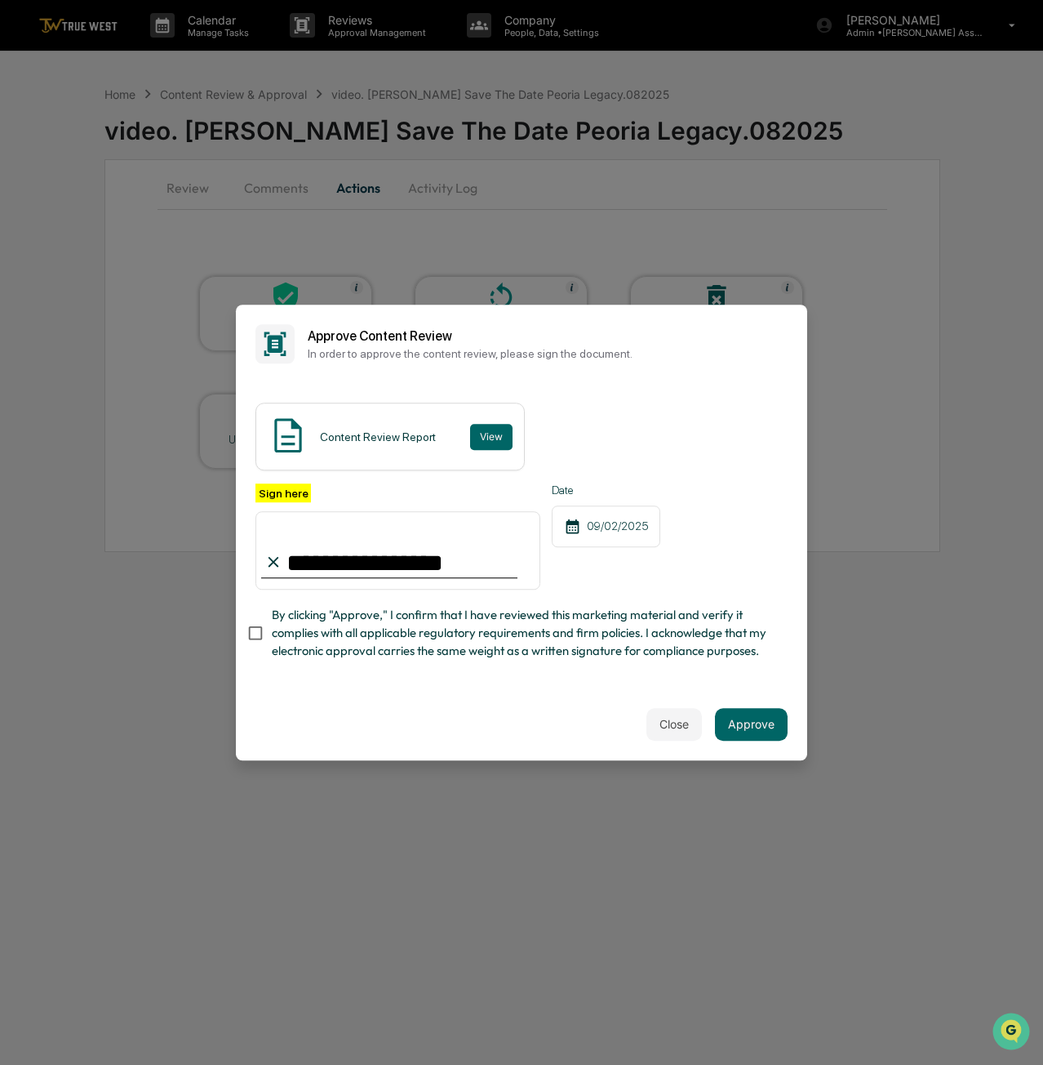
type input "**********"
drag, startPoint x: 457, startPoint y: 744, endPoint x: 337, endPoint y: 701, distance: 127.3
click at [428, 733] on div "Close Approve" at bounding box center [522, 724] width 572 height 72
click at [753, 714] on button "Approve" at bounding box center [751, 724] width 73 height 33
